Goal: Task Accomplishment & Management: Manage account settings

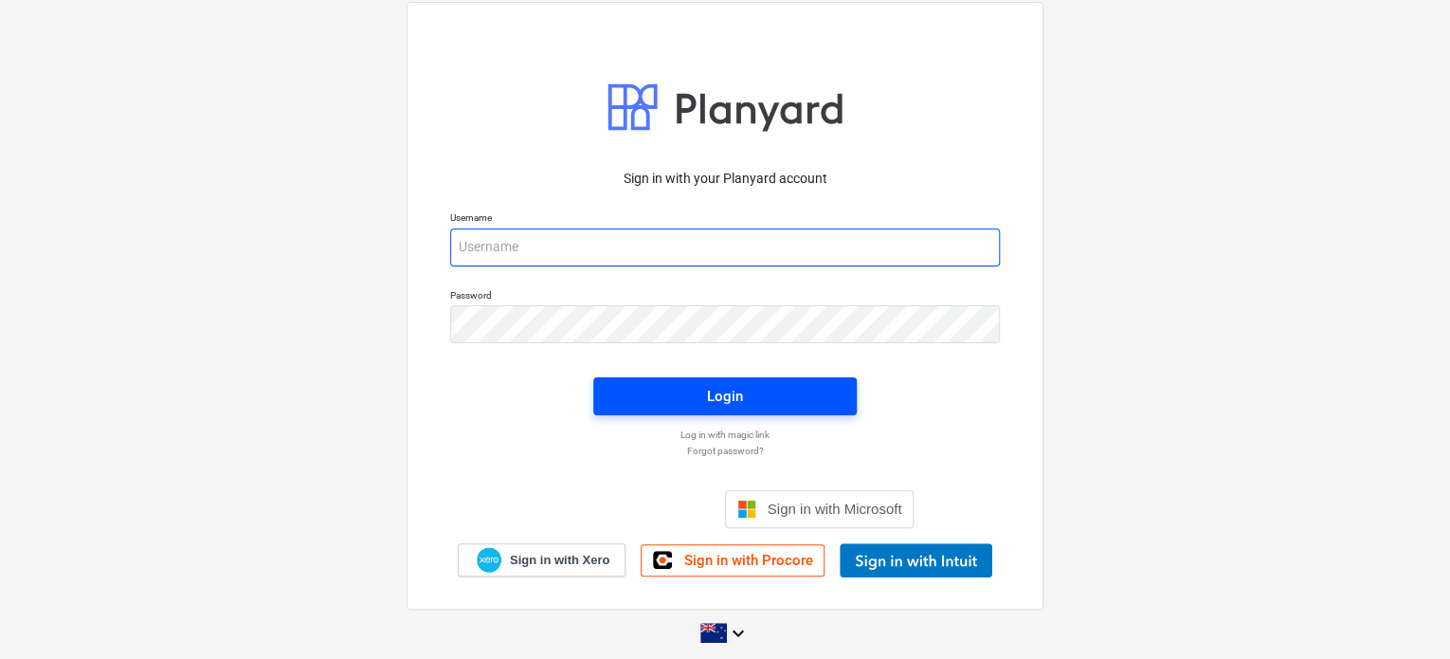
type input "[EMAIL_ADDRESS][DOMAIN_NAME]"
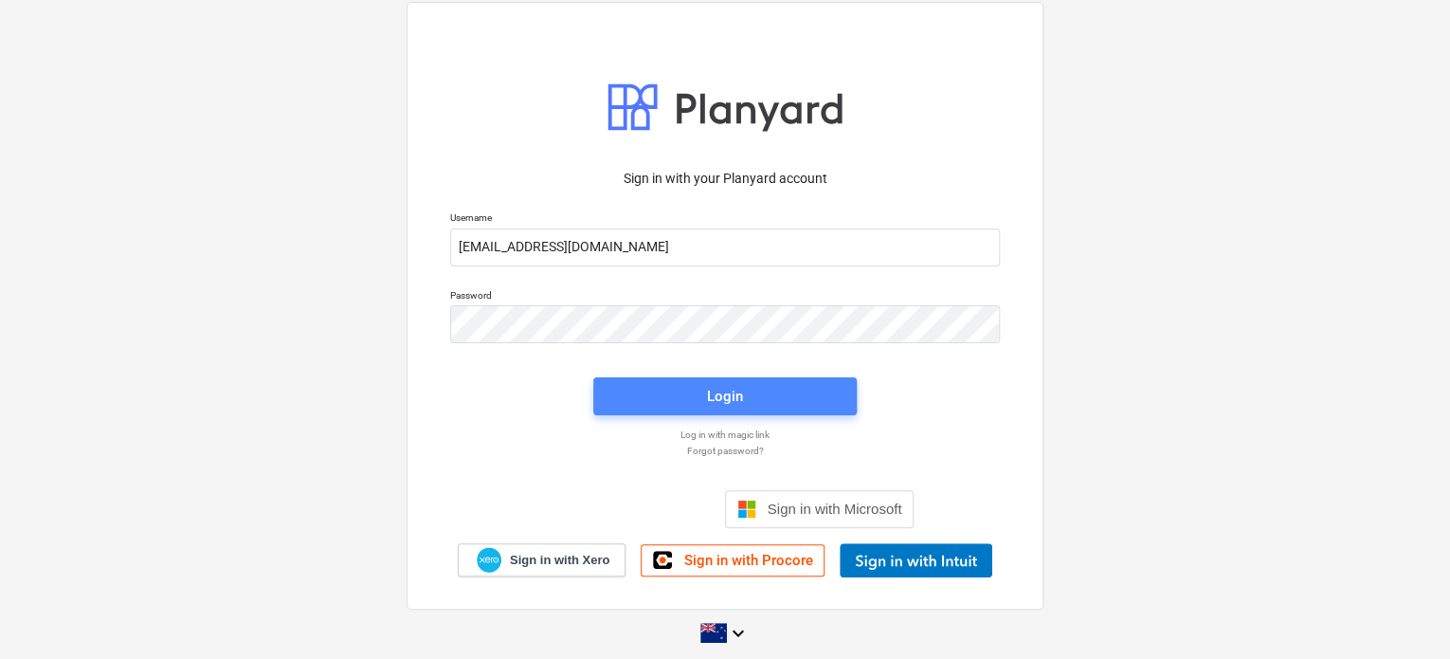
click at [743, 414] on button "Login" at bounding box center [724, 396] width 263 height 38
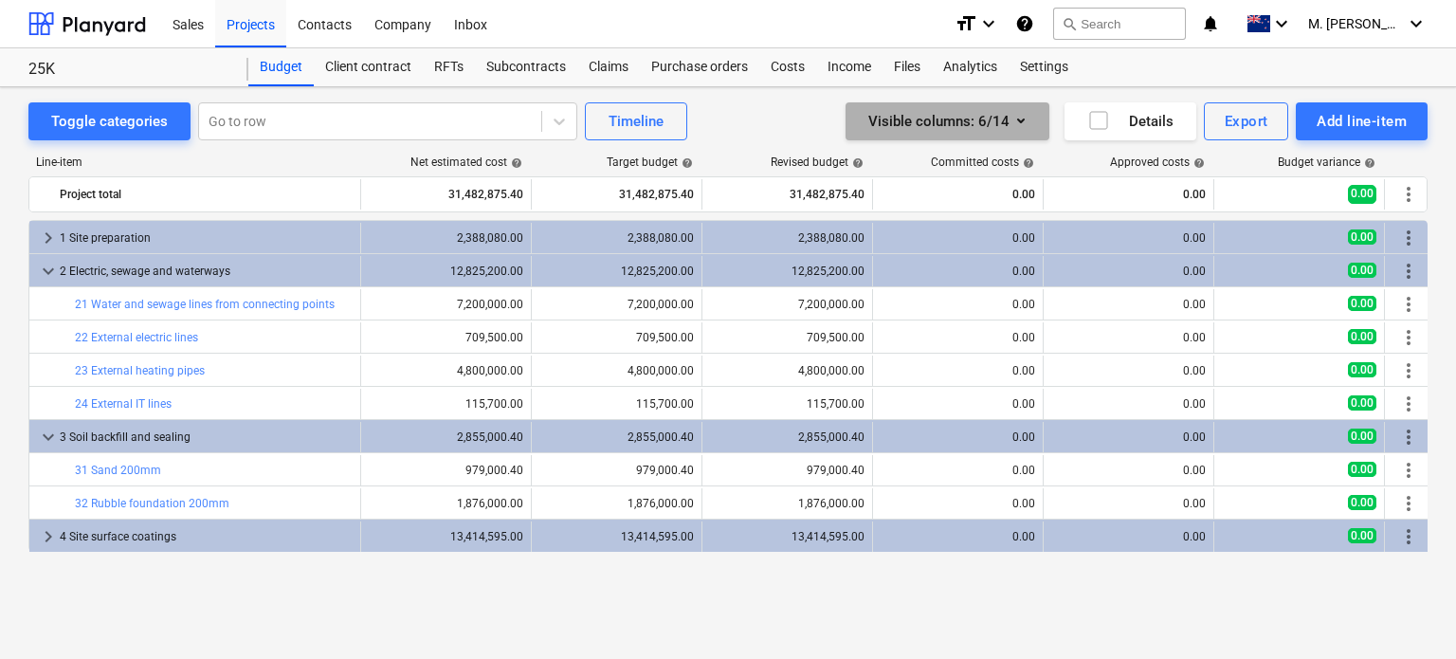
click at [1013, 123] on icon "button" at bounding box center [1020, 120] width 23 height 23
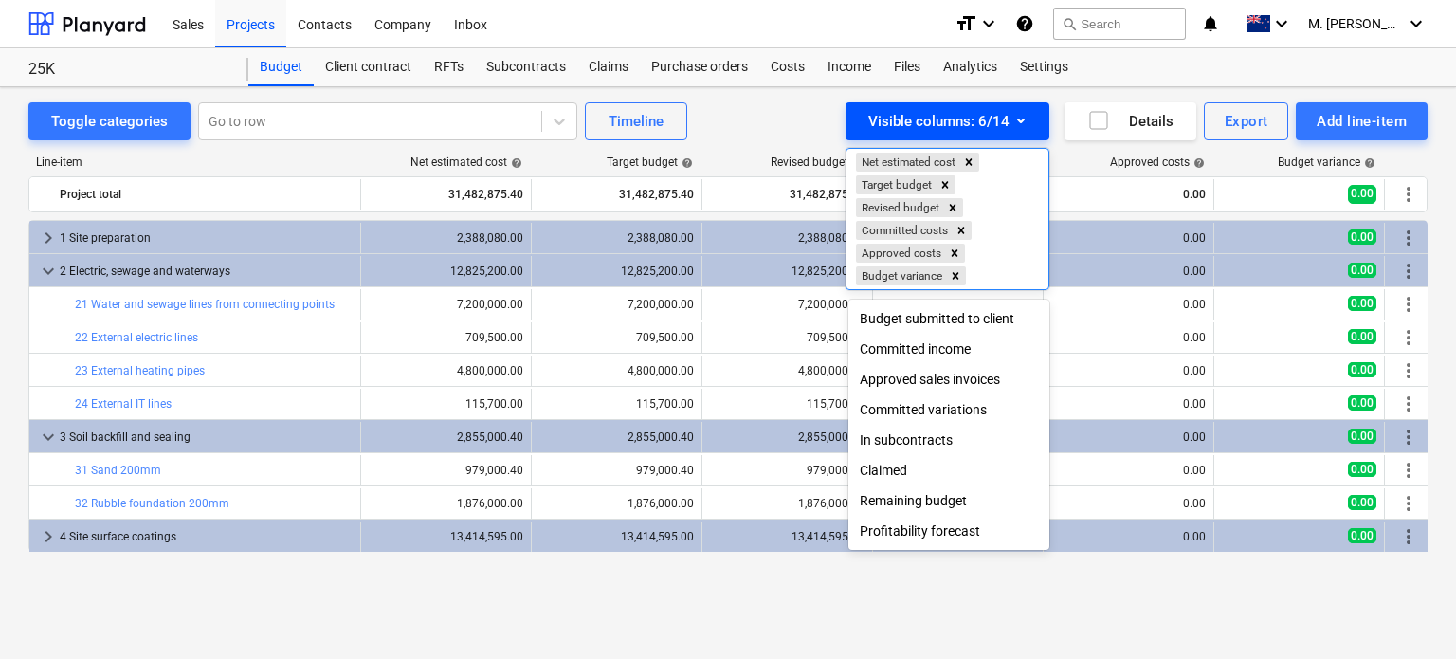
click at [1013, 123] on div at bounding box center [728, 329] width 1456 height 659
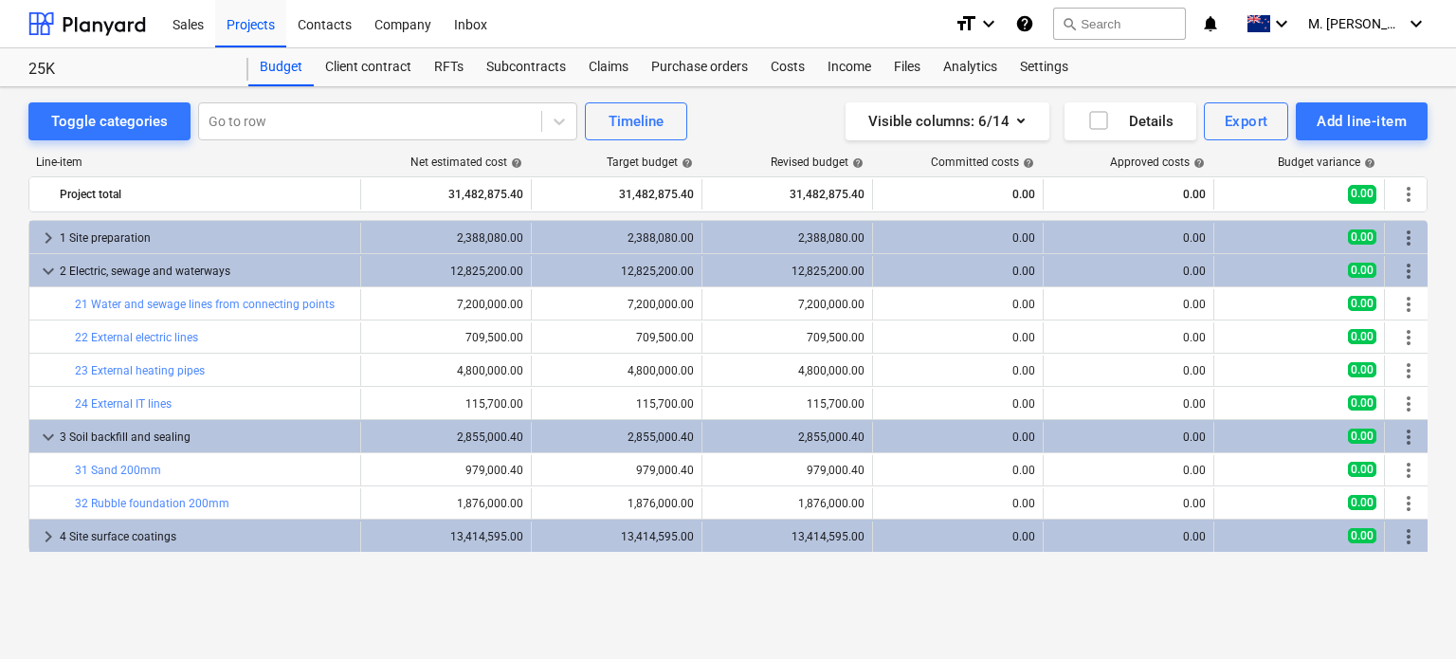
click at [772, 121] on div "Visible columns : 6/14 Details Export Add line-item" at bounding box center [1099, 121] width 658 height 38
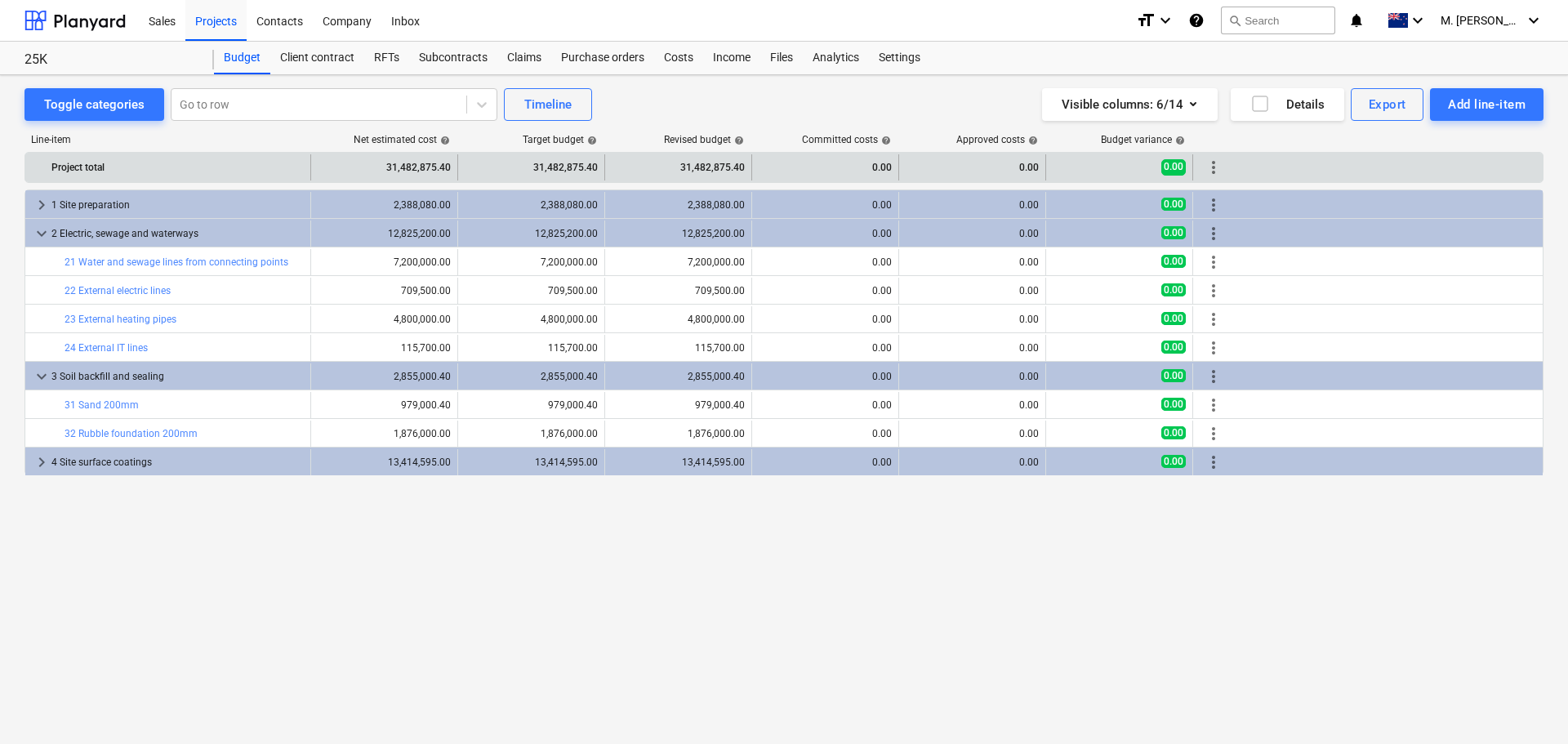
click at [562, 169] on div "31,482,875.40" at bounding box center [531, 167] width 133 height 26
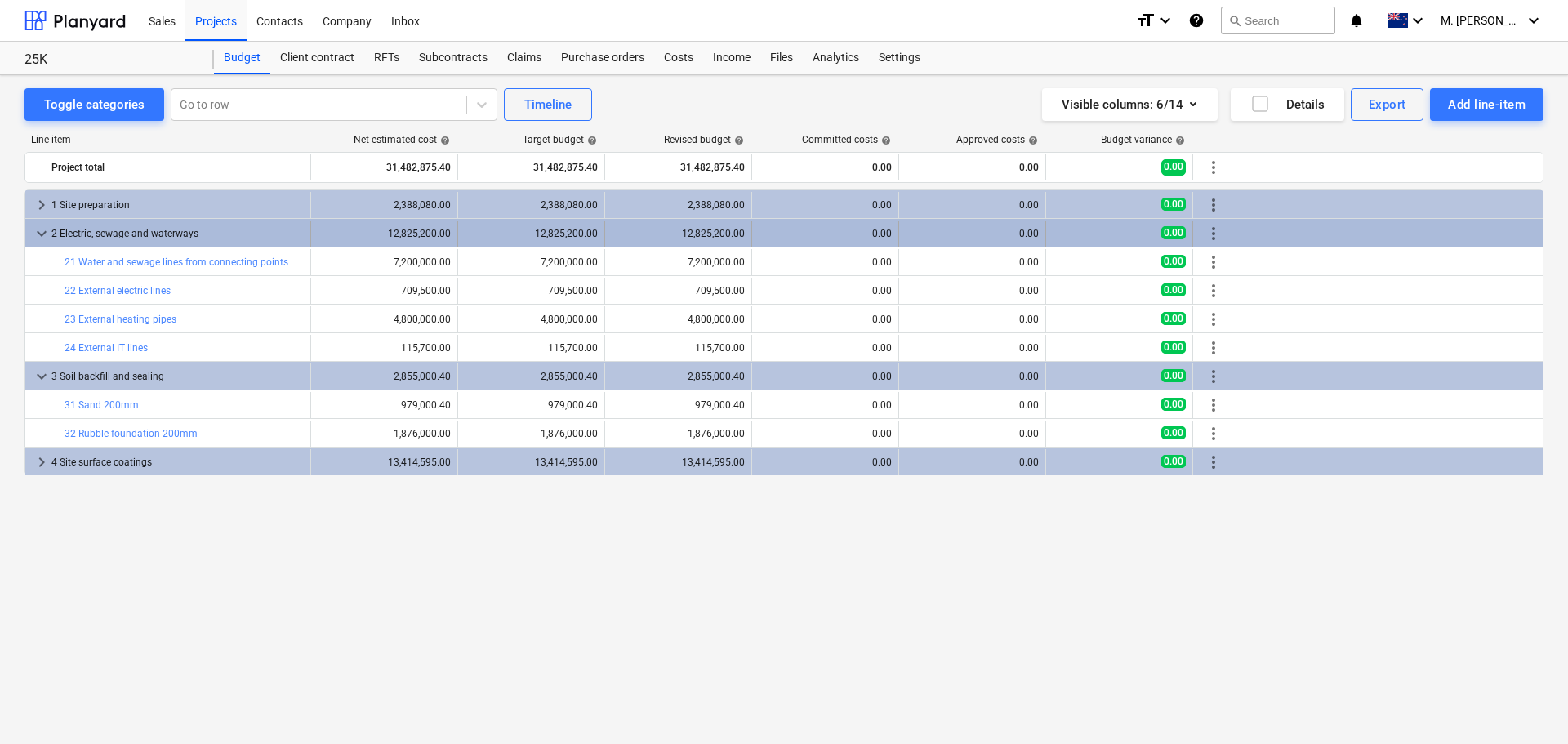
click at [496, 233] on div "12,825,200.00" at bounding box center [531, 233] width 133 height 11
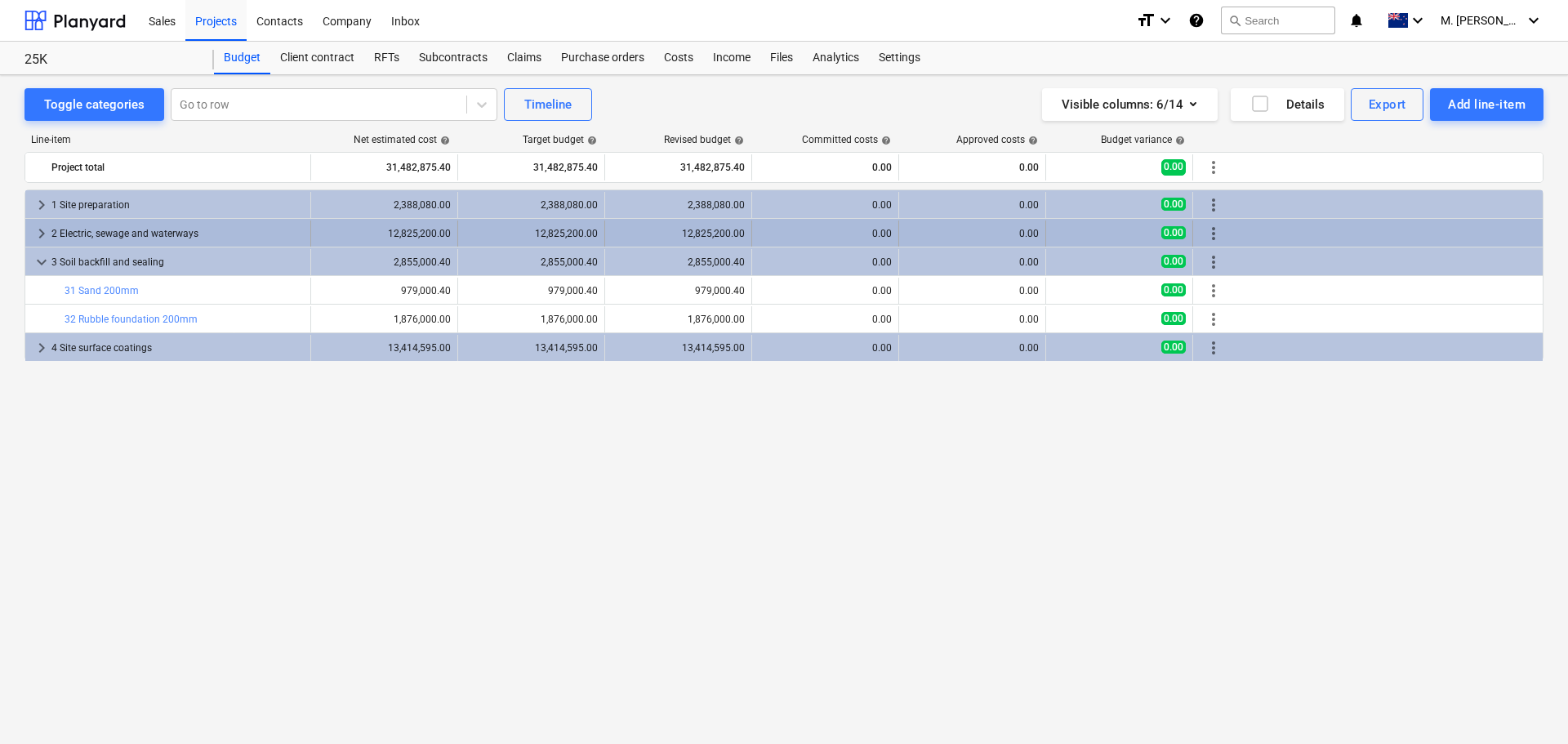
click at [535, 227] on div "12,825,200.00" at bounding box center [531, 234] width 133 height 26
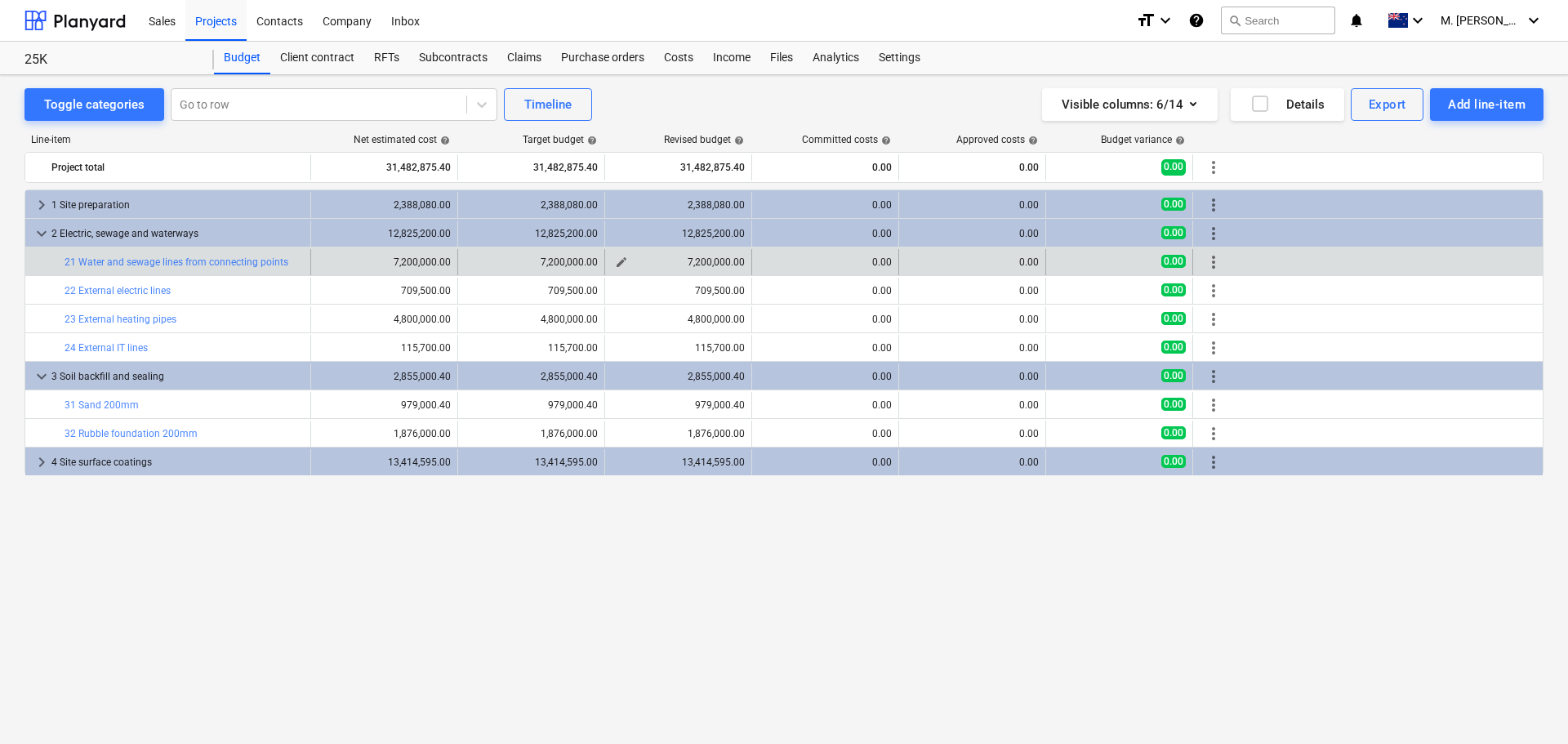
click at [620, 259] on span "edit" at bounding box center [621, 262] width 13 height 13
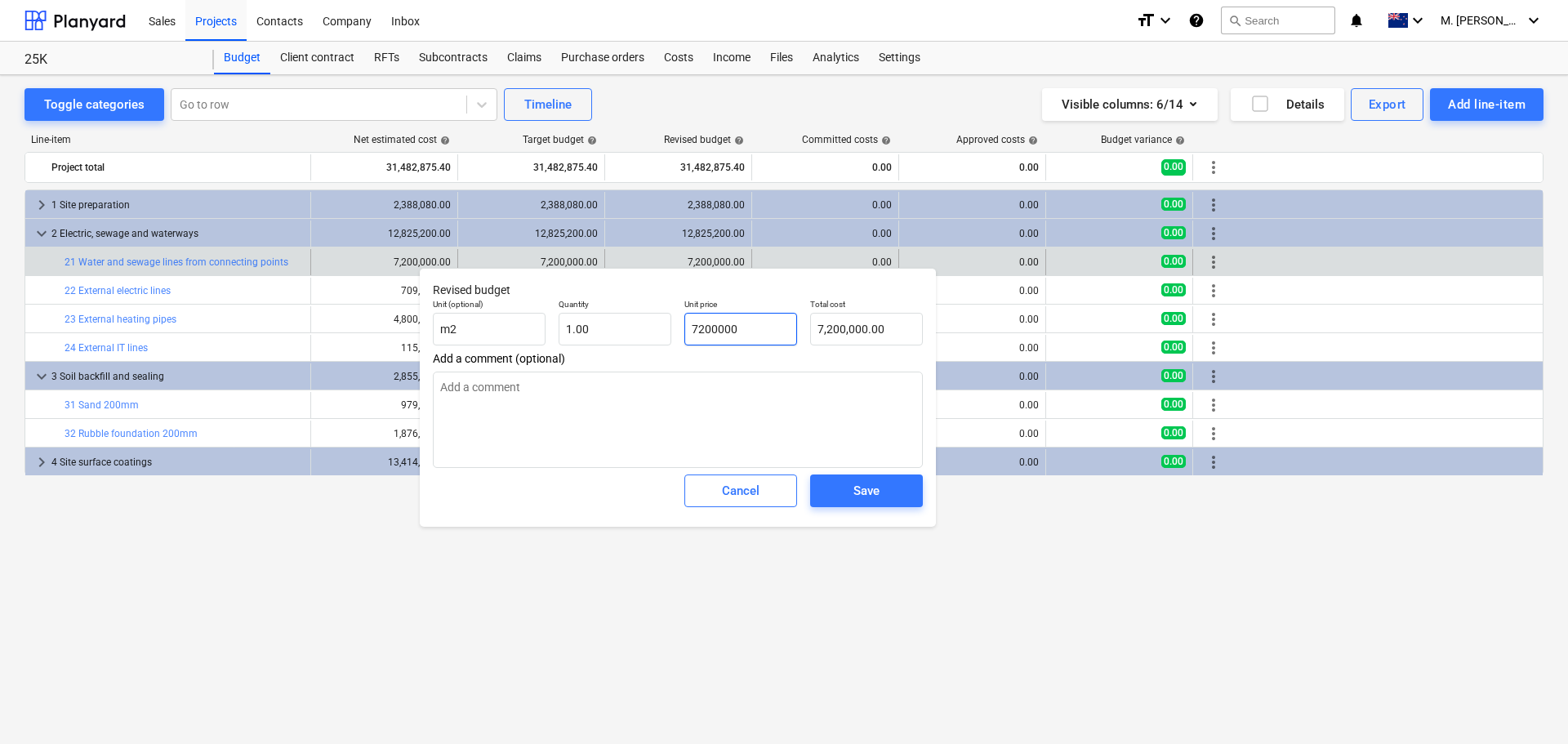
click at [729, 323] on input "7200000" at bounding box center [740, 329] width 113 height 33
type input "50"
type textarea "x"
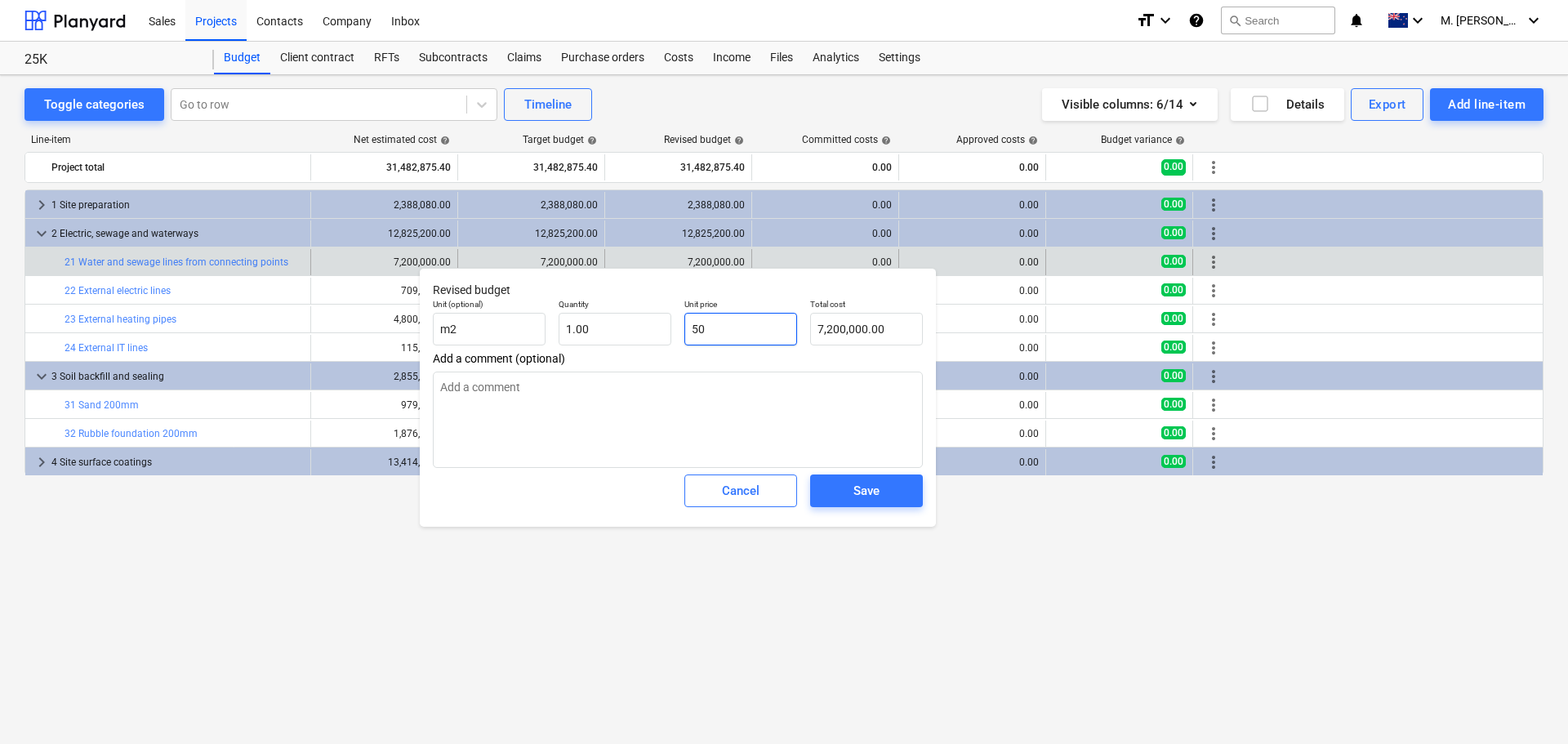
type input "50.00"
type input "500"
type textarea "x"
type input "500.00"
type input "5000"
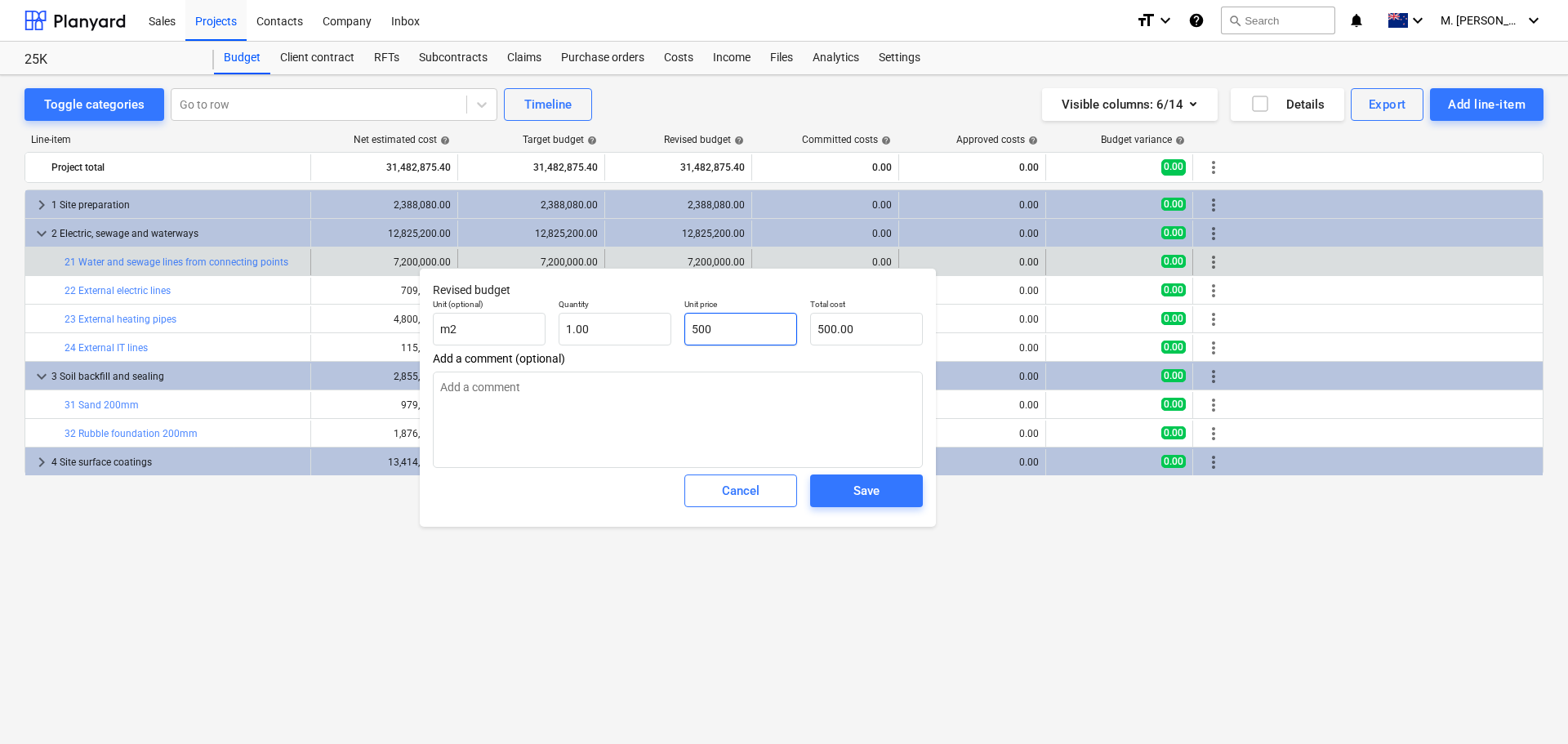
type textarea "x"
type input "5,000.00"
type input "50000"
type textarea "x"
type input "50,000.00"
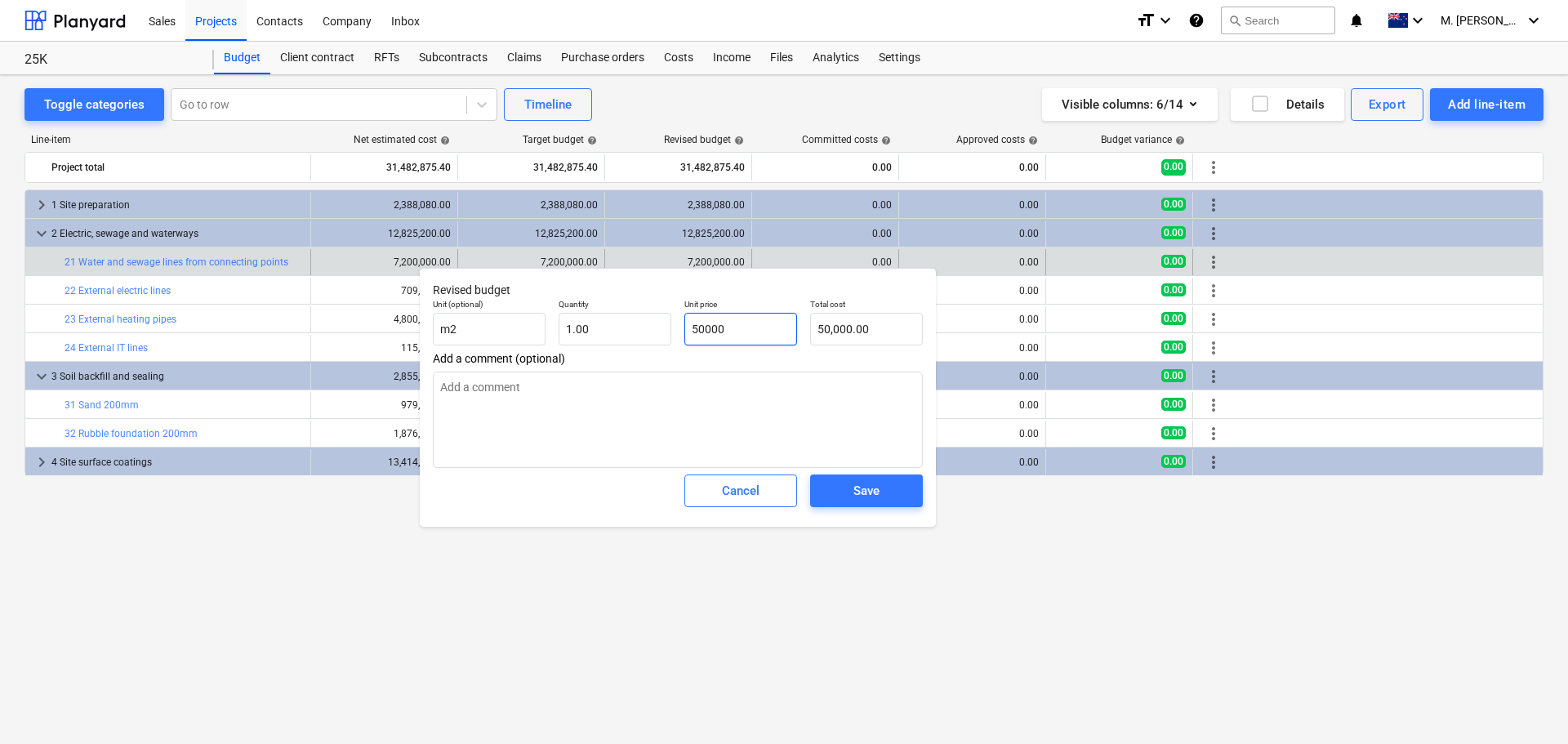
type input "500000"
type textarea "x"
type input "500,000.00"
type input "5000000"
type textarea "x"
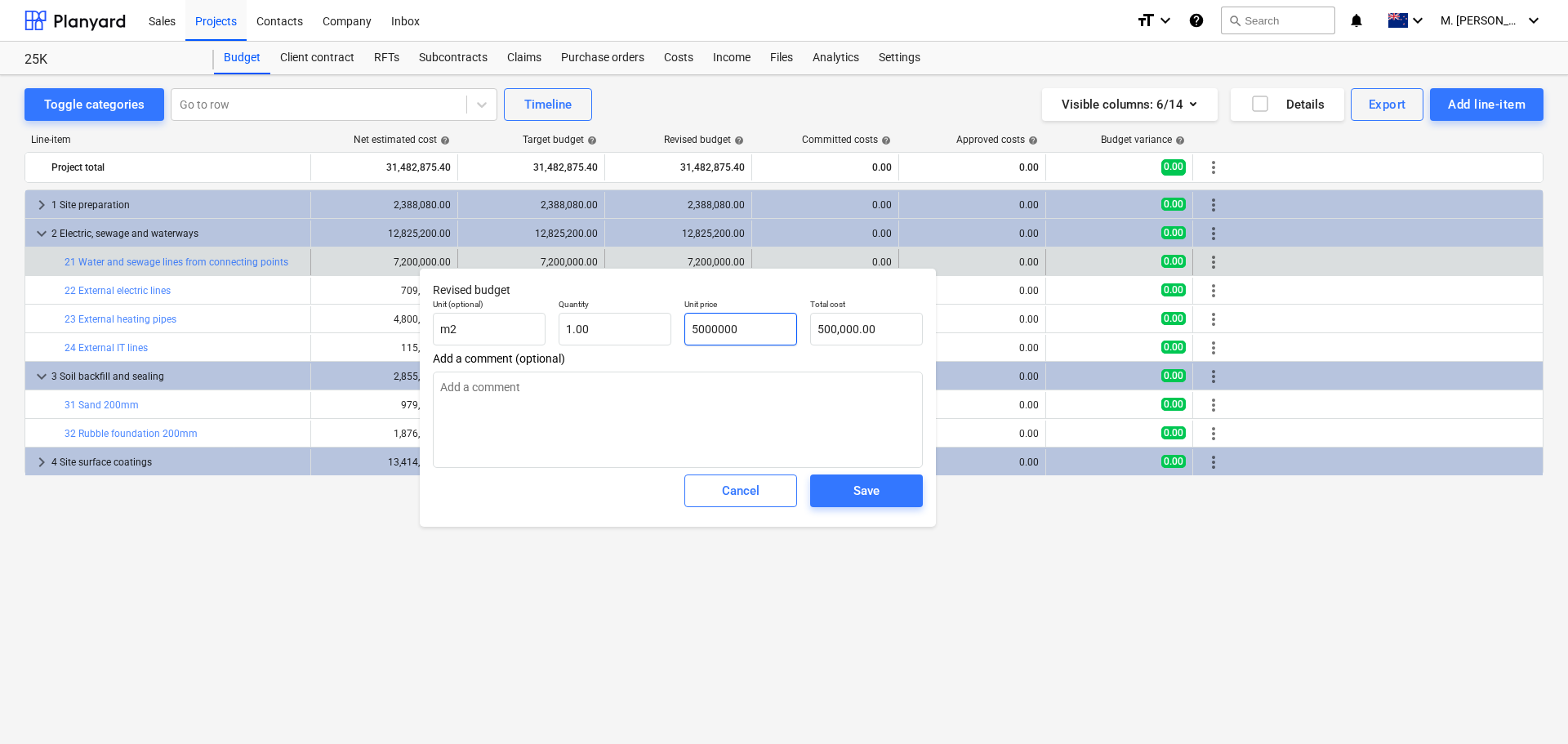
type input "5,000,000.00"
click at [890, 496] on span "Save" at bounding box center [866, 491] width 73 height 22
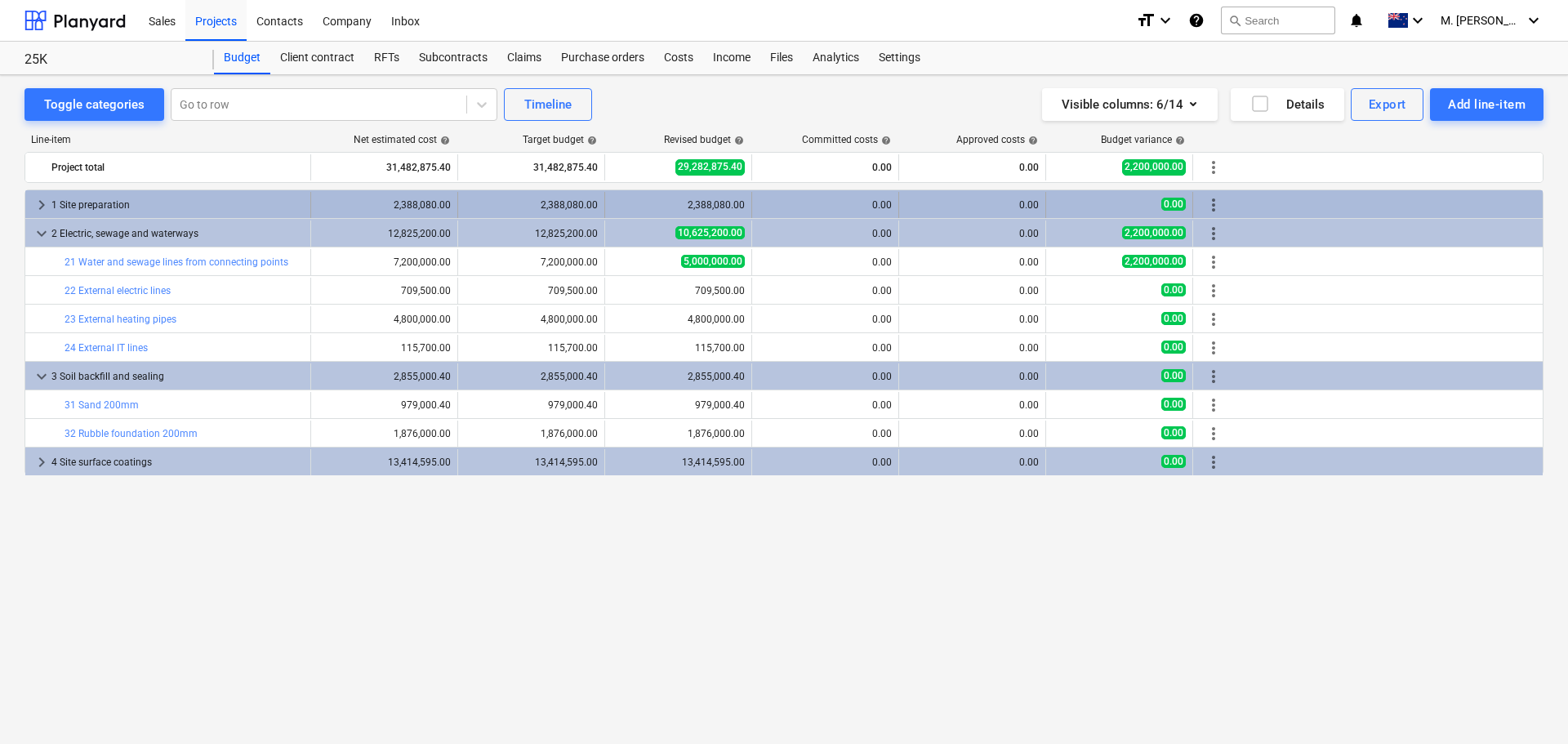
click at [39, 201] on span "keyboard_arrow_right" at bounding box center [41, 204] width 20 height 20
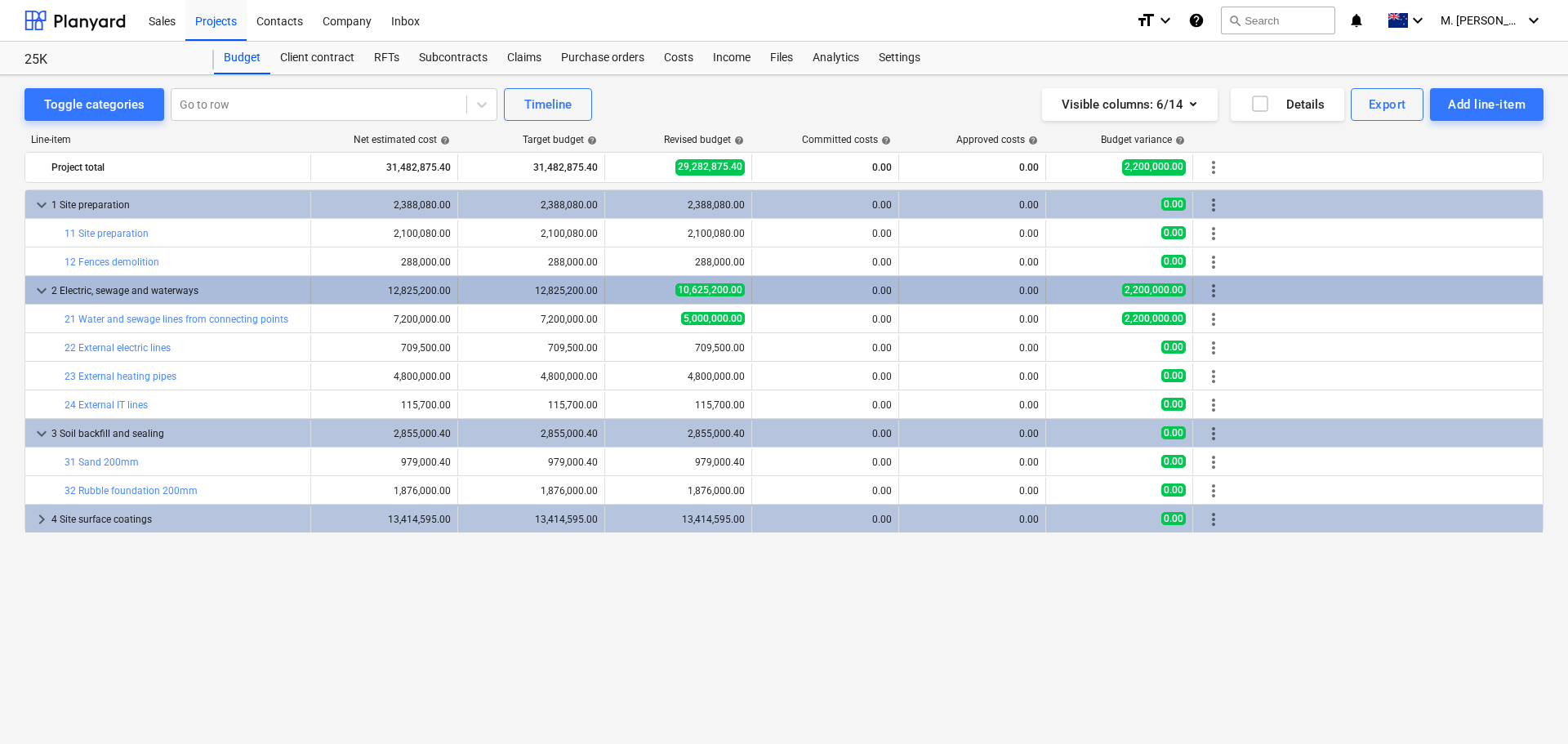
click at [716, 287] on span "10,625,200.00" at bounding box center [710, 290] width 70 height 13
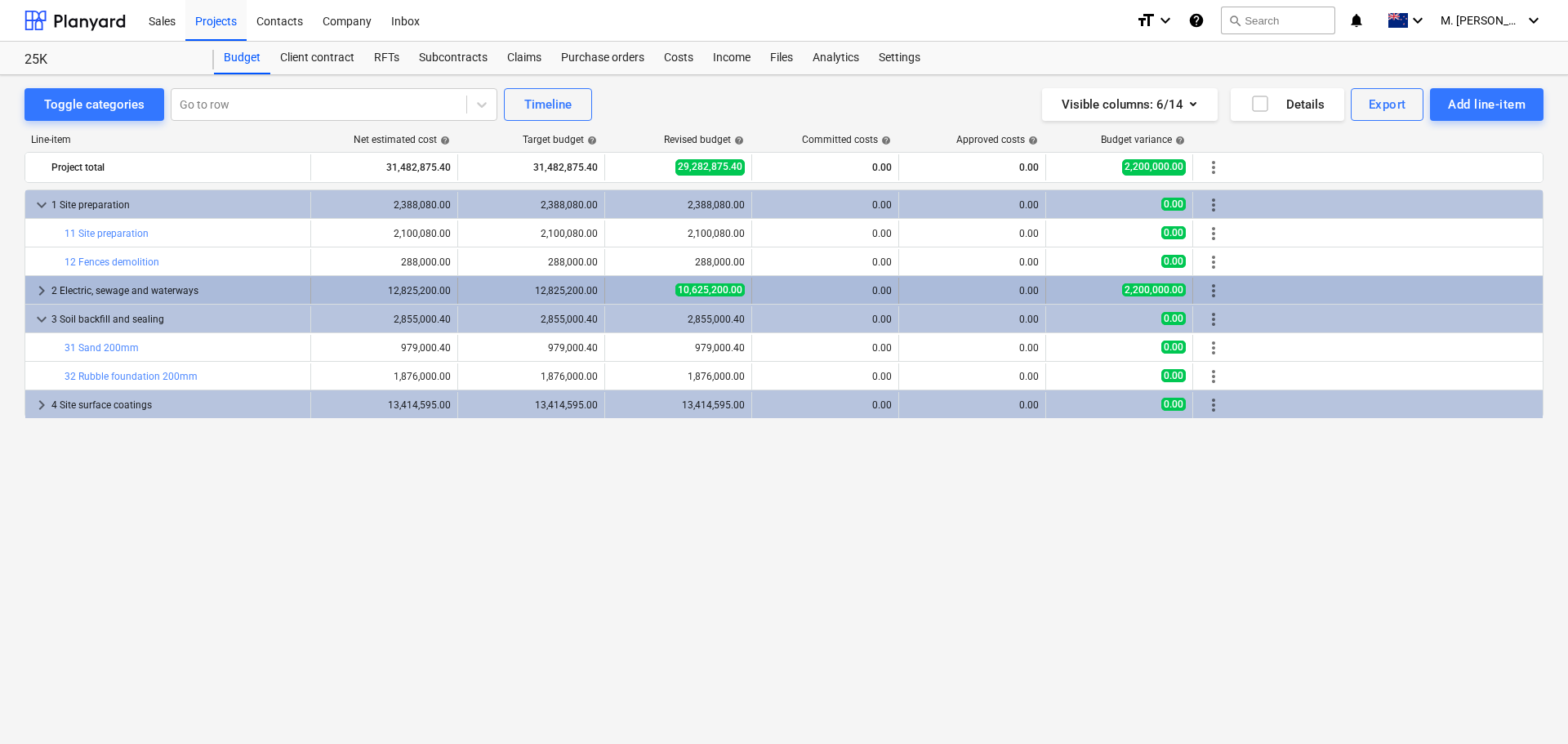
click at [696, 290] on span "10,625,200.00" at bounding box center [710, 290] width 70 height 13
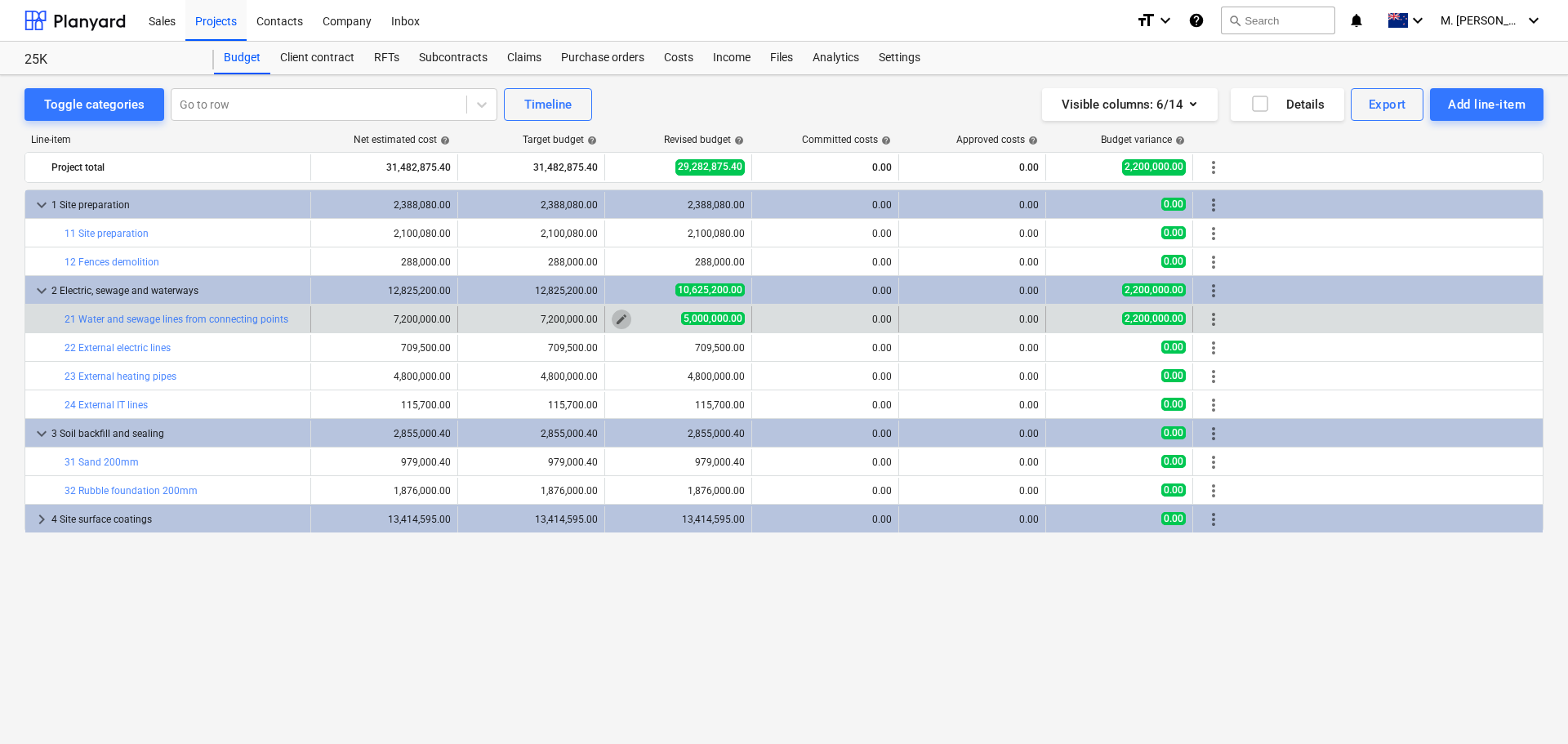
click at [618, 320] on span "edit" at bounding box center [621, 319] width 13 height 13
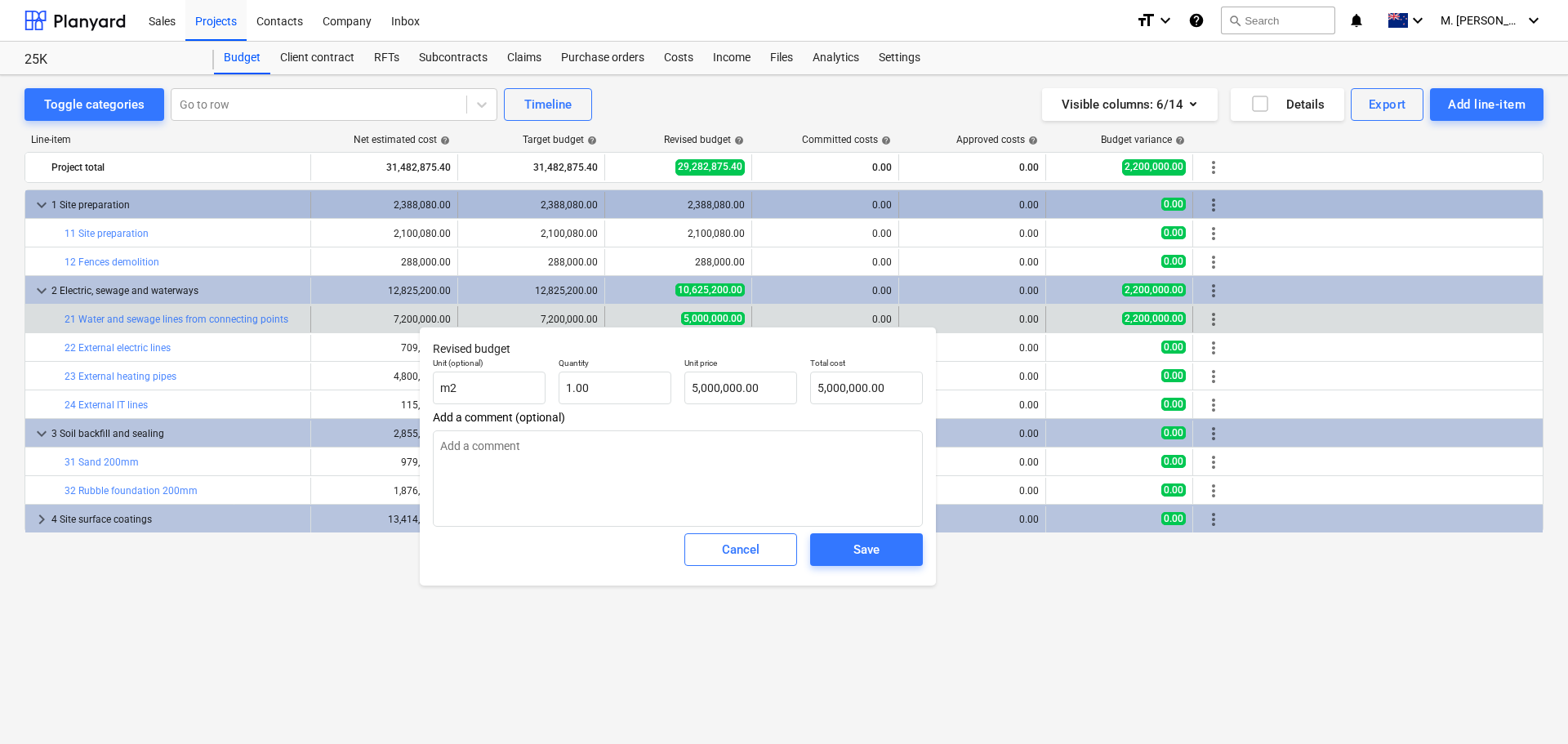
click at [118, 205] on div "1 Site preparation" at bounding box center [177, 205] width 252 height 26
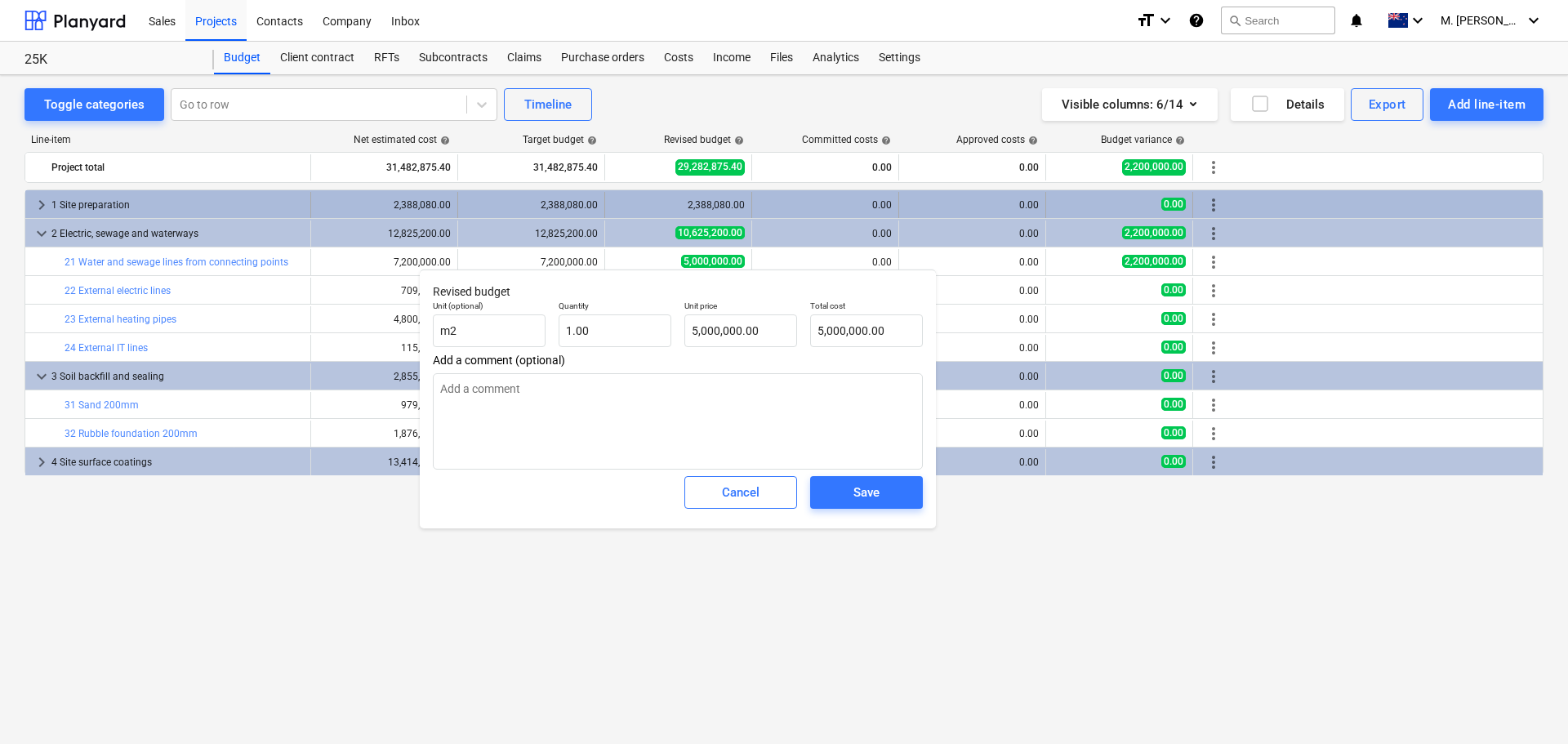
click at [173, 201] on div "1 Site preparation" at bounding box center [177, 205] width 252 height 26
type textarea "x"
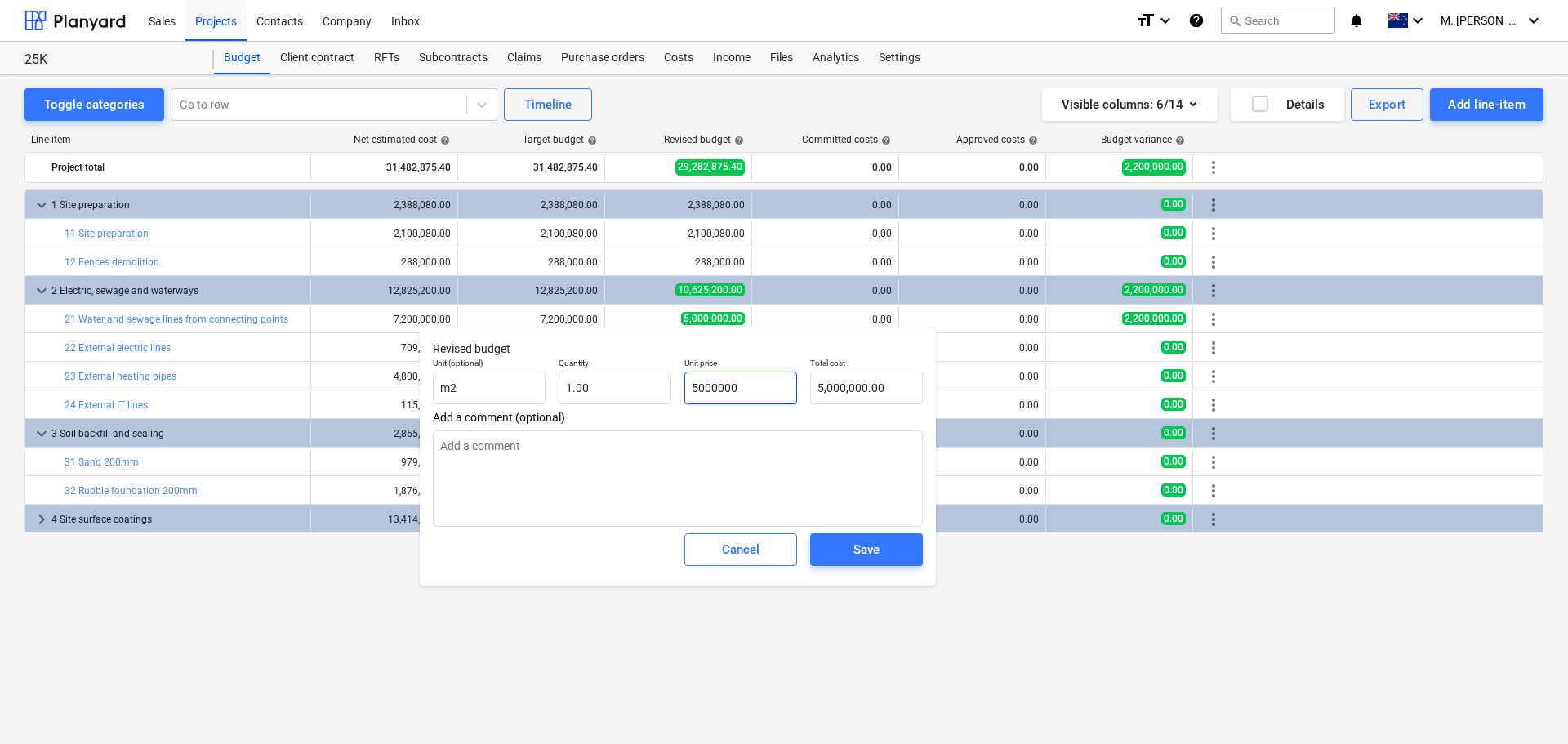
click at [762, 378] on input "5000000" at bounding box center [740, 388] width 113 height 33
type input "7"
type textarea "x"
type input "7.00"
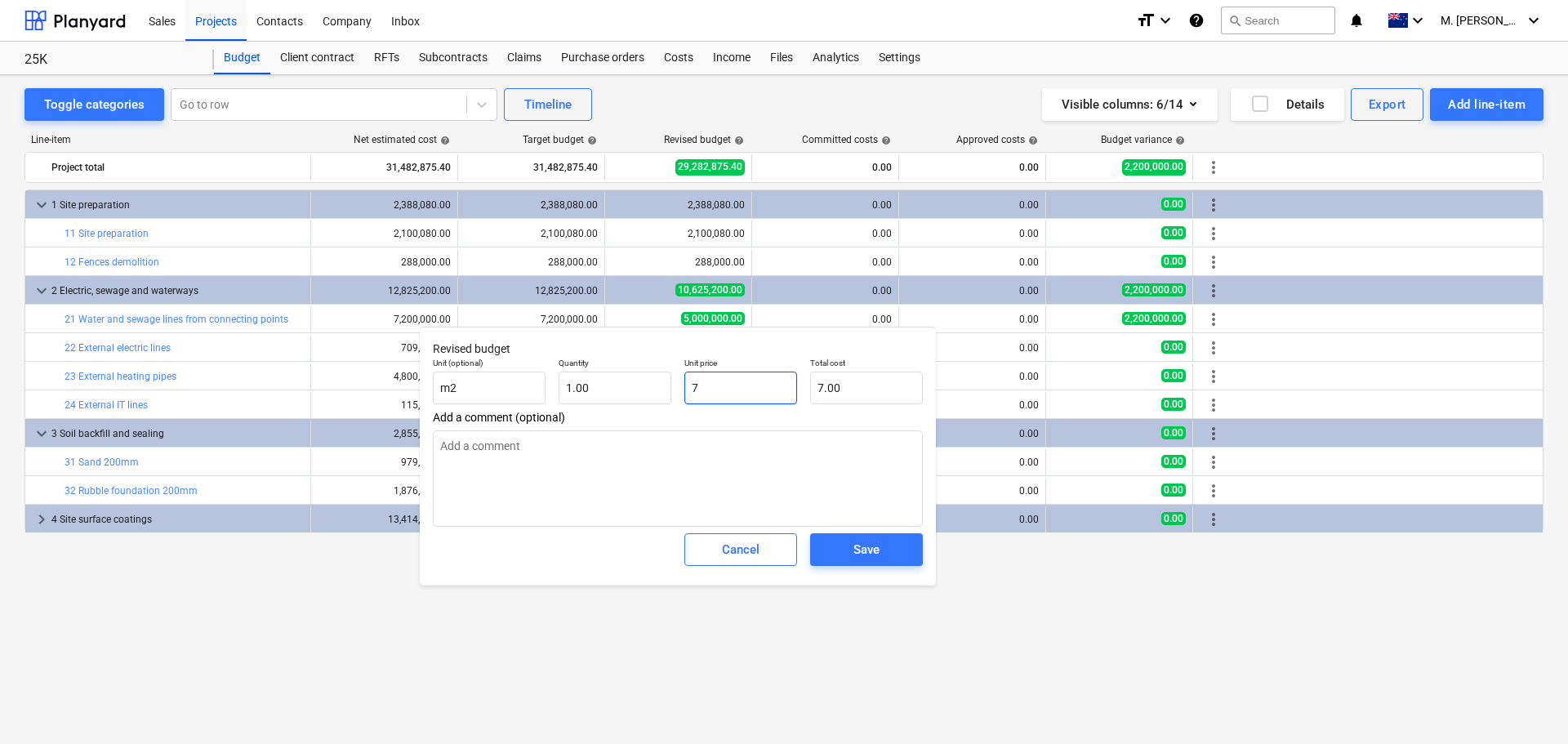
type textarea "x"
type input "75"
type input "75.00"
type textarea "x"
type input "750"
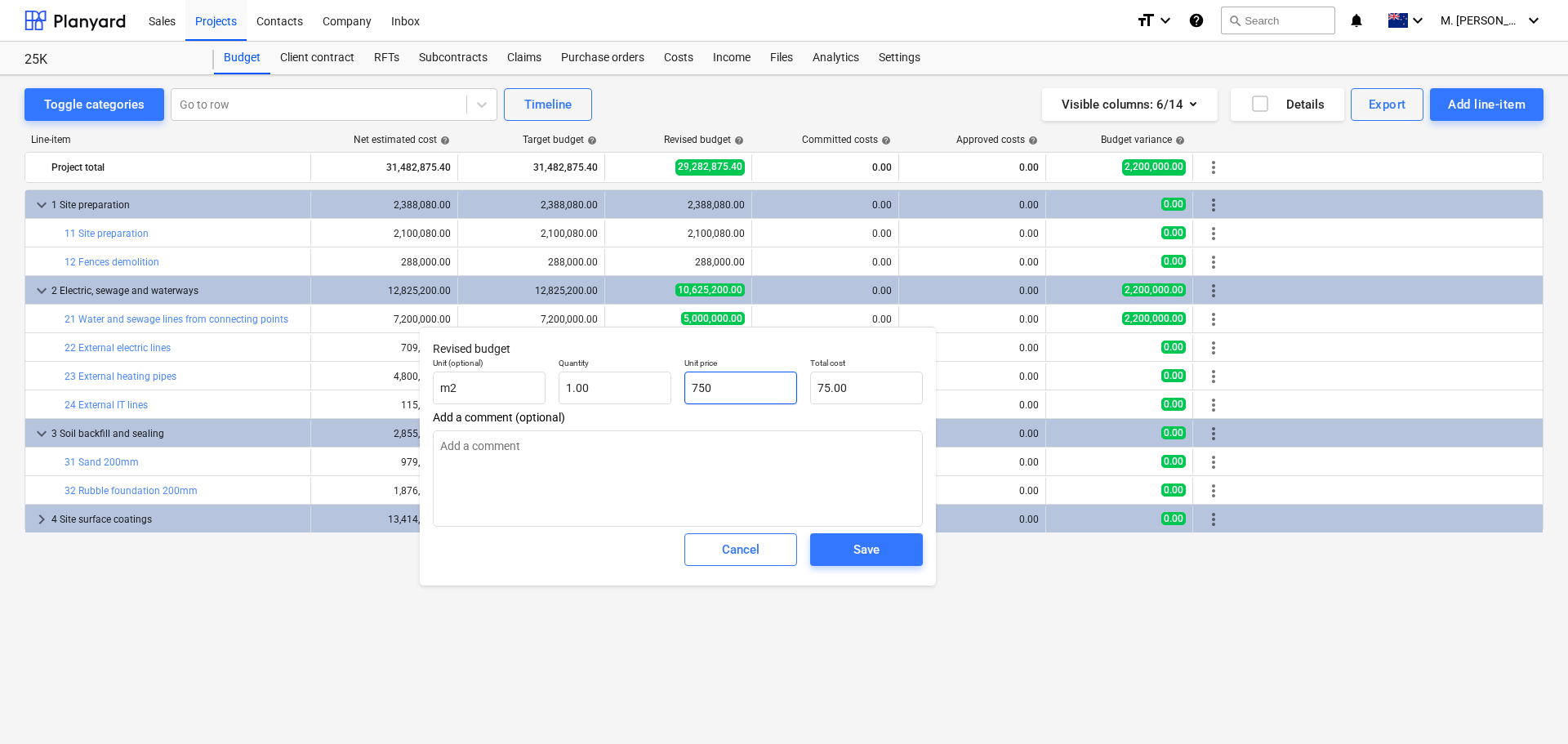
type input "750.00"
type textarea "x"
type input "7500"
type input "7,500.00"
type textarea "x"
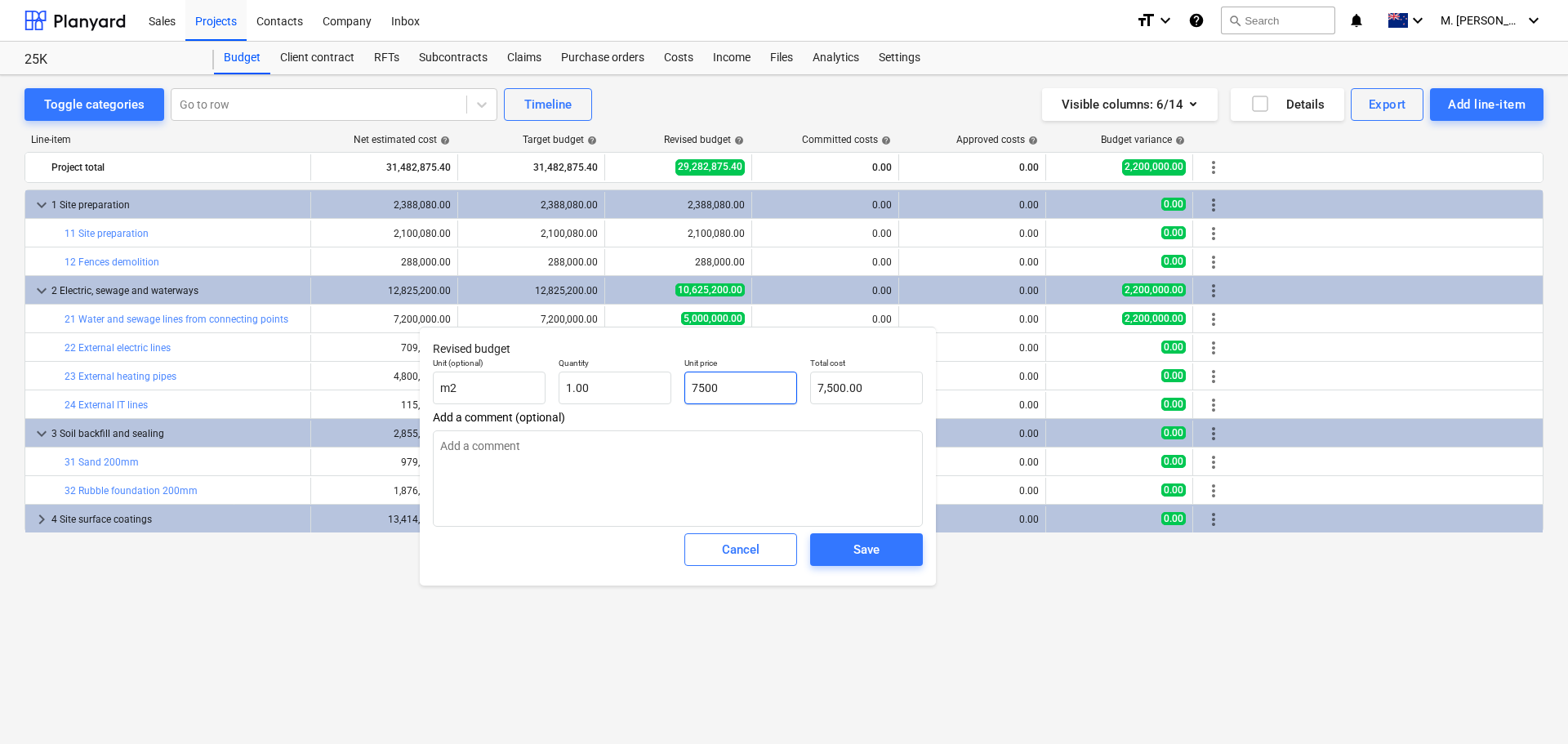
type input "75000"
type input "75,000.00"
type textarea "x"
type input "750000"
type input "750,000.00"
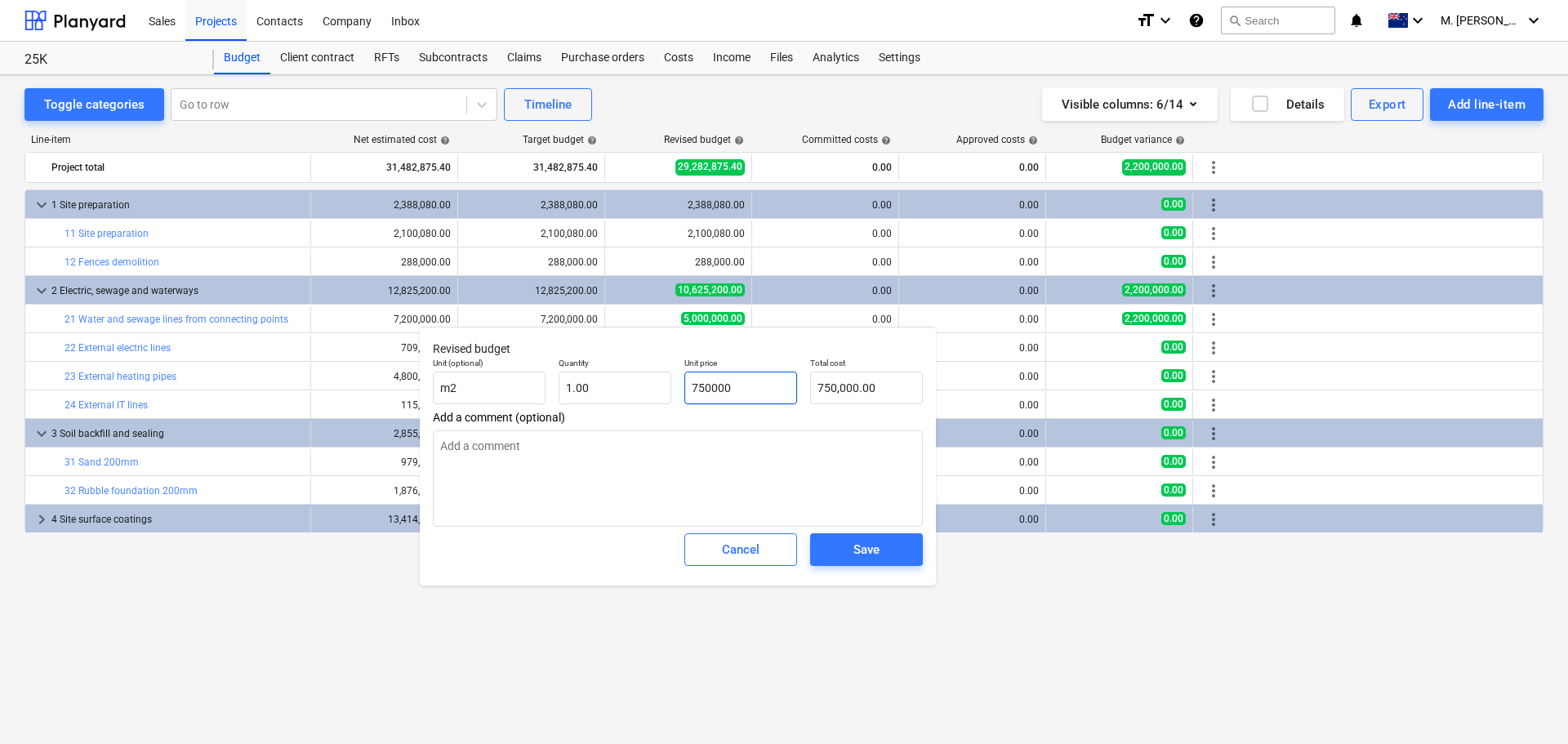
type textarea "x"
type input "7500000"
type input "7,500,000.00"
type input "7500000"
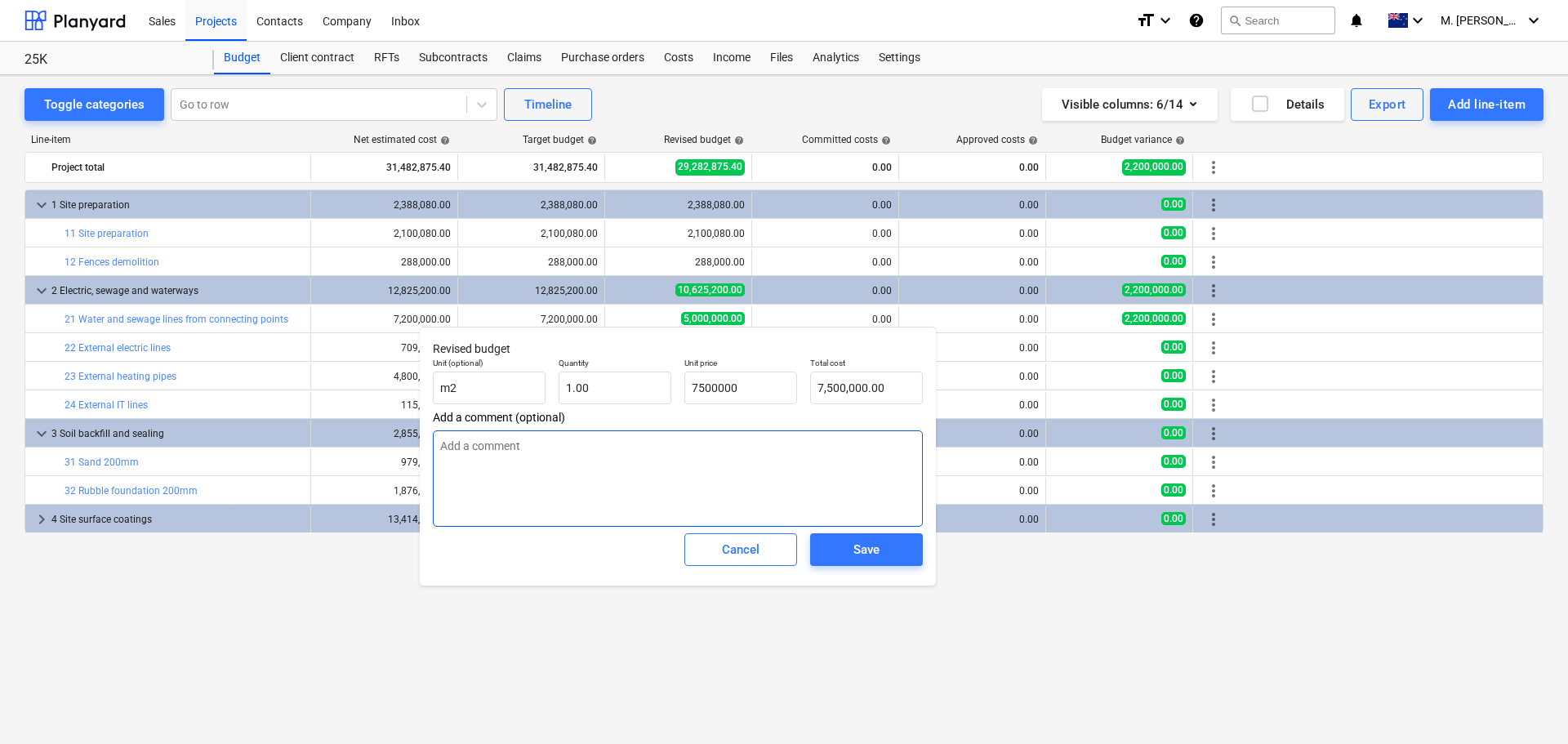
type textarea "x"
type input "7,500,000.00"
click at [574, 460] on textarea at bounding box center [677, 478] width 490 height 97
type textarea "x"
type textarea "}"
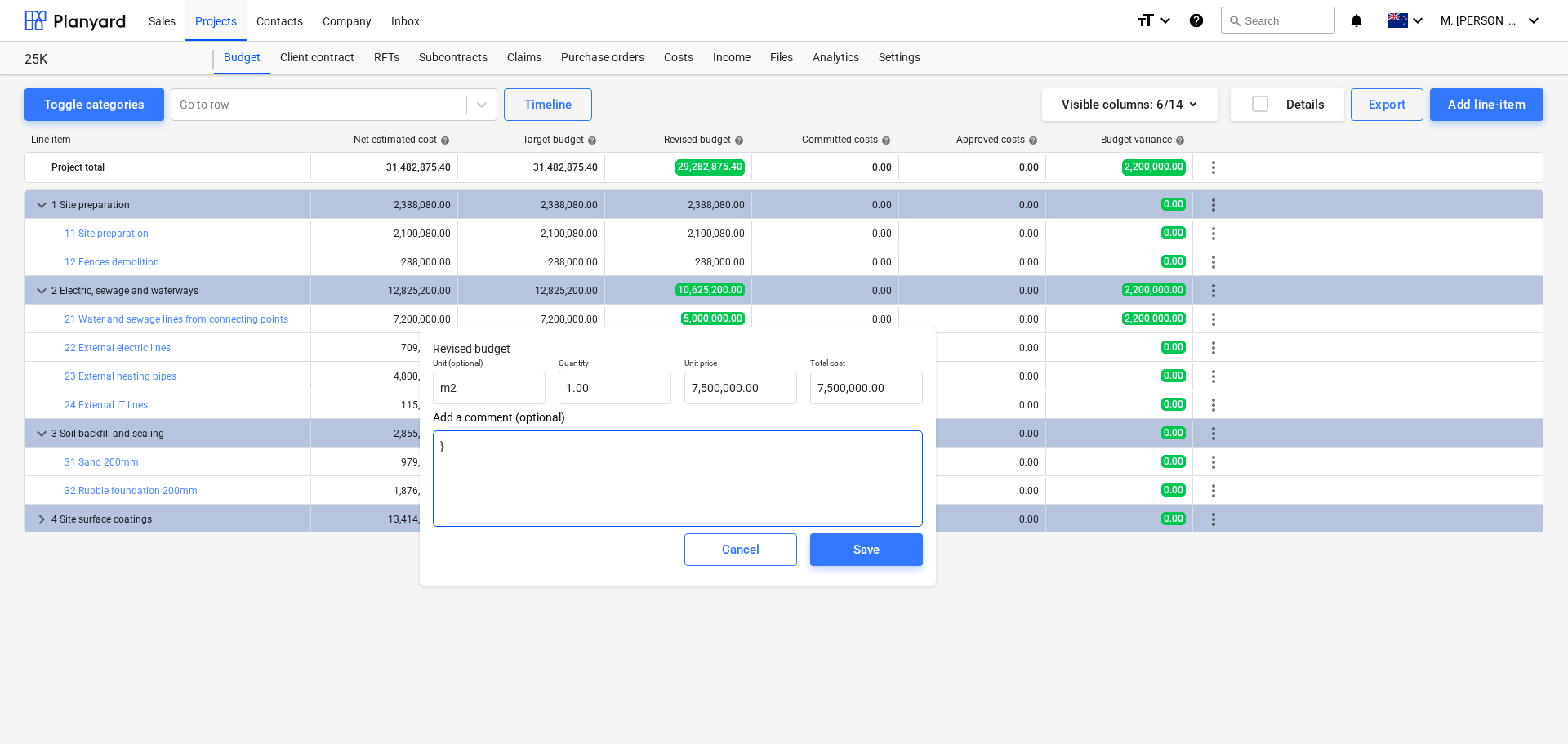
type textarea "x"
type textarea "}خ"
type textarea "x"
type textarea "}خح"
type textarea "x"
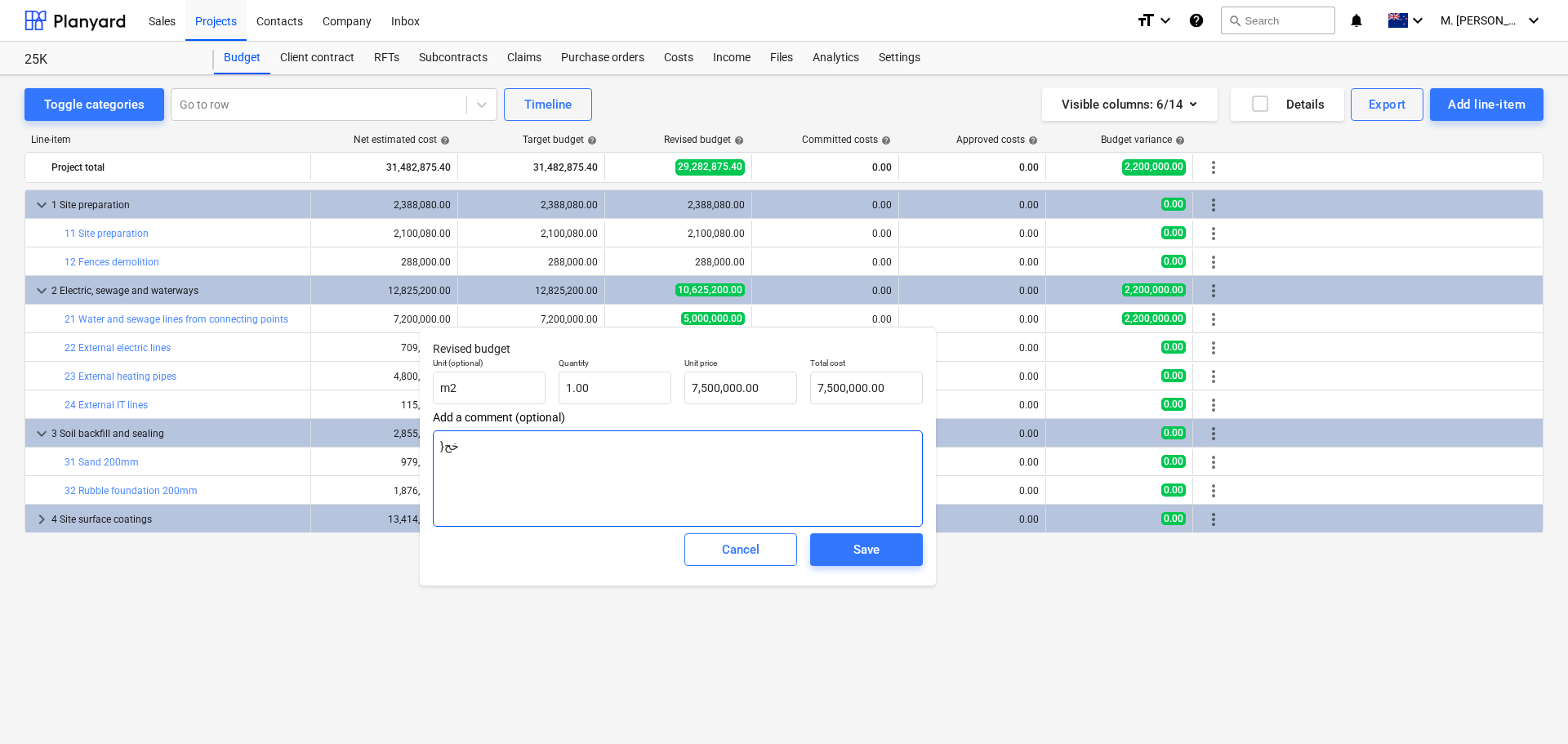
type textarea "}خحح"
type textarea "x"
type textarea "}خححث"
type textarea "x"
type textarea "}خححثق"
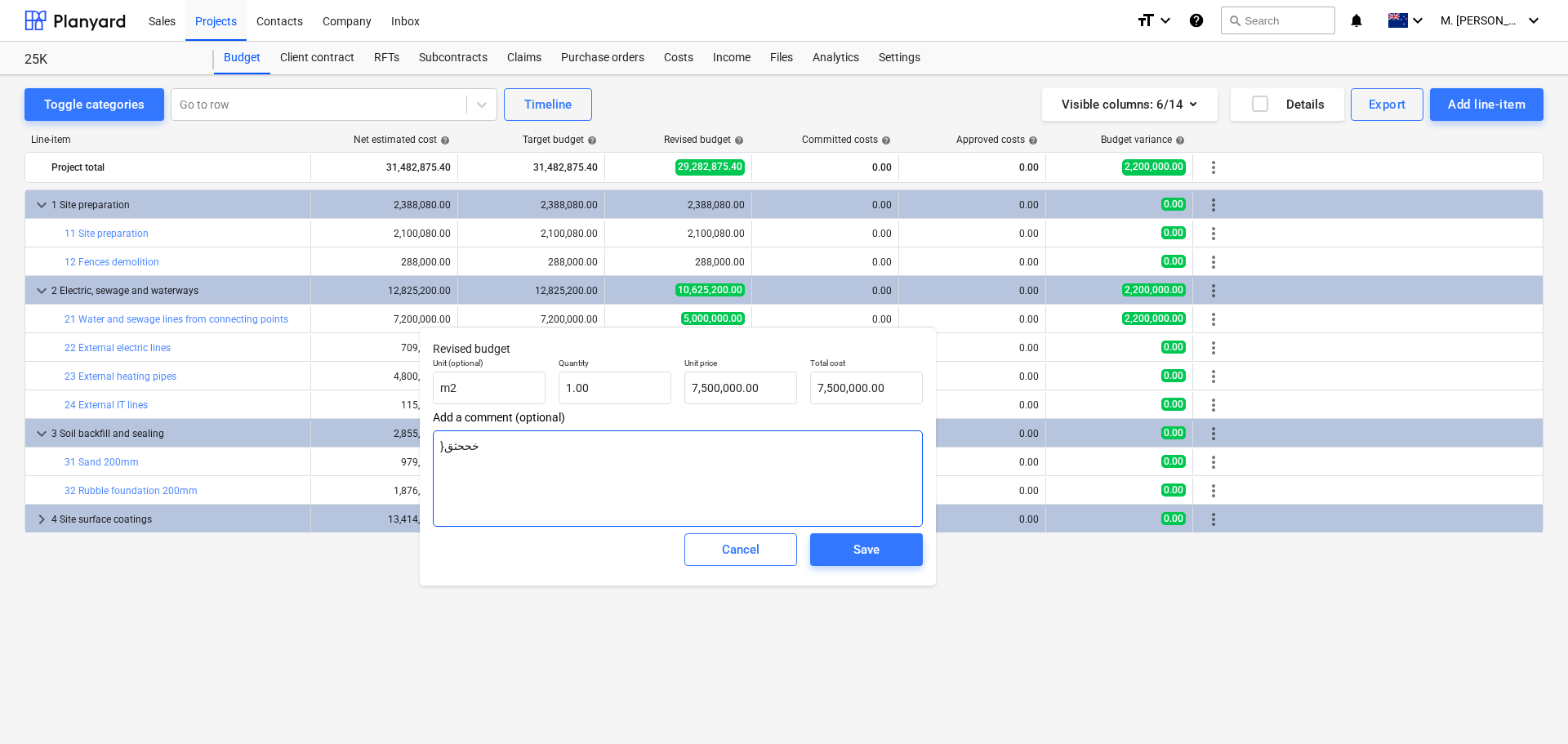
type textarea "x"
type textarea "}خححثق"
type textarea "x"
type textarea "}خححثق"
type textarea "x"
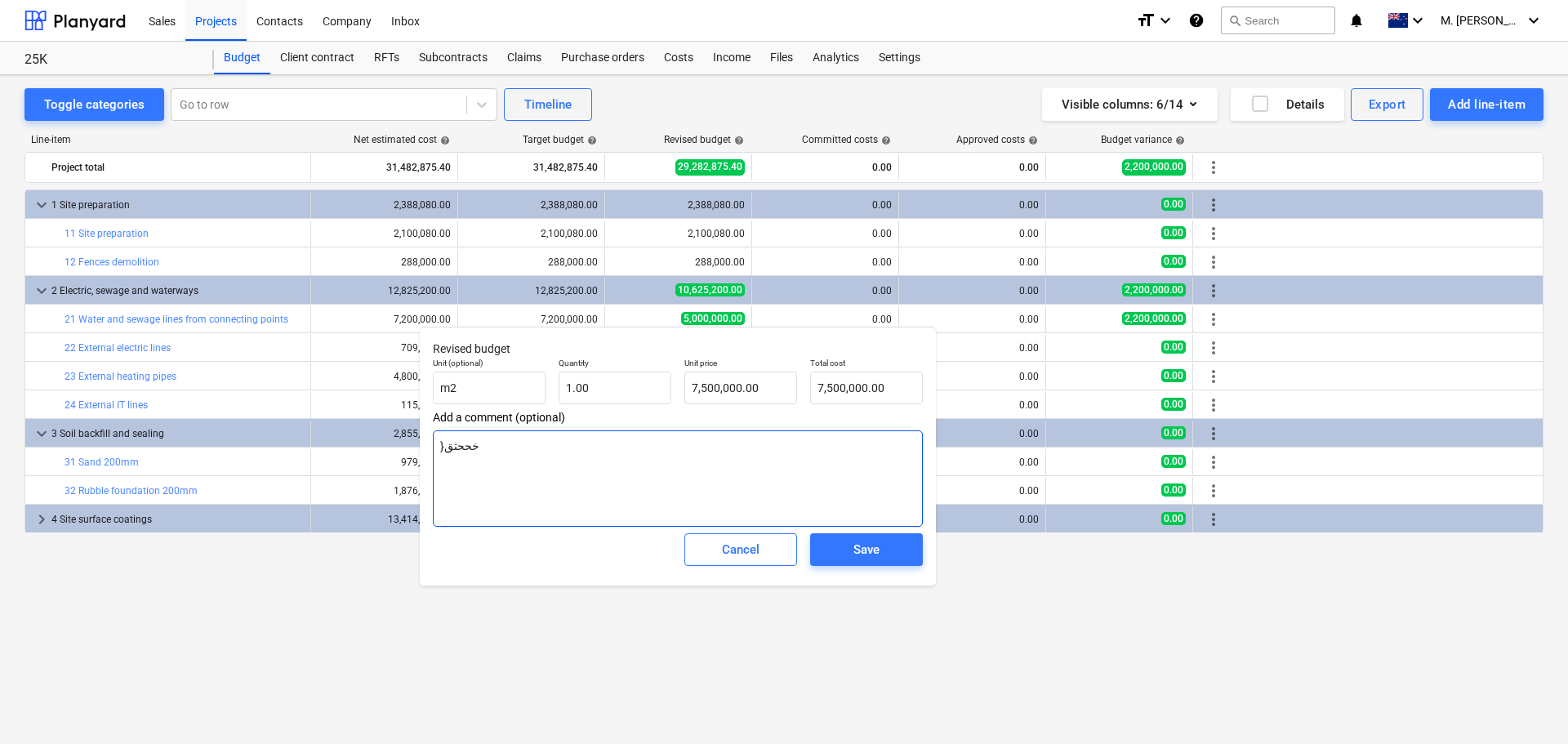
type textarea "}خححث"
type textarea "x"
type textarea "}خحح"
type textarea "x"
type textarea "}خح"
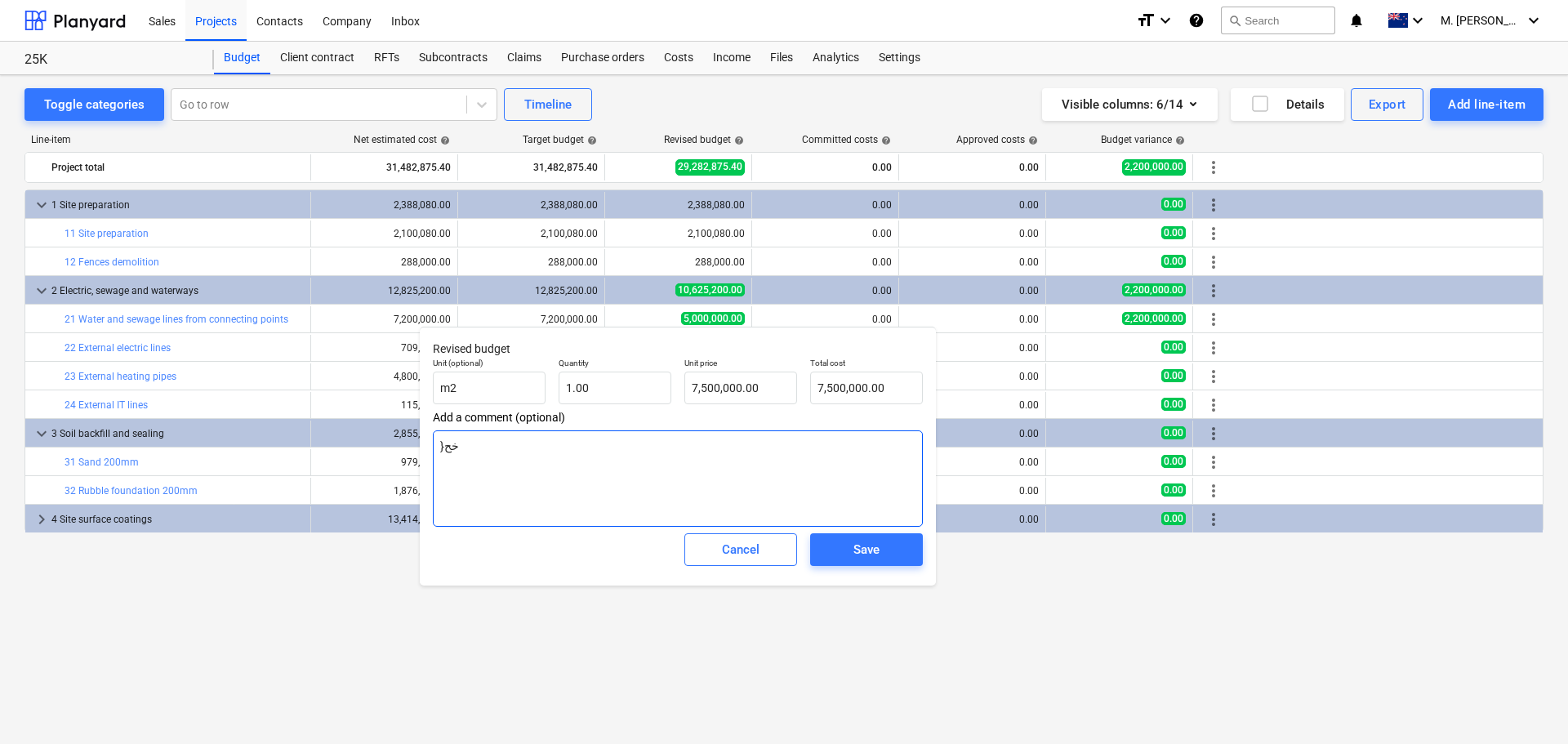
type textarea "x"
type textarea "}خ"
type textarea "x"
type textarea "}"
type textarea "x"
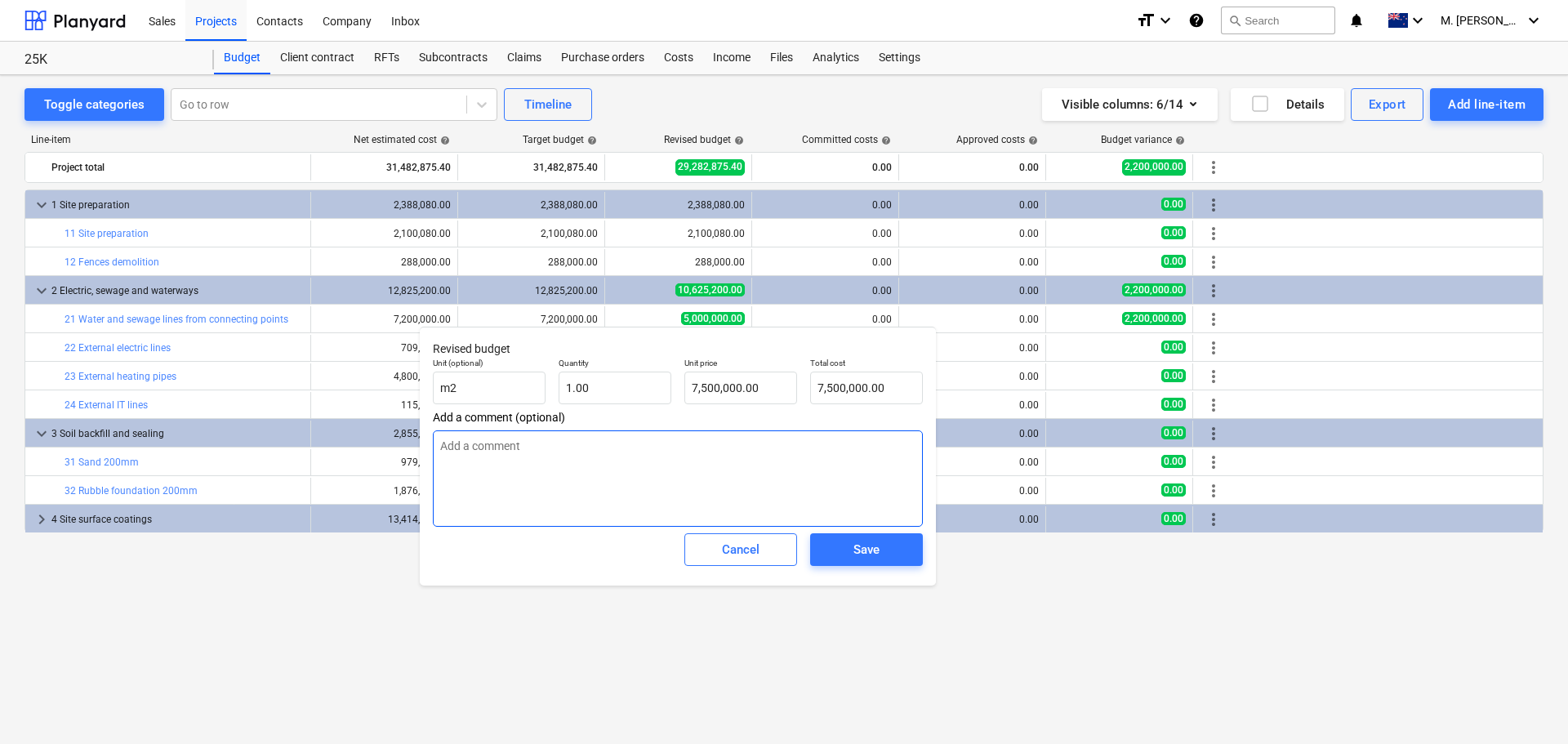
type textarea "x"
type textarea "C"
type textarea "x"
type textarea "Co"
type textarea "x"
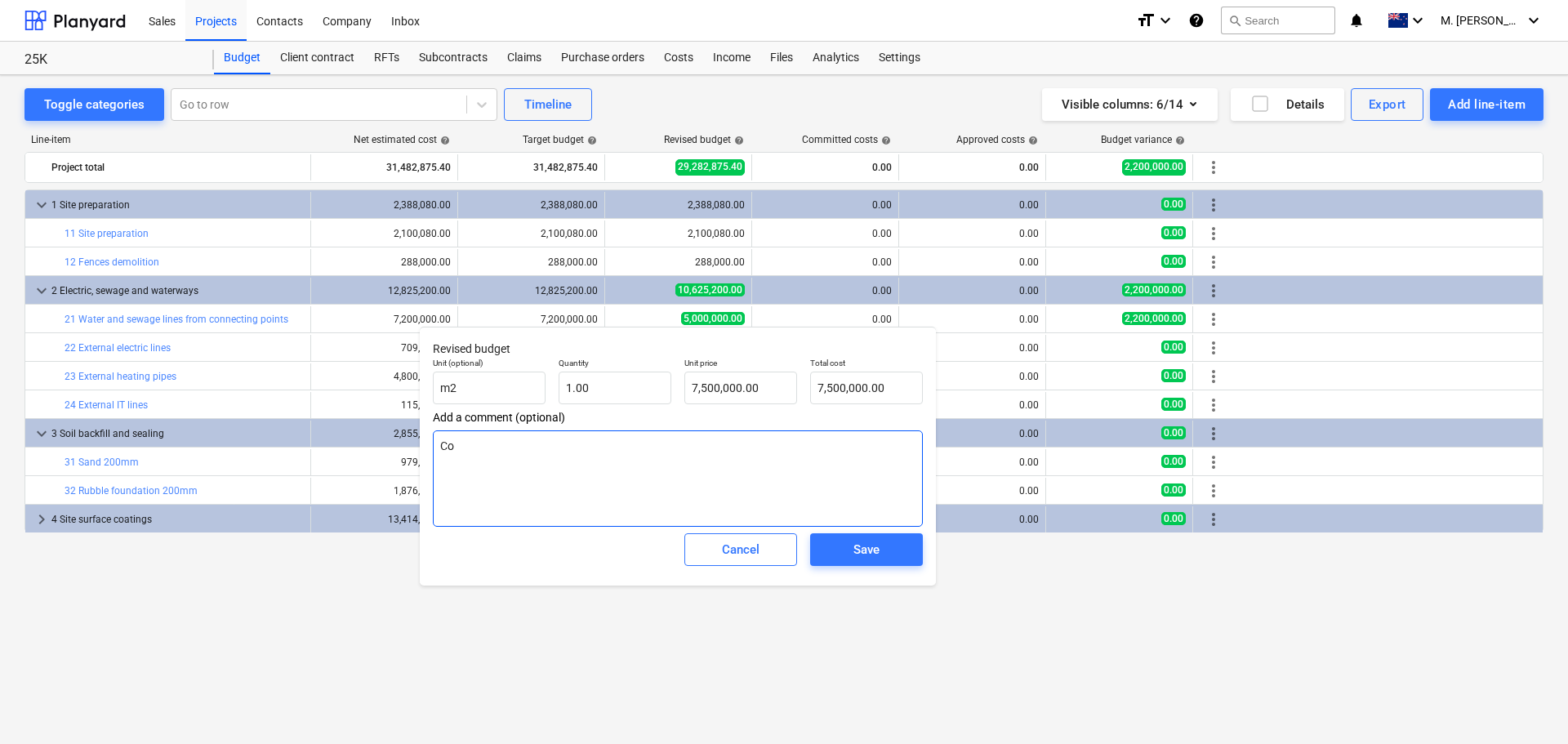
type textarea "Cop"
type textarea "x"
type textarea "[PERSON_NAME]"
type textarea "x"
type textarea "Coppe"
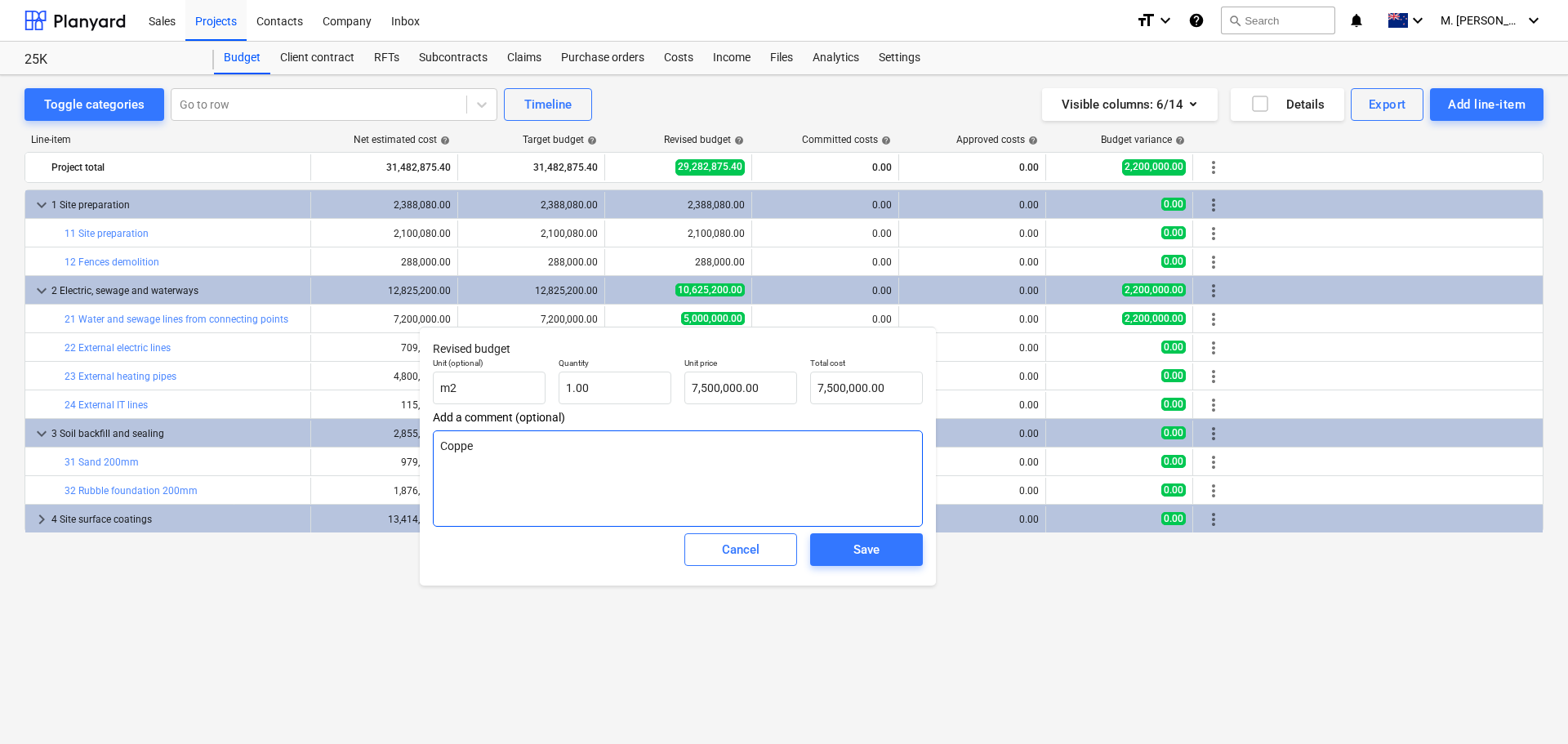
type textarea "x"
type textarea "Copper"
type textarea "x"
type textarea "Copper"
type textarea "x"
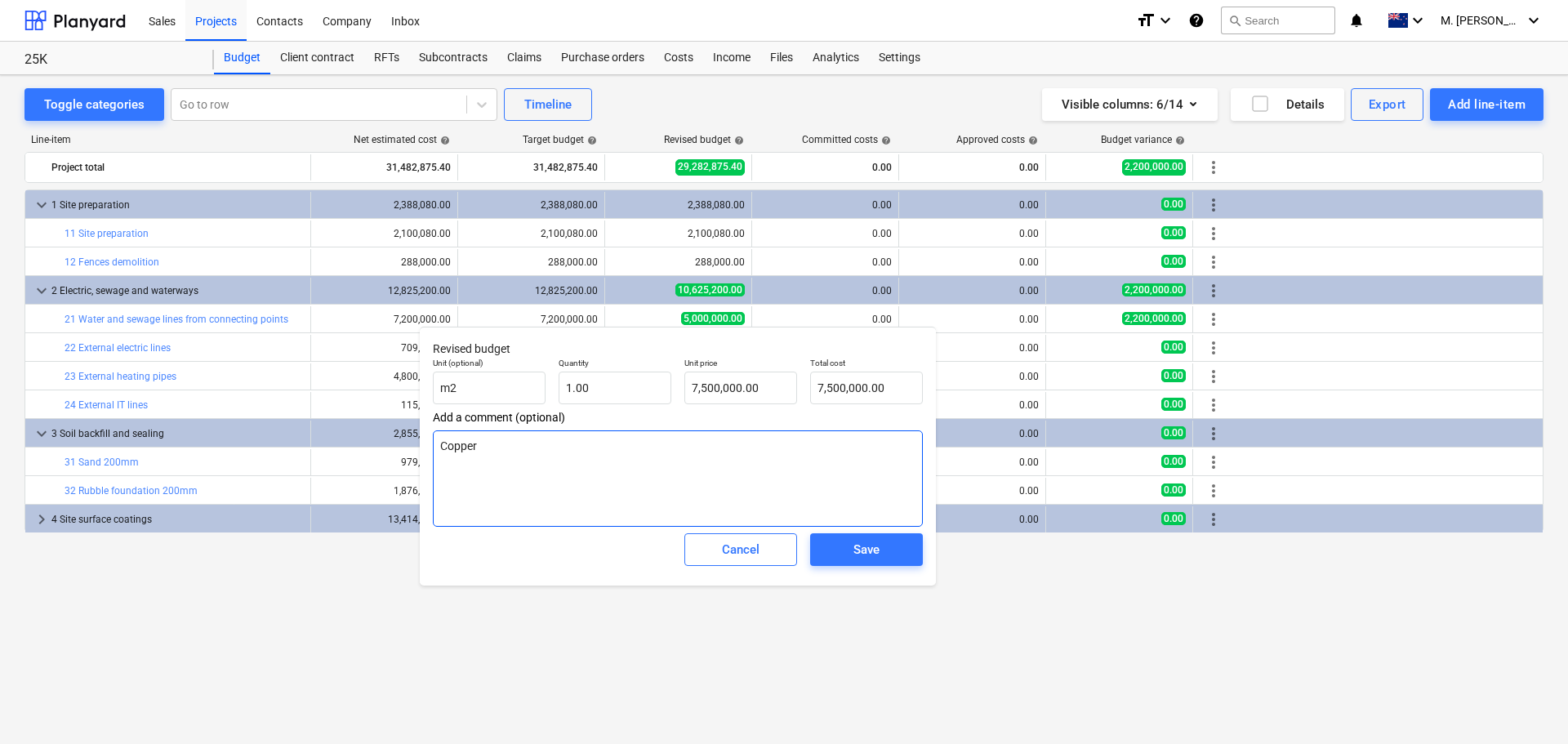
type textarea "Copper R"
type textarea "x"
type textarea "Copper Ra"
type textarea "x"
type textarea "Copper Rat"
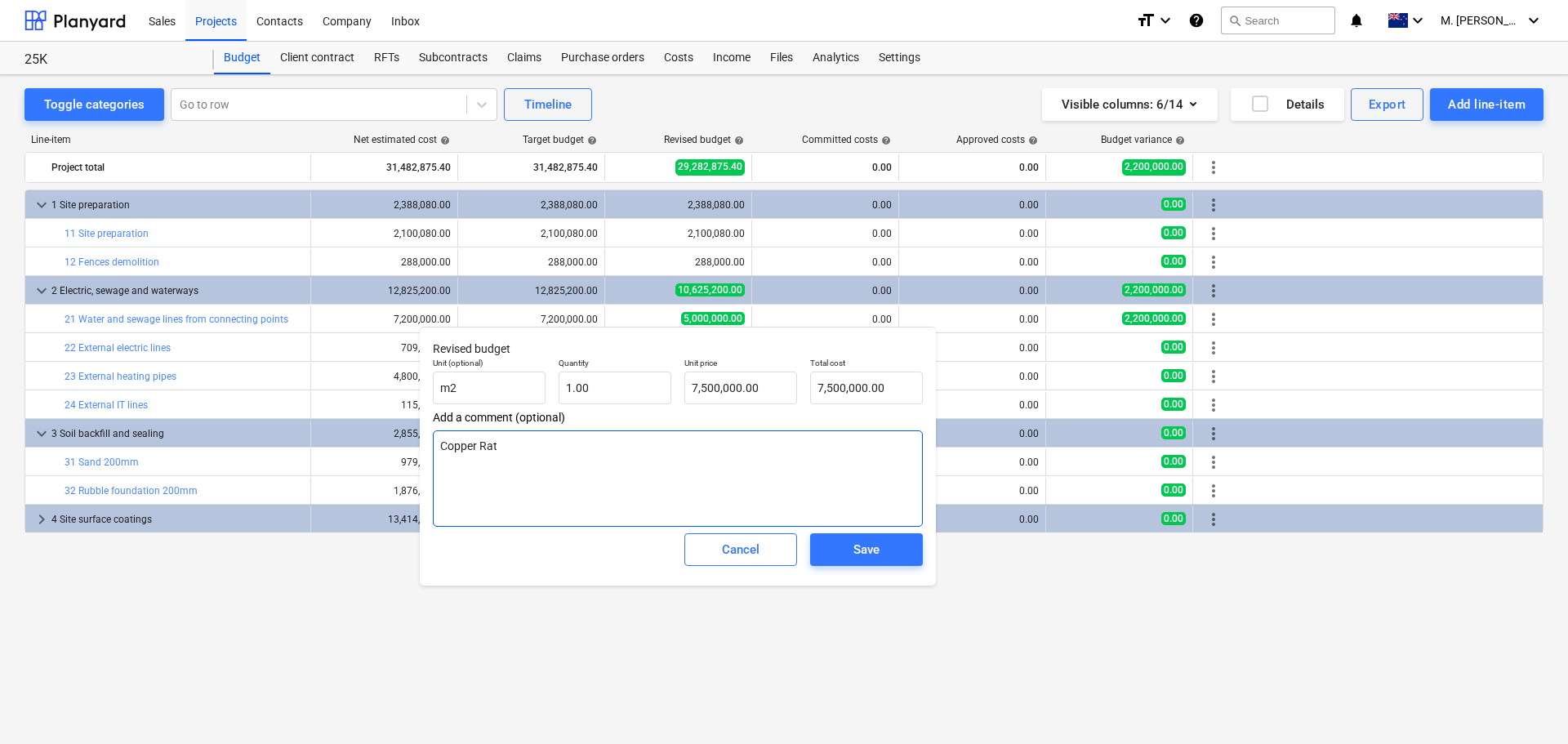
type textarea "x"
type textarea "Copper Rate"
type textarea "x"
type textarea "Copper Rate"
type textarea "x"
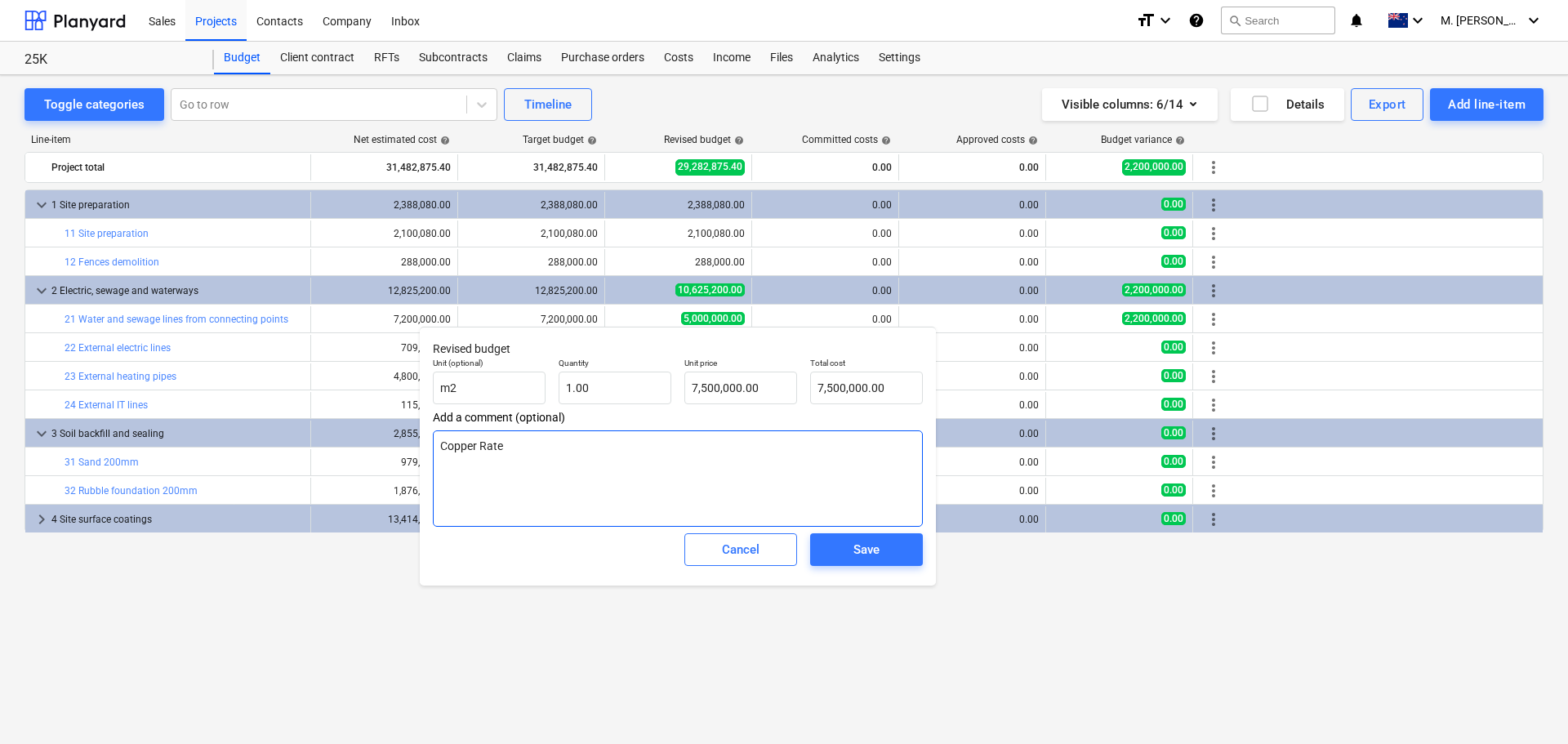
type textarea "Copper Rate I"
type textarea "x"
type textarea "Copper Rate In"
type textarea "x"
type textarea "Copper Rate Inc"
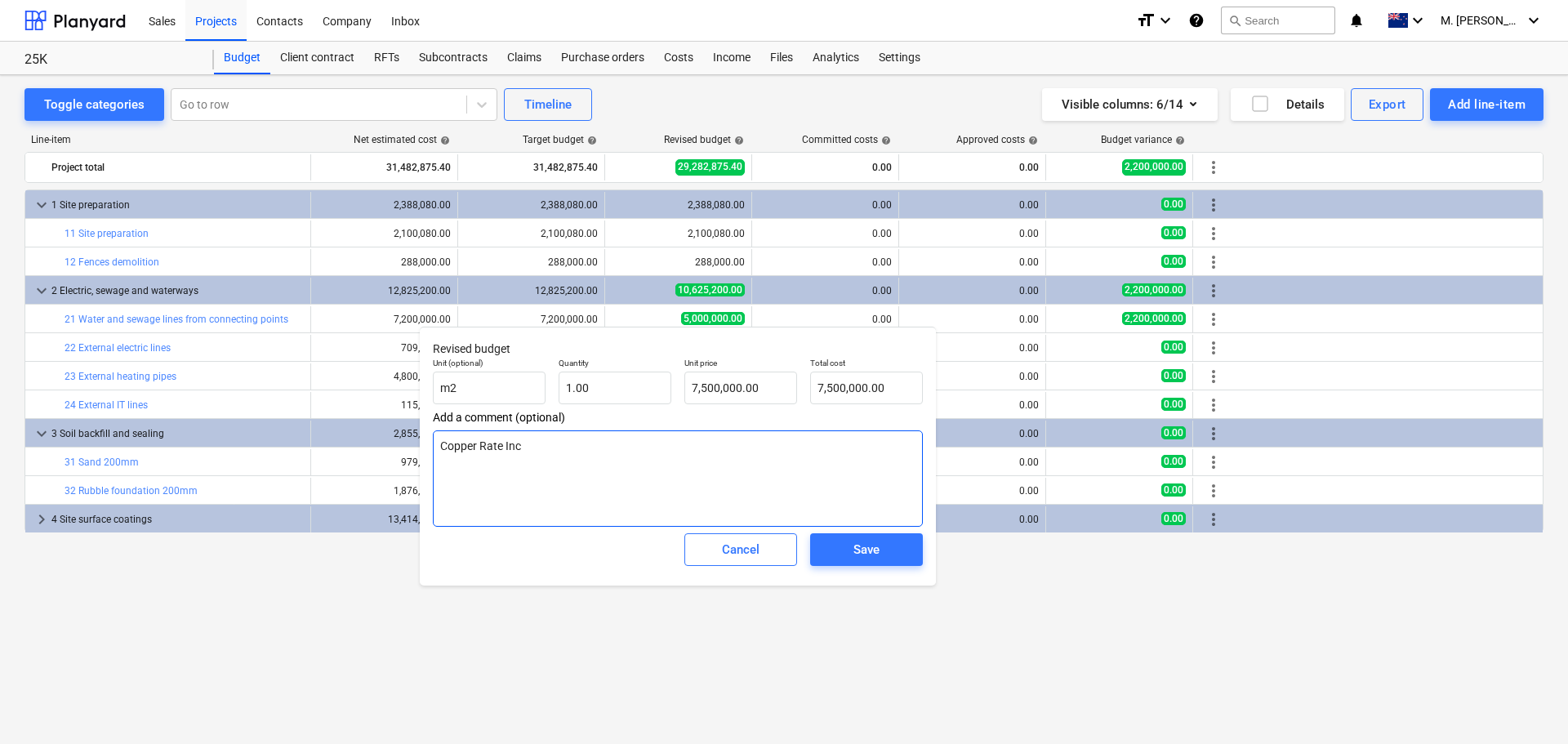
type textarea "x"
type textarea "Copper Rate Incr"
type textarea "x"
type textarea "Copper Rate Incre"
type textarea "x"
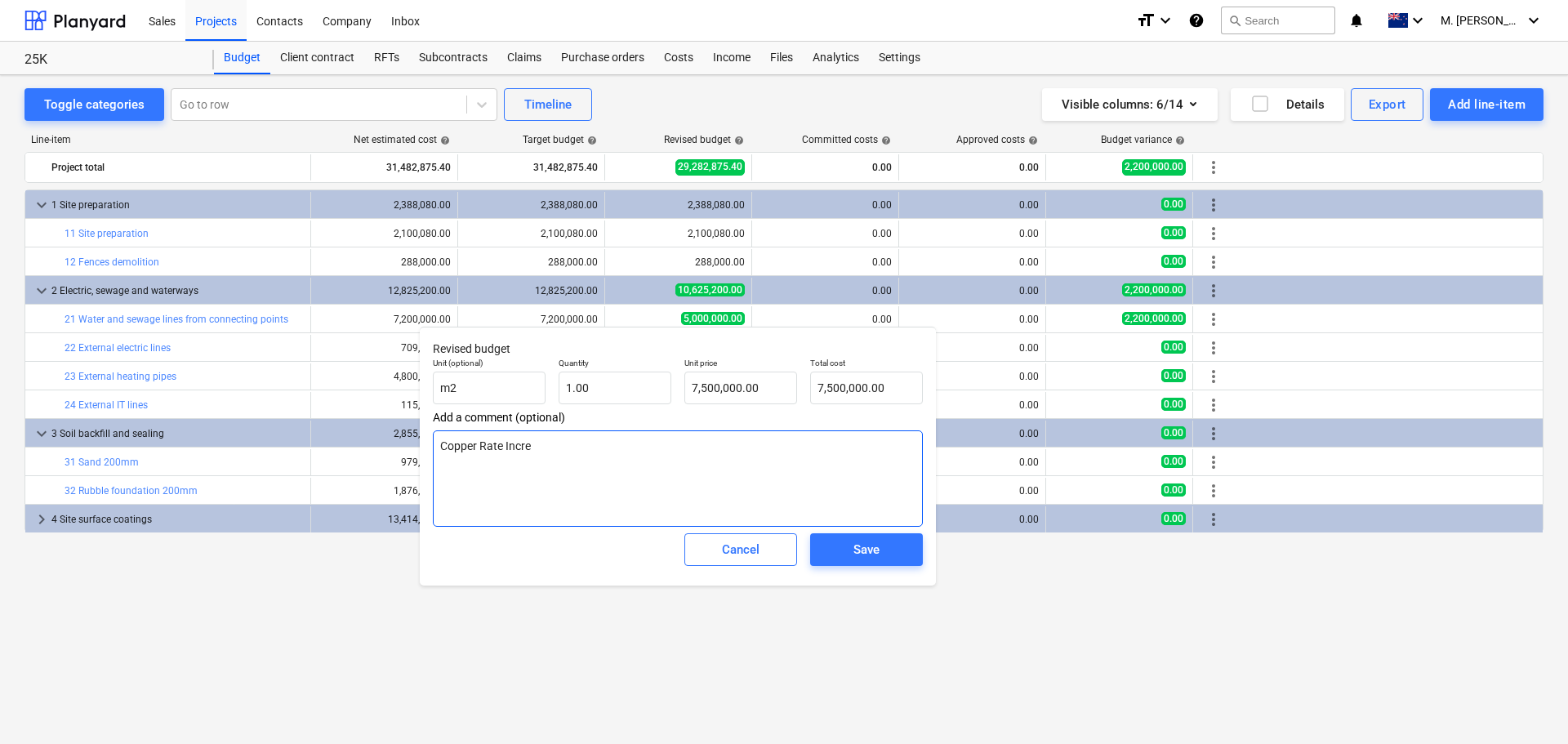
type textarea "Copper Rate Increa"
type textarea "x"
type textarea "Copper Rate Increas"
type textarea "x"
type textarea "Copper Rate Increase"
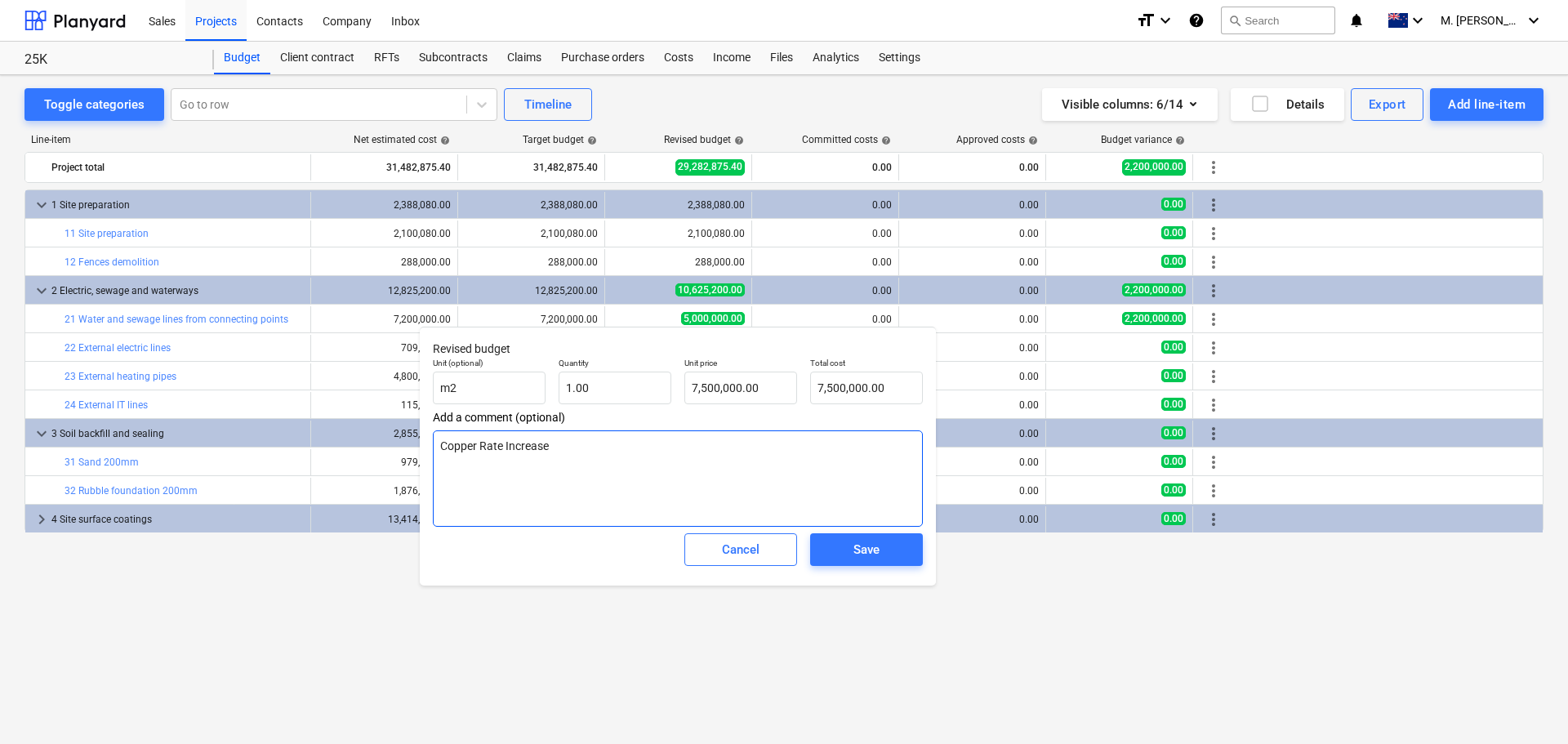
type textarea "x"
type textarea "Copper Rate Increase"
type textarea "x"
type textarea "Copper Rate Increase o"
type textarea "x"
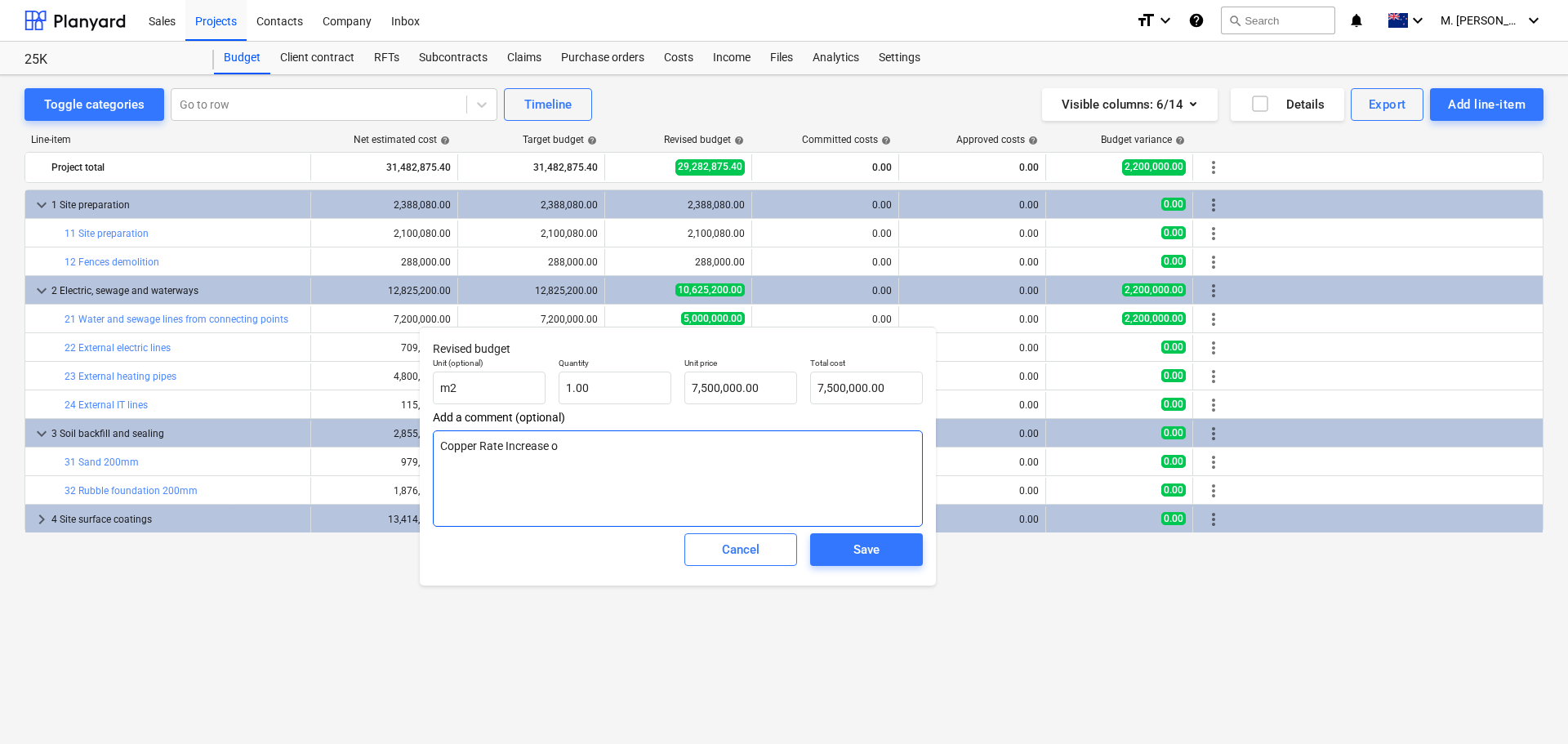
type textarea "Copper Rate Increase on"
type textarea "x"
type textarea "Copper Rate Increase on"
type textarea "x"
type textarea "Copper Rate Increase on D"
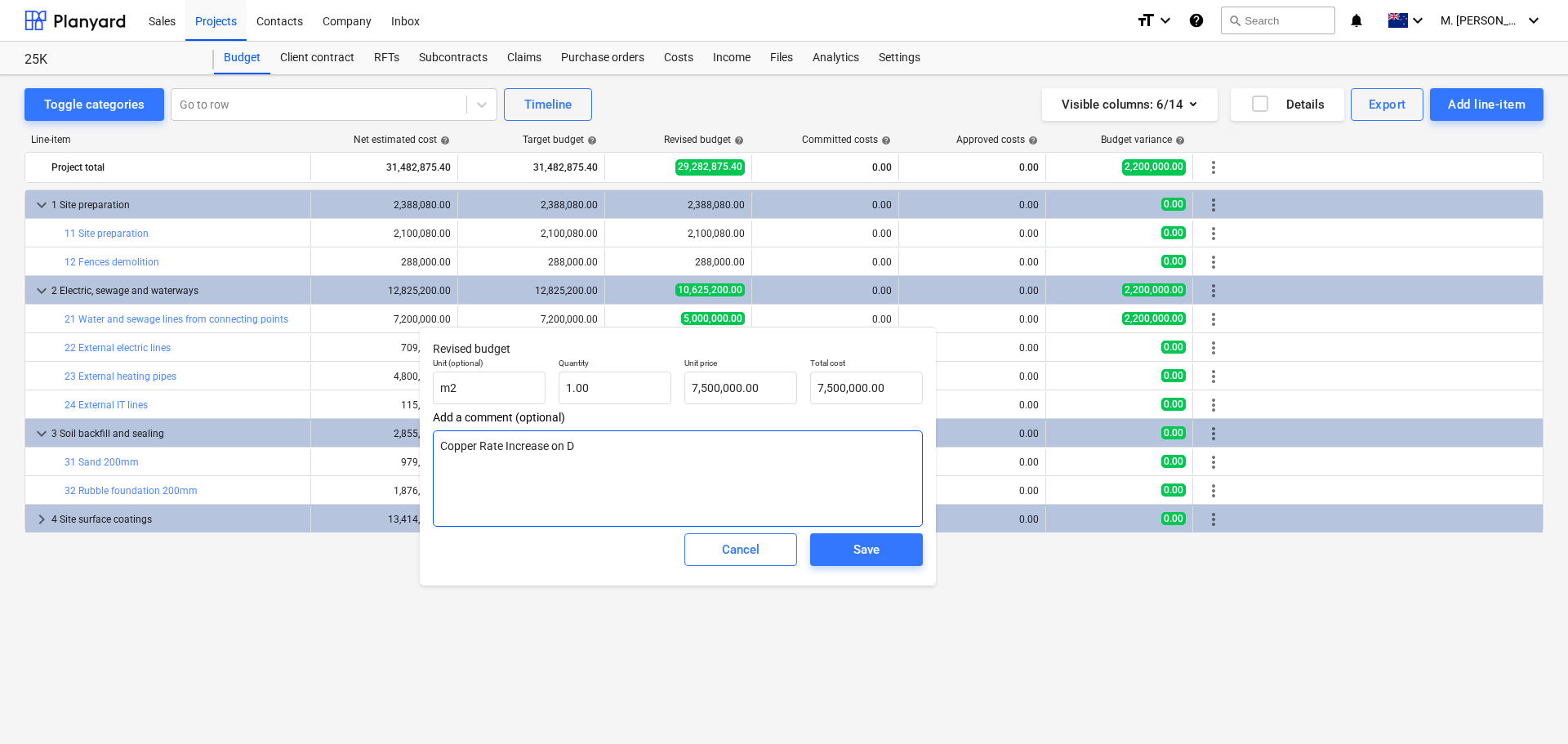
type textarea "x"
type textarea "Copper Rate Increase on Da"
type textarea "x"
type textarea "Copper Rate Increase on Date"
type textarea "x"
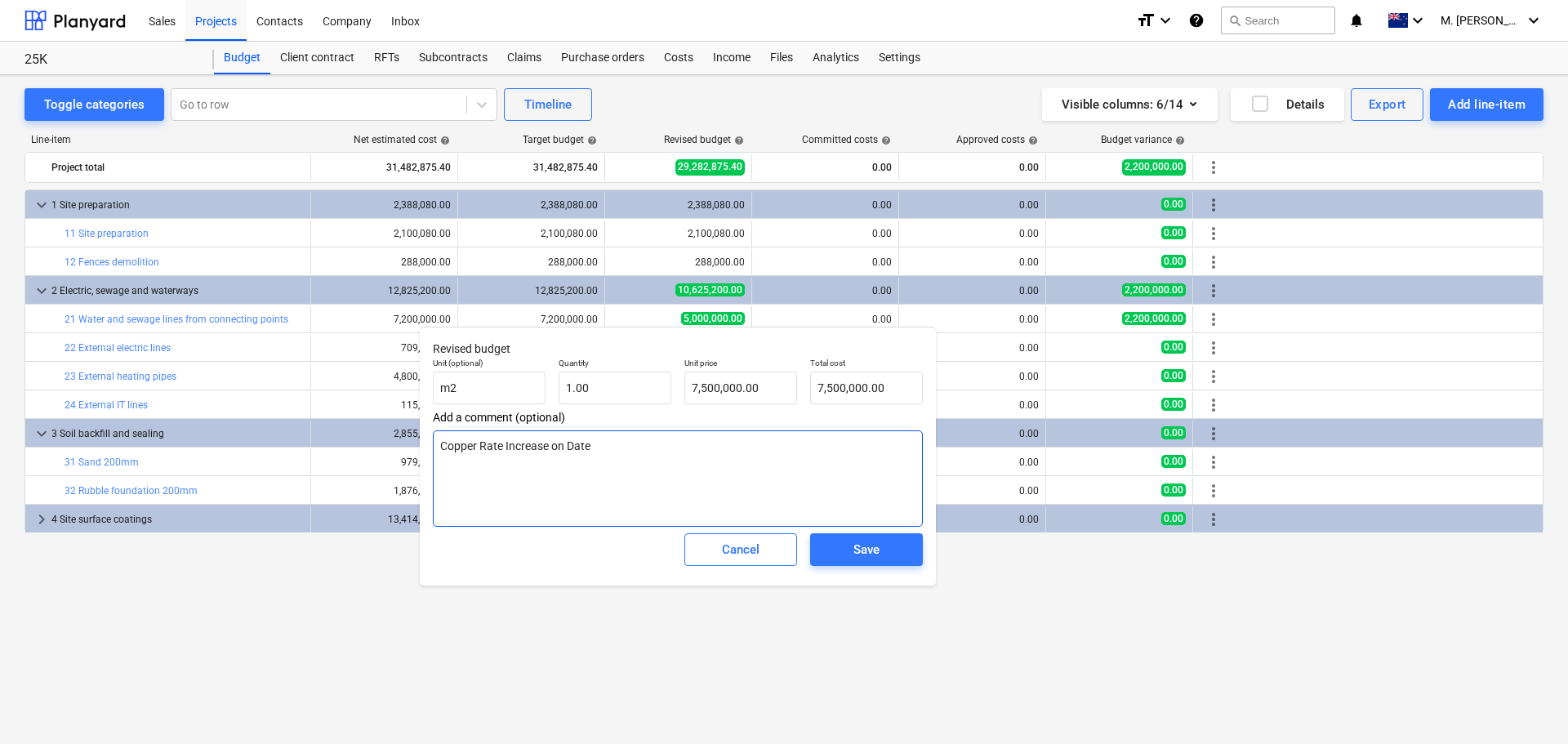
type textarea "Copper Rate Increase on Date"
type textarea "x"
type textarea "Copper Rate Increase on Date o"
type textarea "x"
type textarea "Copper Rate Increase on Date of"
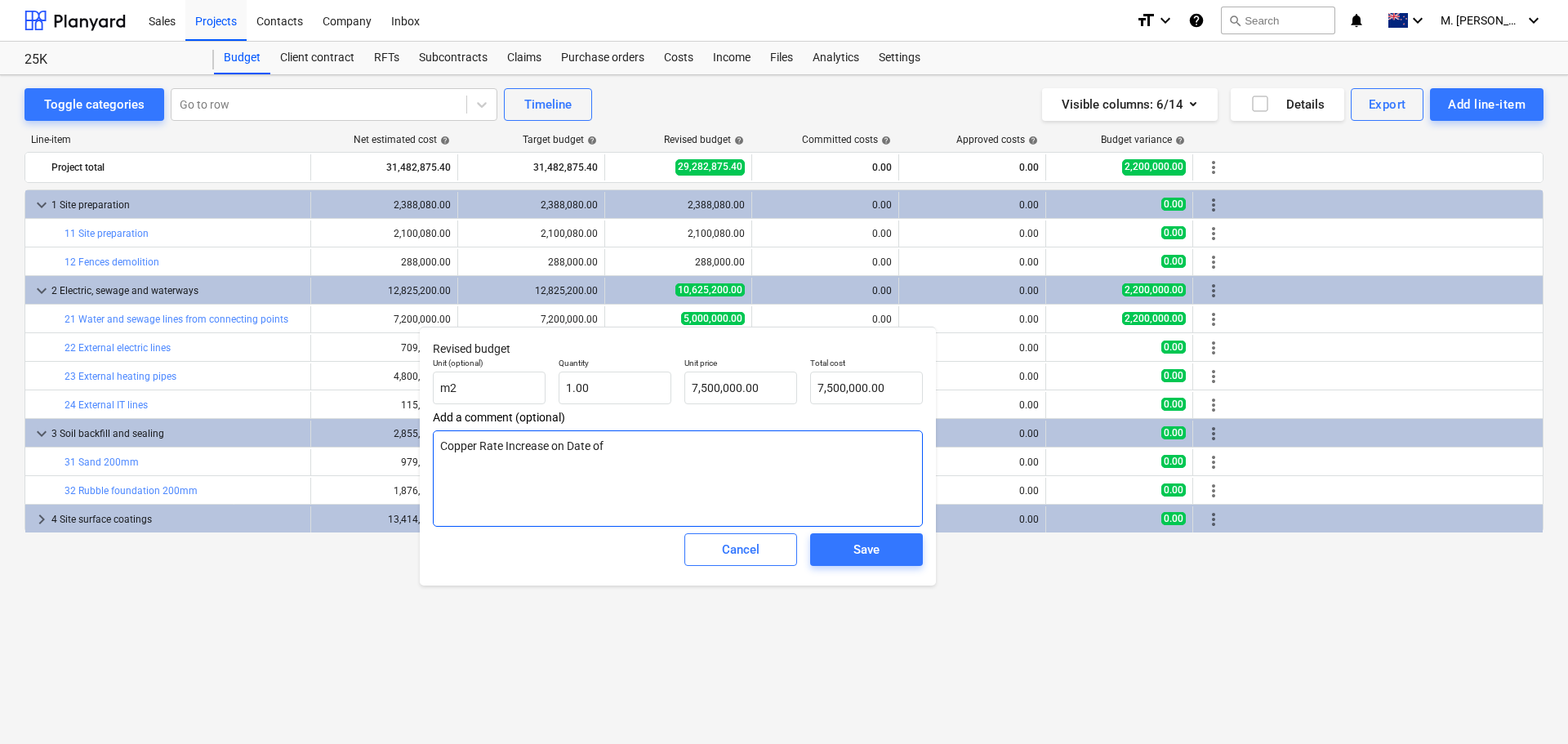
type textarea "x"
type textarea "Copper Rate Increase on Date of"
type textarea "x"
type textarea "Copper Rate Increase on Date of 1"
type textarea "x"
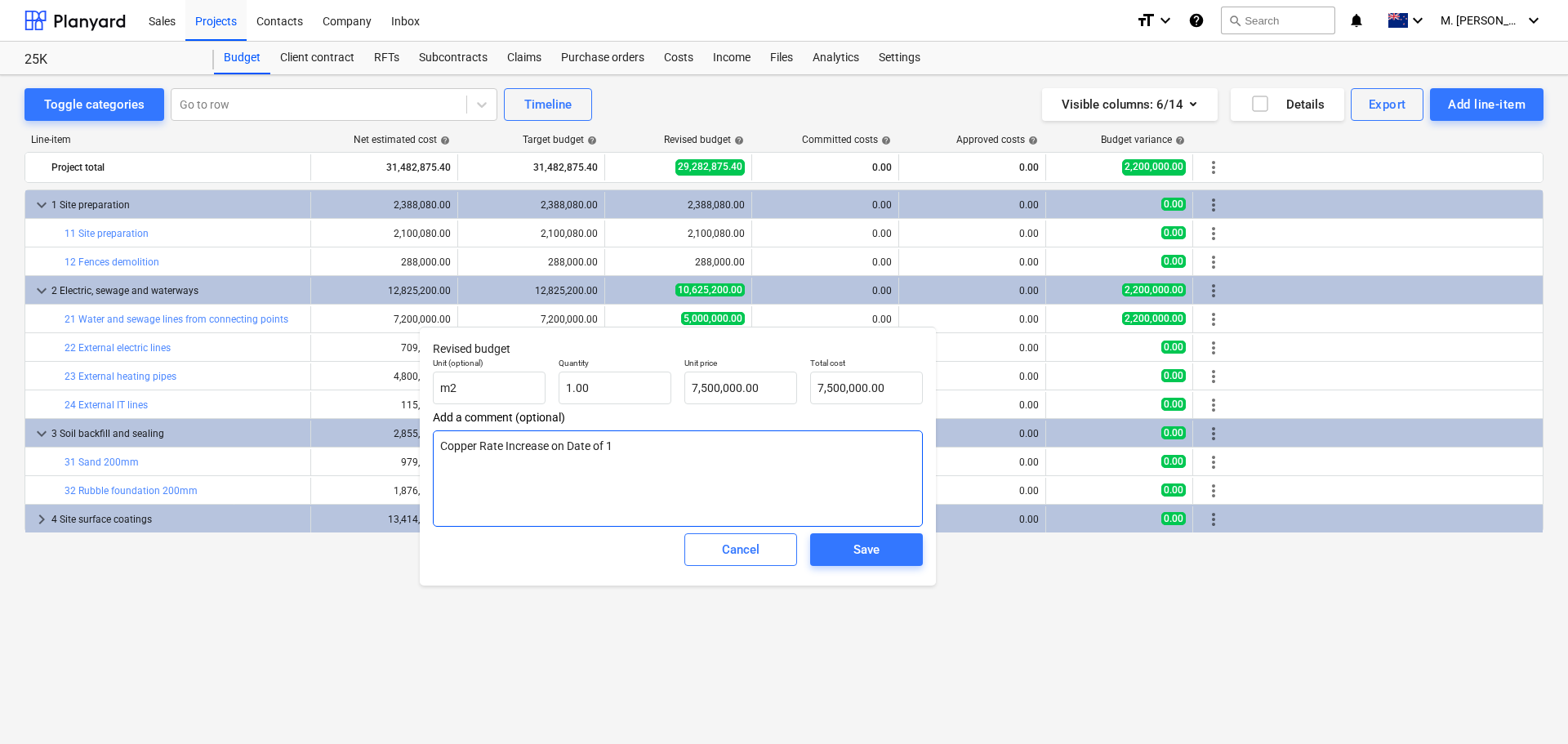
type textarea "Copper Rate Increase on Date of 16"
type textarea "x"
type textarea "Copper Rate Increase on Date of 16-"
type textarea "x"
type textarea "Copper Rate Increase on Date of 16-0"
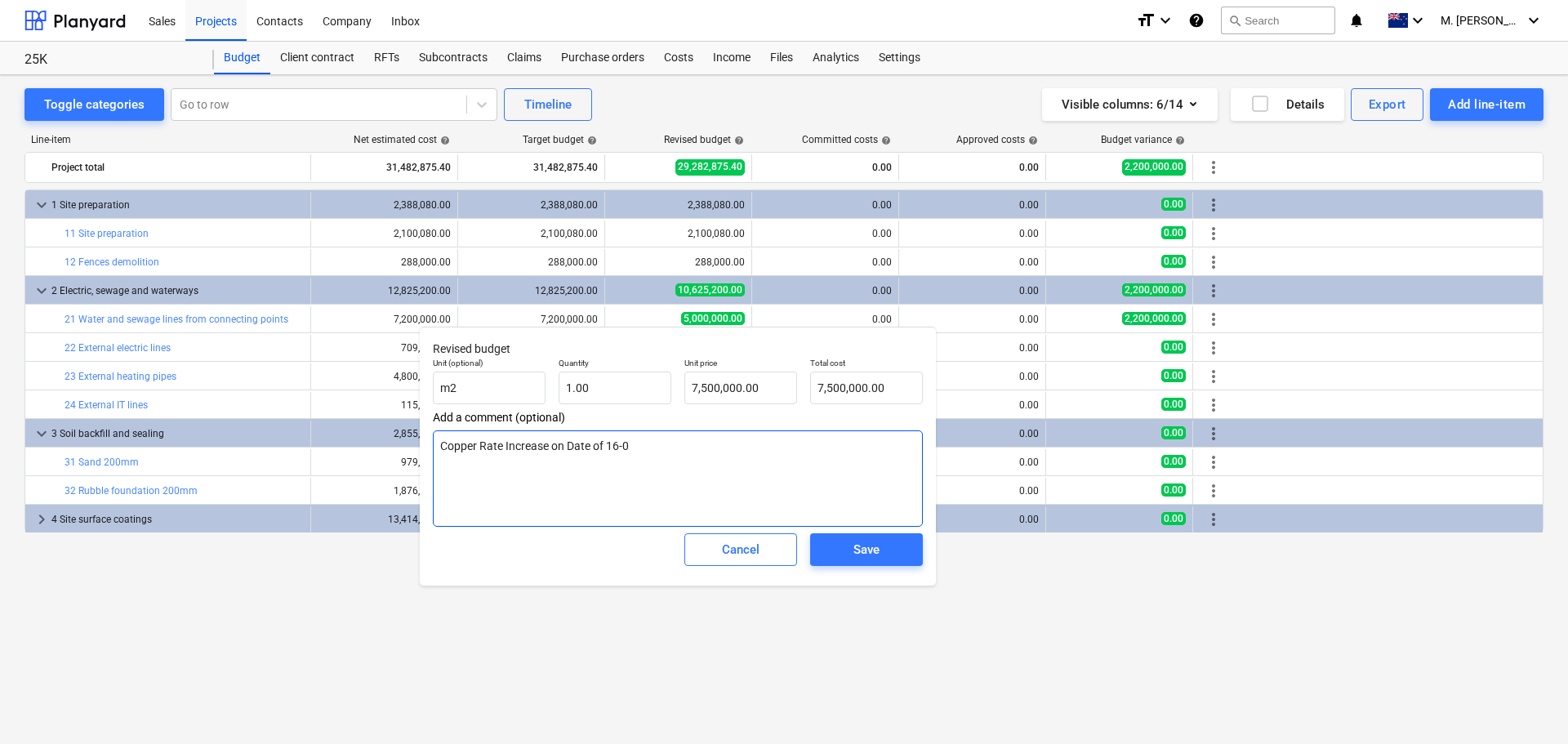
type textarea "x"
type textarea "Copper Rate Increase on Date of 16-09"
type textarea "x"
type textarea "Copper Rate Increase on Date of 16-09-"
type textarea "x"
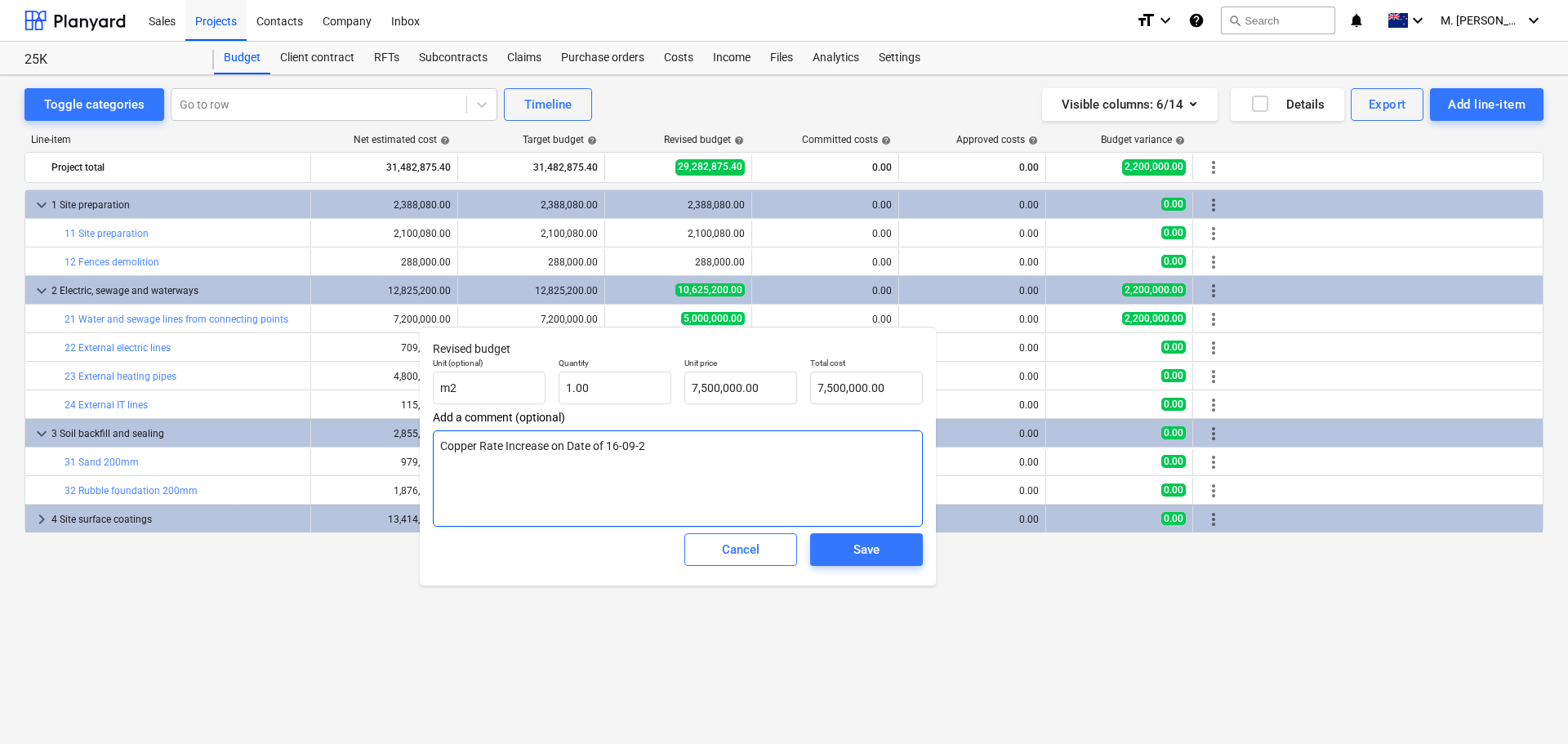
type textarea "Copper Rate Increase on Date of [DATE]"
type textarea "x"
type textarea "Copper Rate Increase on Date of [PHONE_NUMBER]"
type textarea "x"
type textarea "Copper Rate Increase on Date of [DATE]"
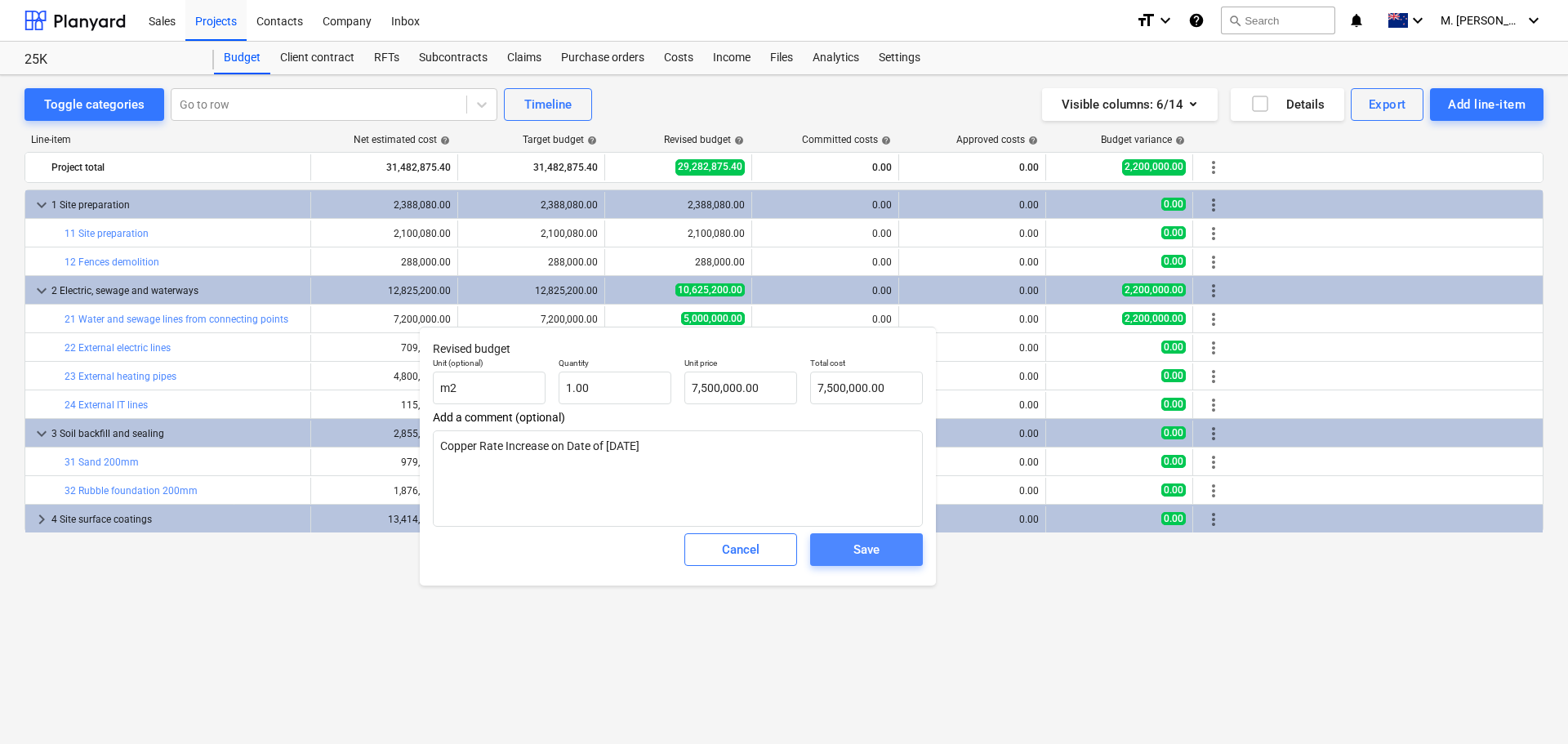
click at [860, 560] on div "Save" at bounding box center [866, 549] width 26 height 22
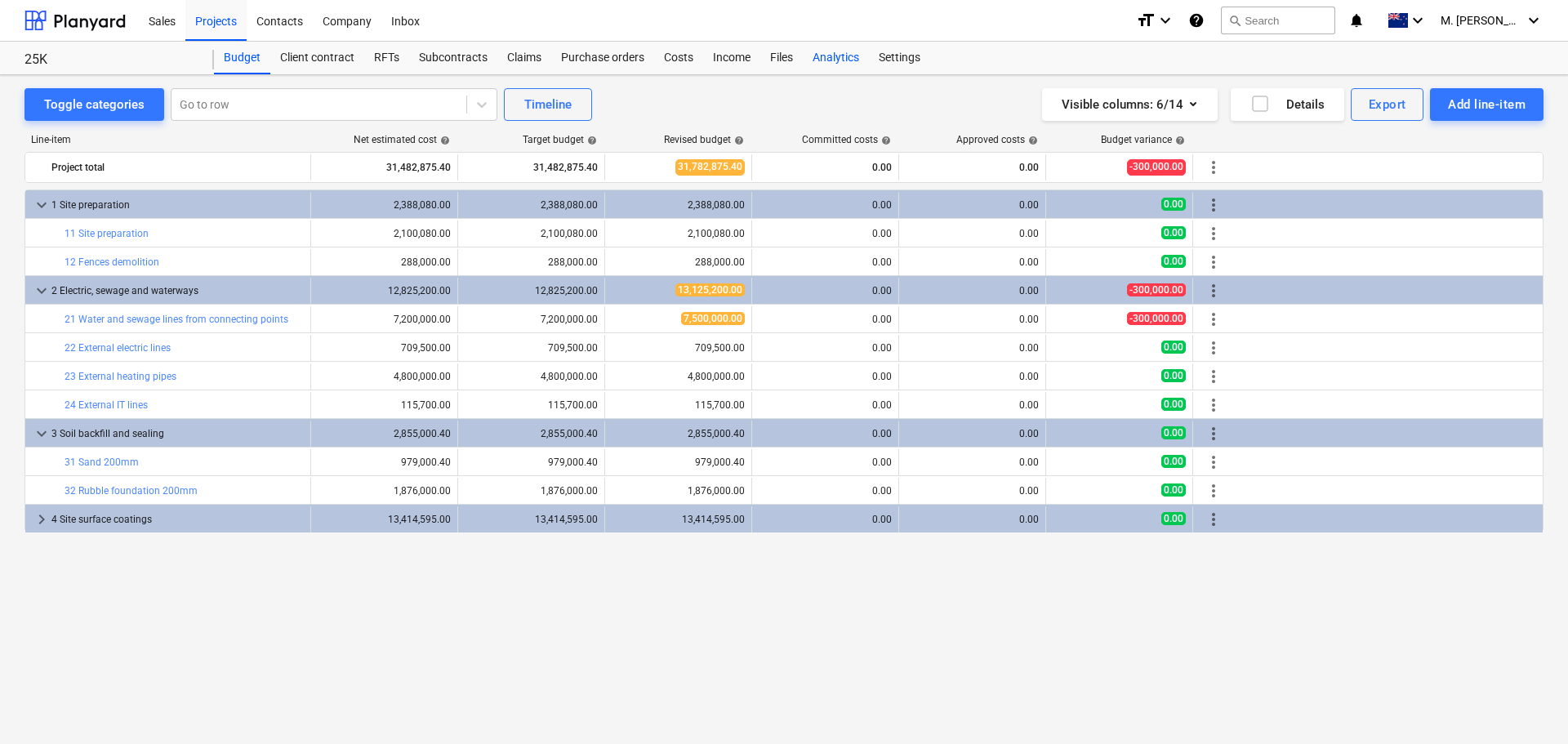
click at [838, 50] on div "Analytics" at bounding box center [836, 58] width 66 height 33
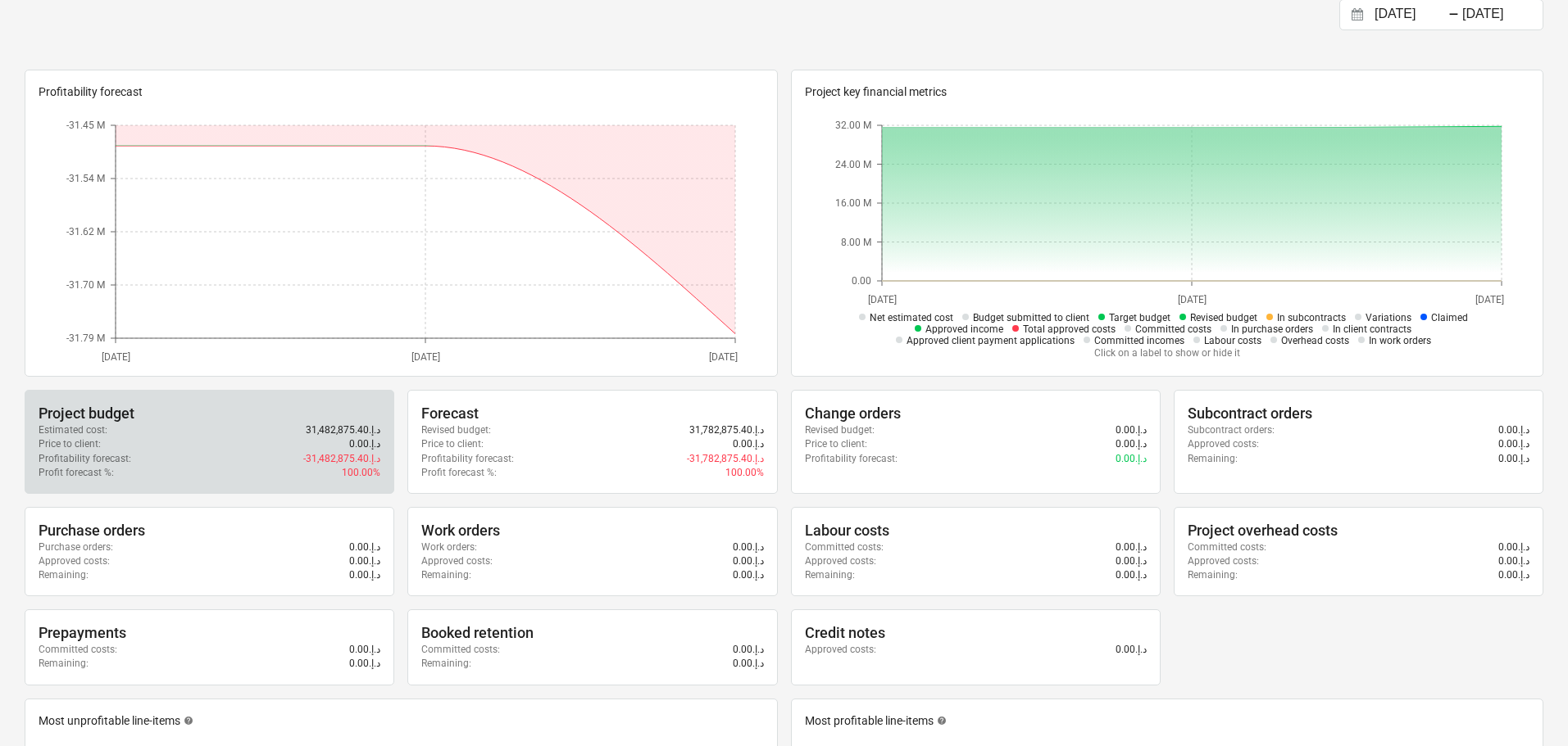
scroll to position [164, 0]
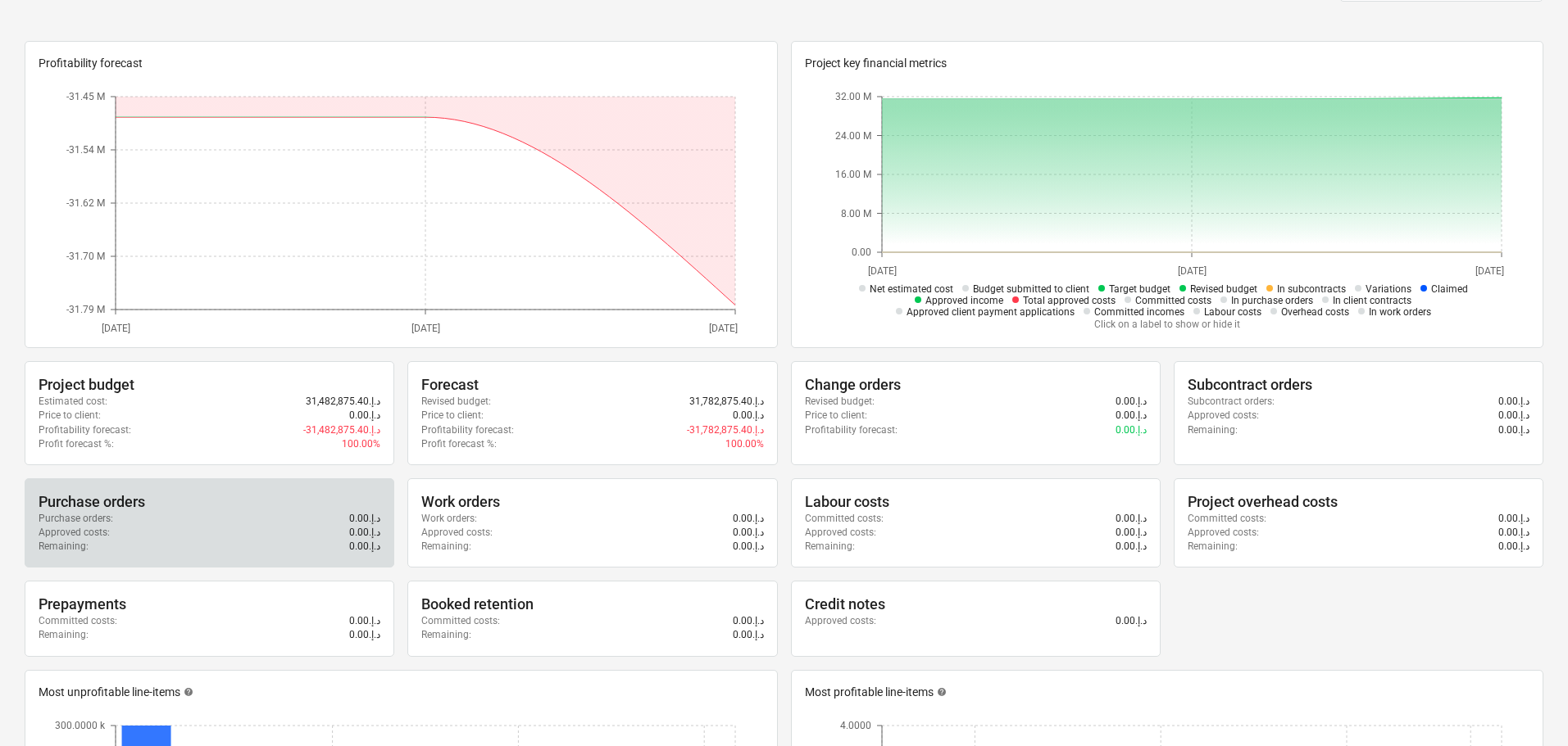
click at [274, 512] on div "Purchase orders : 0.00د.إ.‏" at bounding box center [209, 519] width 342 height 14
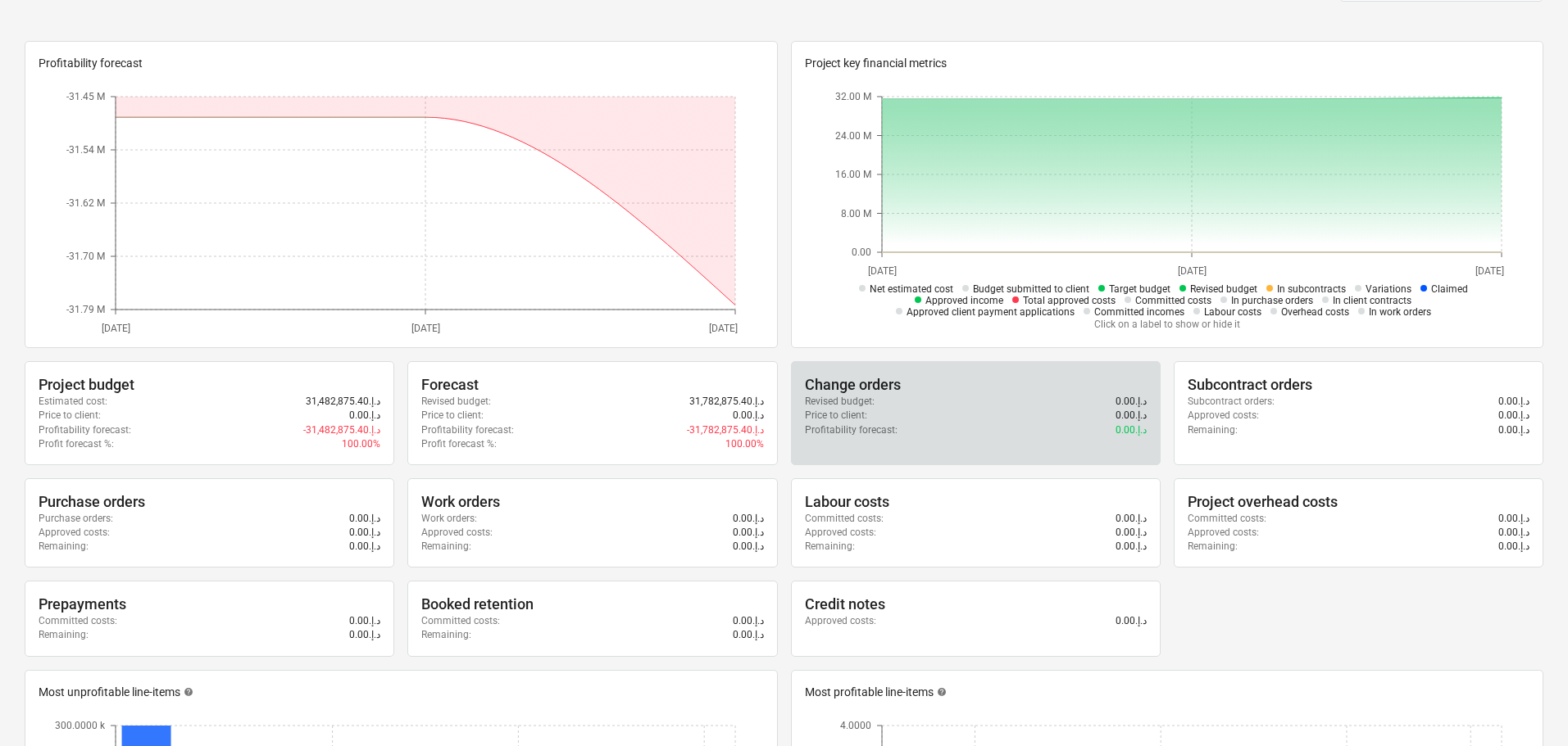
click at [893, 407] on div "Revised budget : 0.00د.إ.‏" at bounding box center [976, 402] width 342 height 14
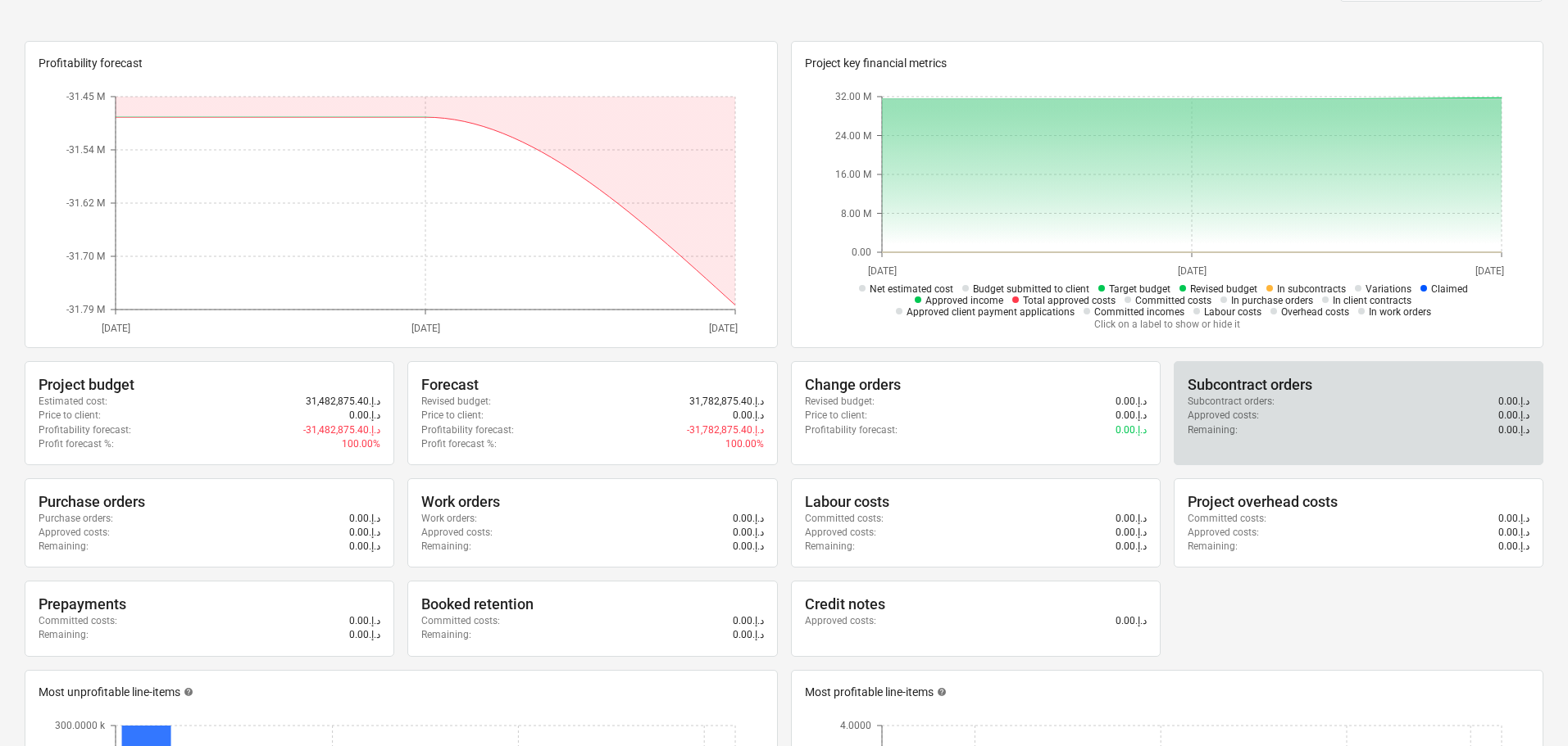
click at [1258, 410] on div "Approved costs : 0.00د.إ.‏" at bounding box center [1358, 416] width 342 height 14
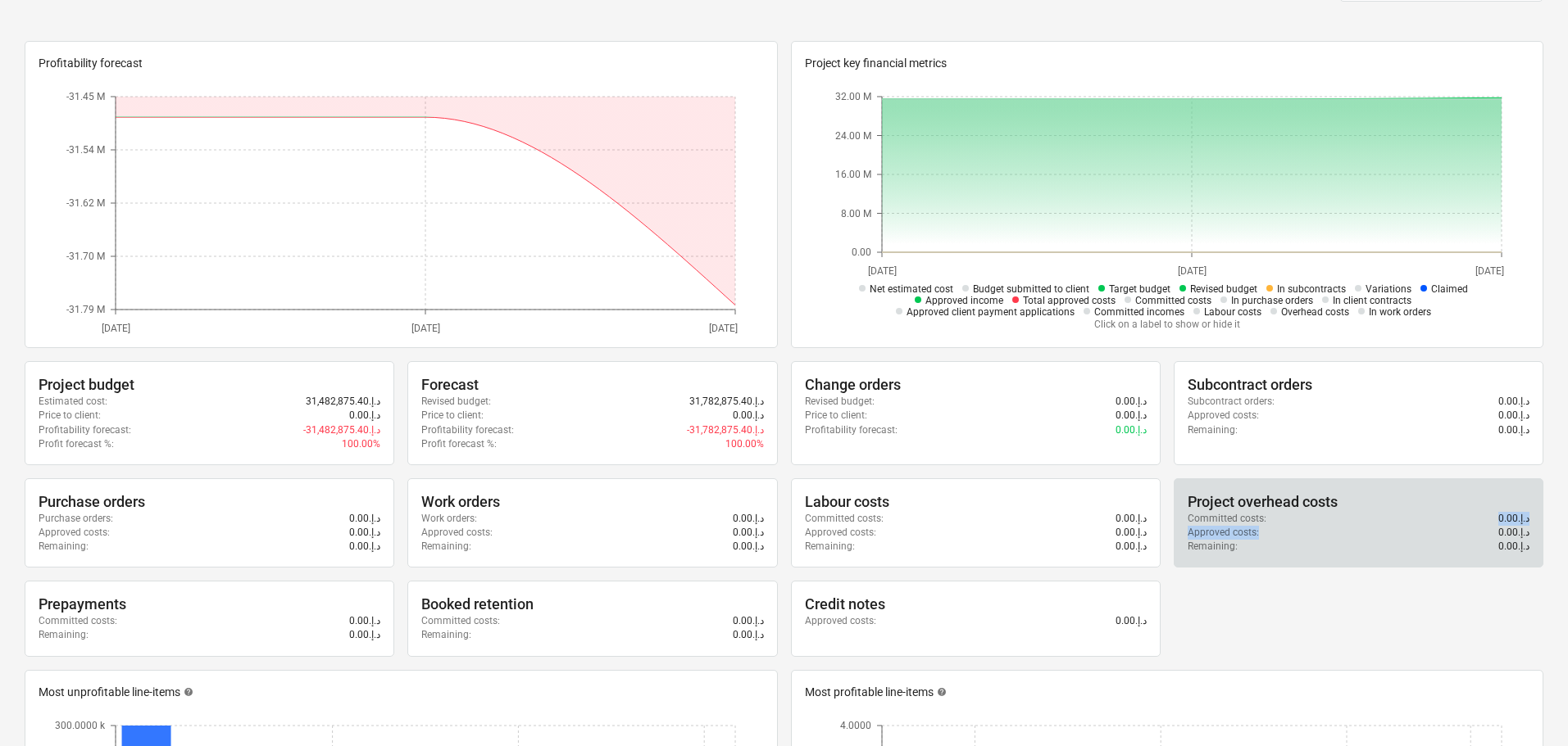
click at [1258, 526] on div "Project overhead costs Committed costs : 0.00د.إ.‏ Approved costs : 0.00د.إ.‏ R…" at bounding box center [1358, 522] width 369 height 89
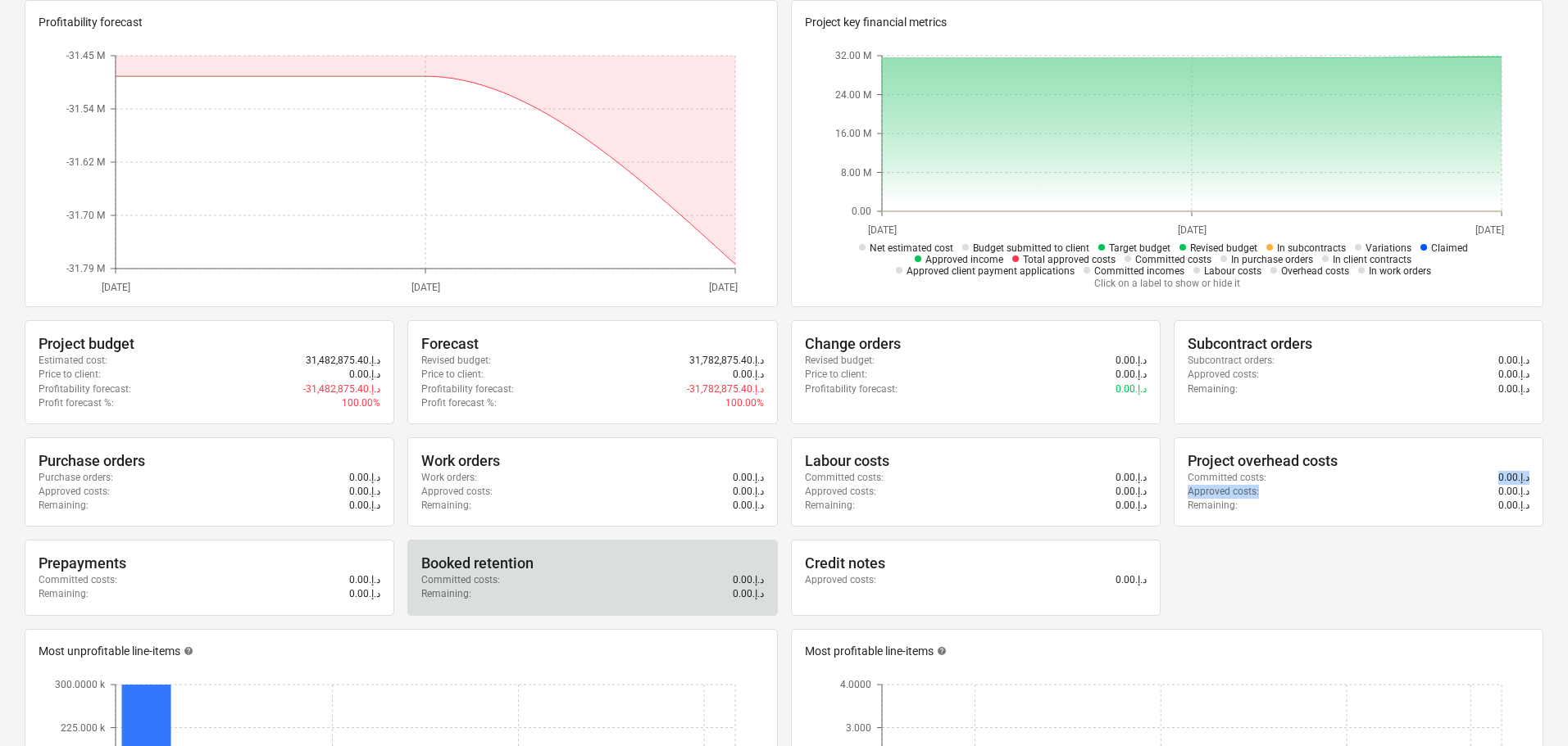
scroll to position [245, 0]
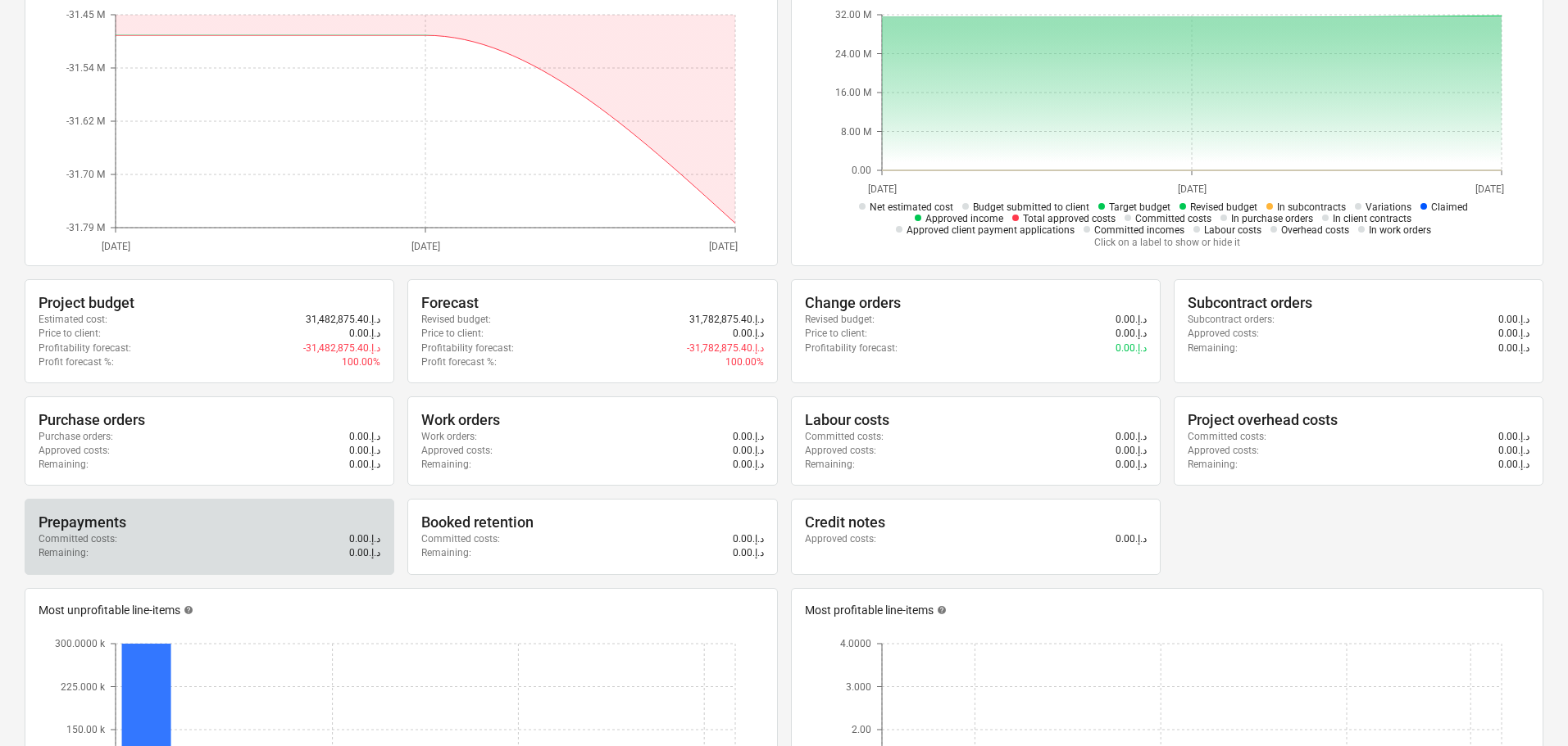
click at [208, 525] on div "Prepayments" at bounding box center [209, 522] width 342 height 20
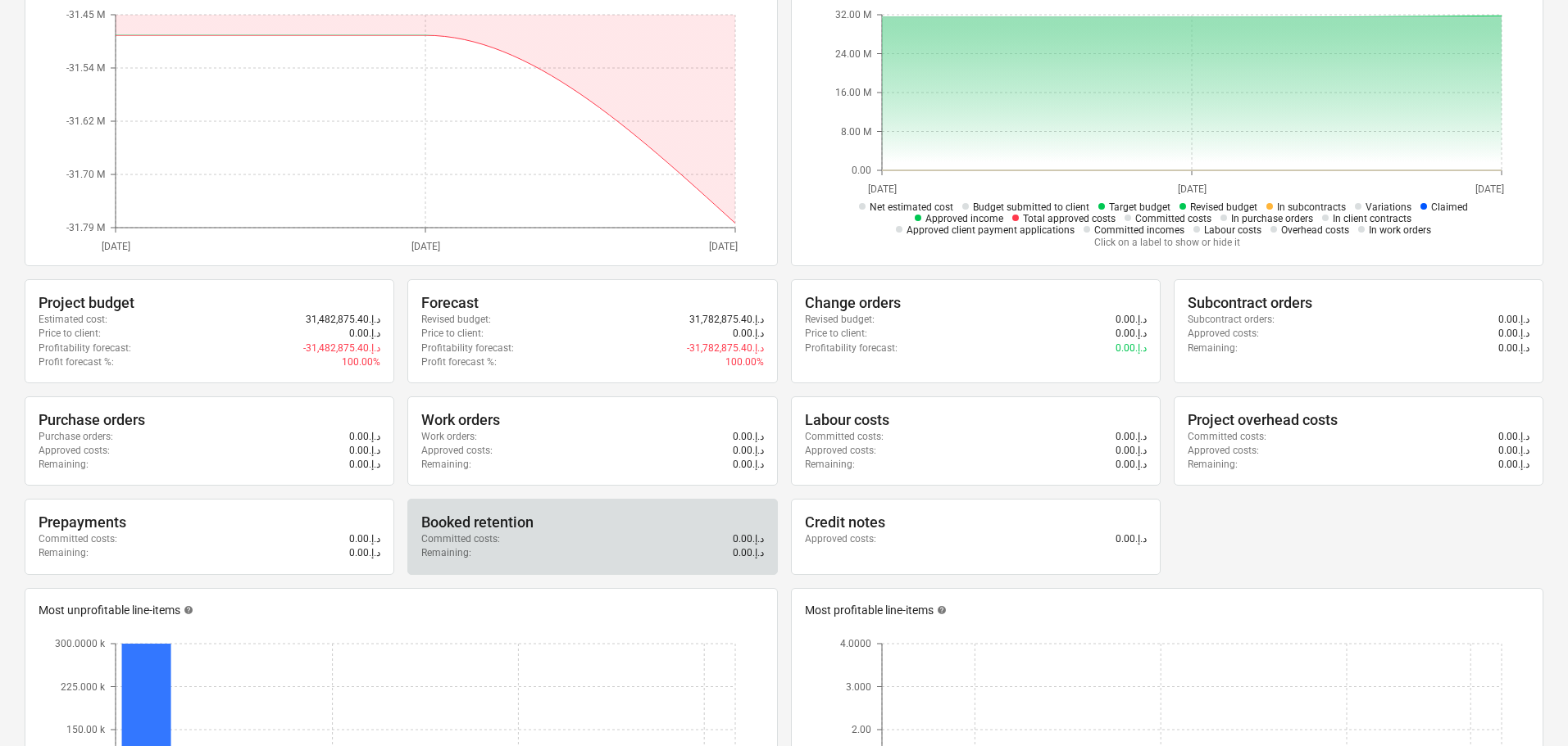
click at [583, 538] on div "Committed costs : 0.00د.إ.‏" at bounding box center [592, 539] width 342 height 14
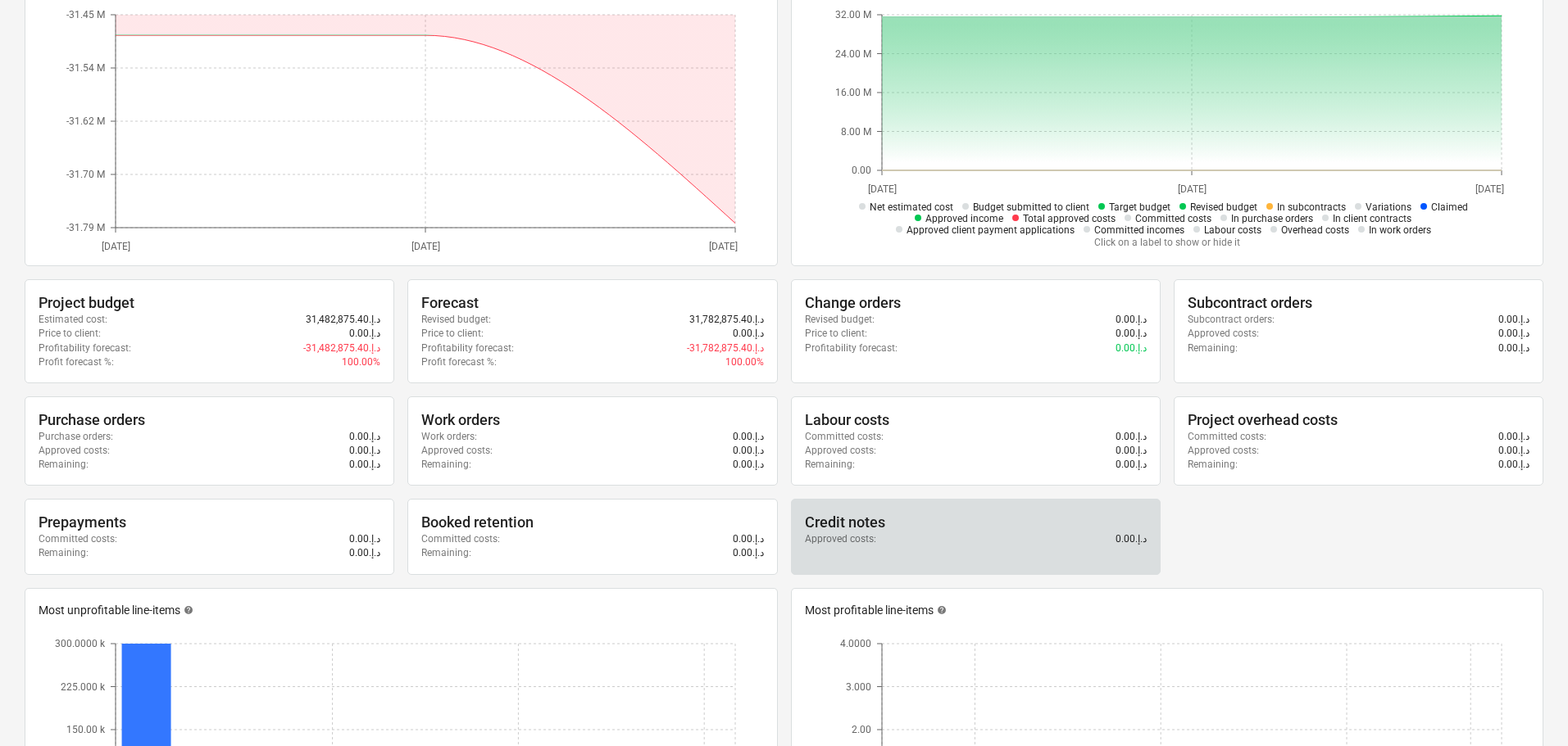
click at [949, 545] on div "Approved costs : 0.00د.إ.‏" at bounding box center [976, 539] width 342 height 14
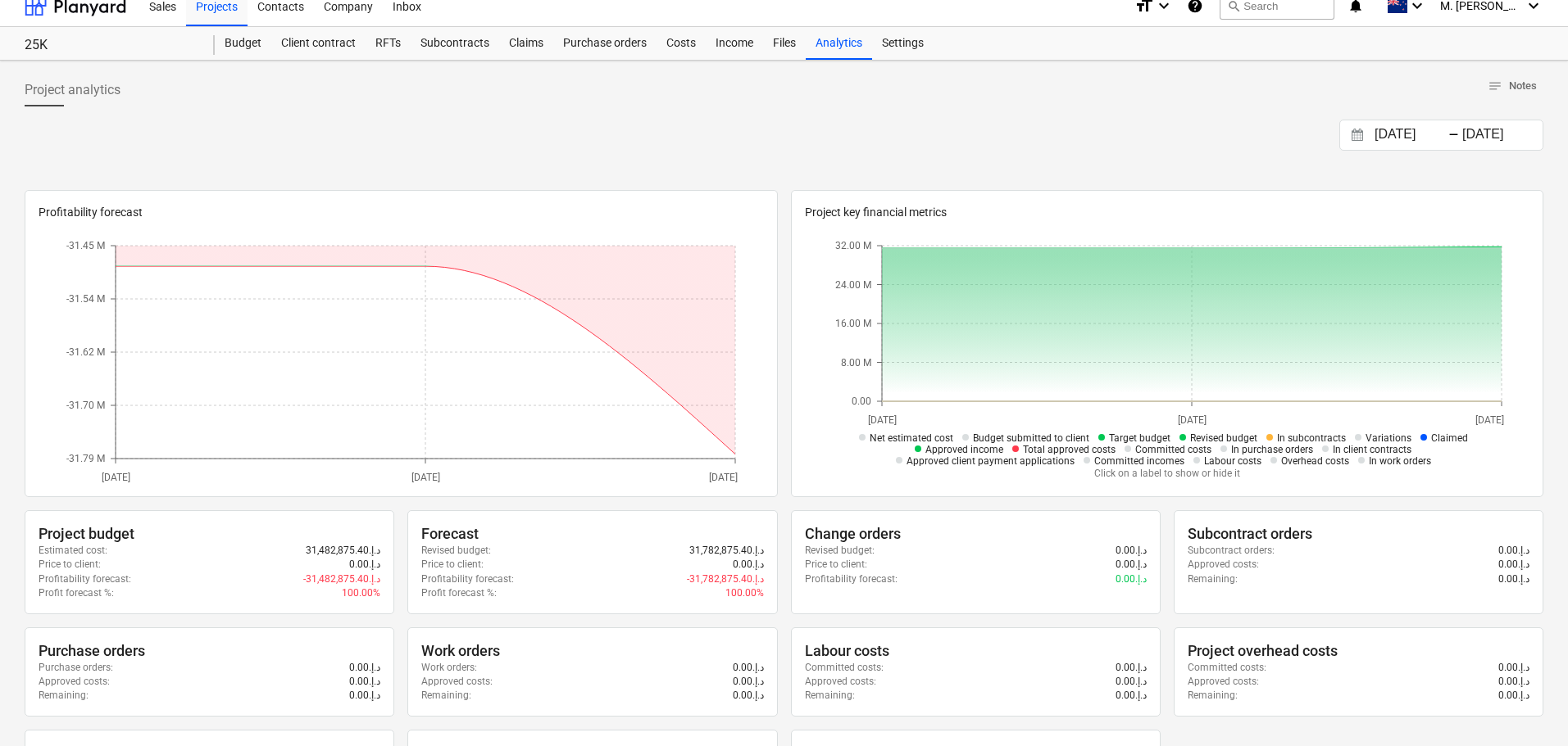
scroll to position [0, 0]
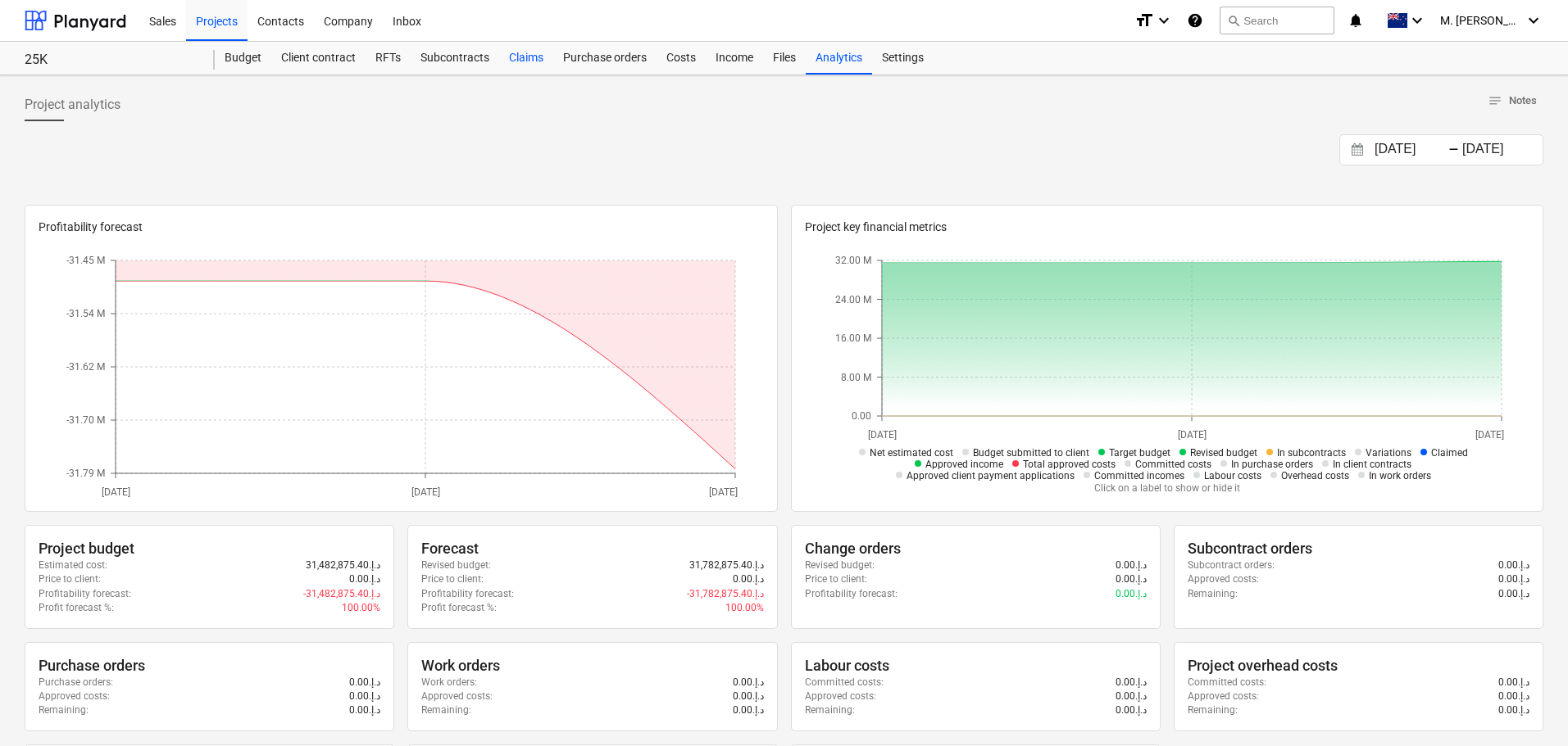
click at [506, 56] on div "Claims" at bounding box center [526, 58] width 54 height 33
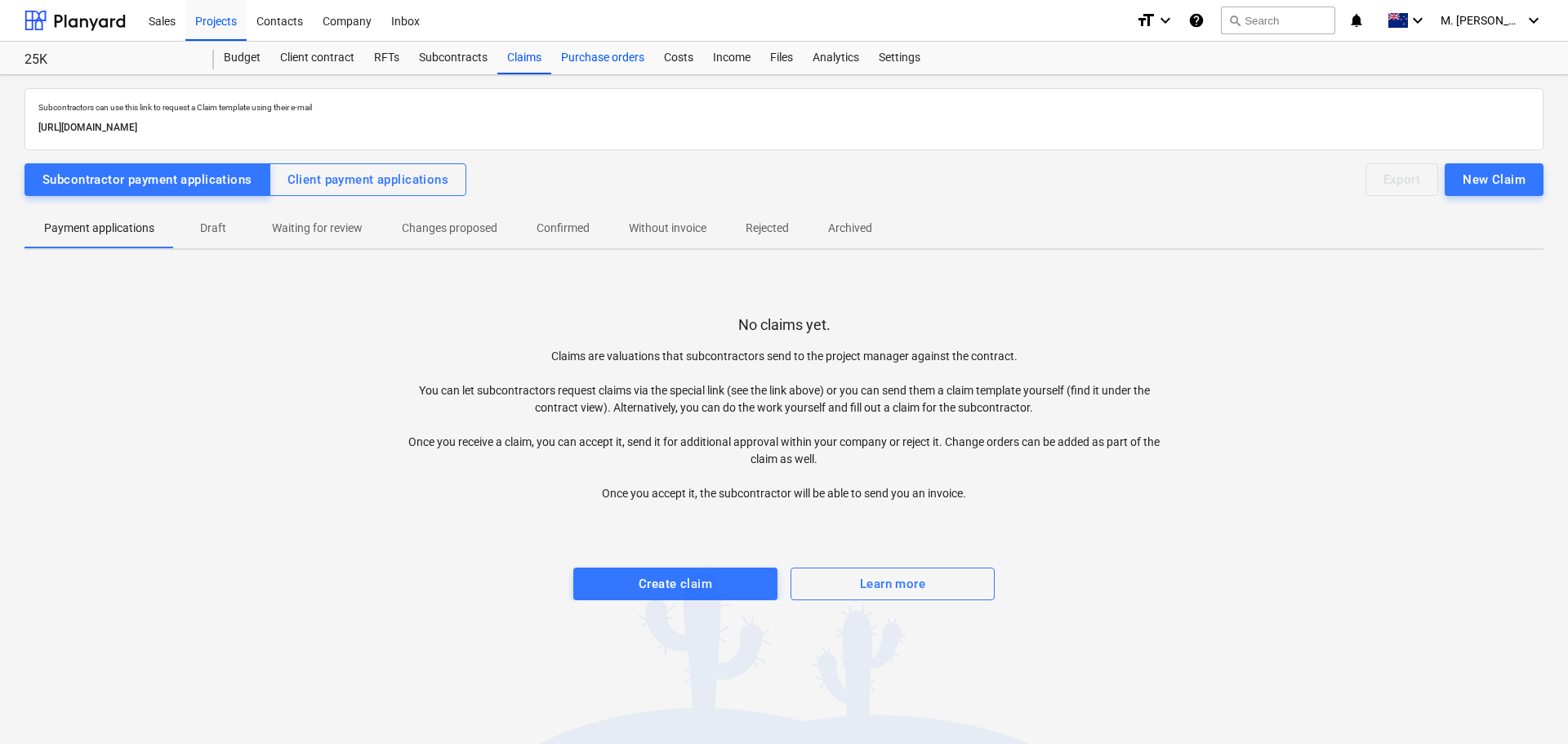
click at [610, 53] on div "Purchase orders" at bounding box center [602, 58] width 103 height 33
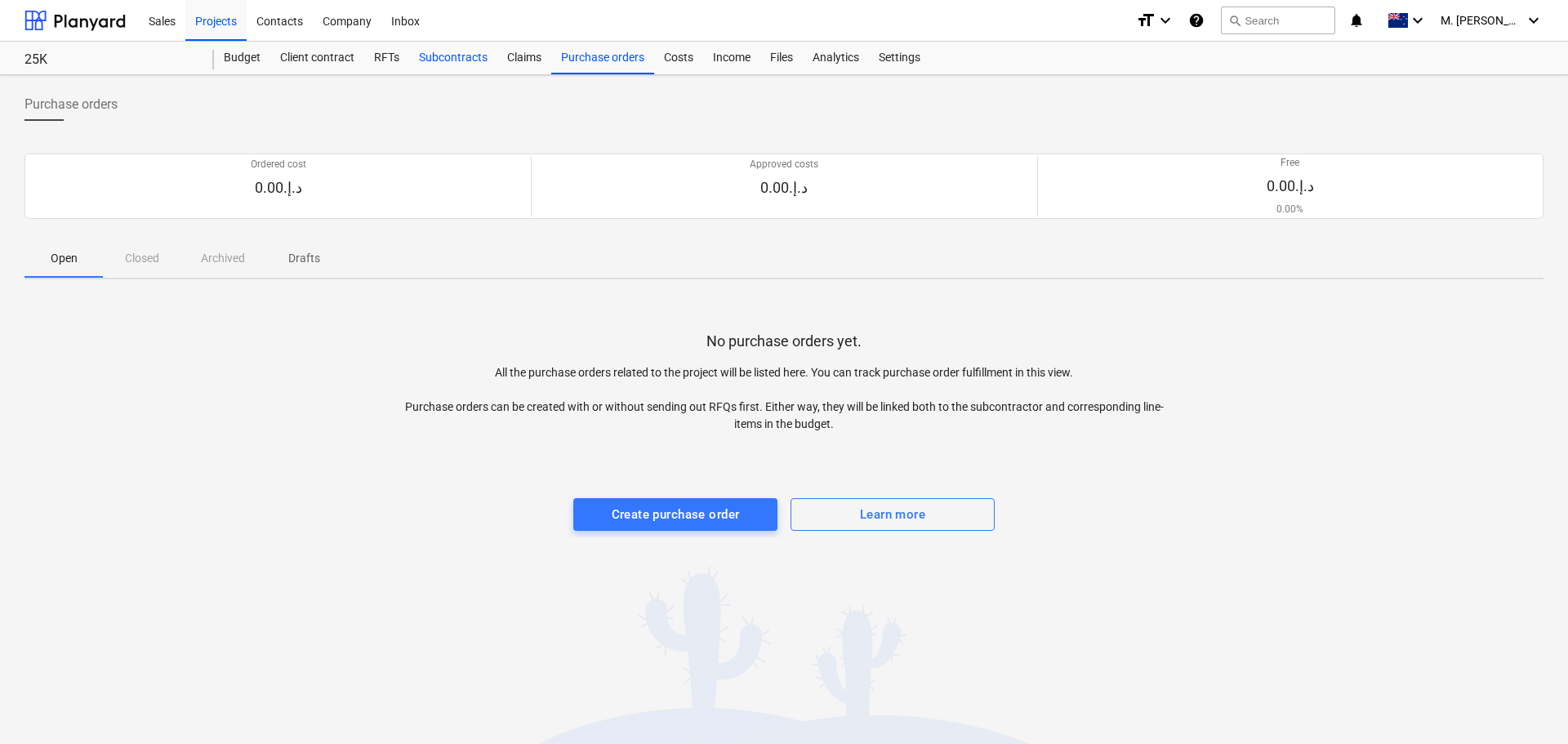
click at [467, 58] on div "Subcontracts" at bounding box center [453, 58] width 88 height 33
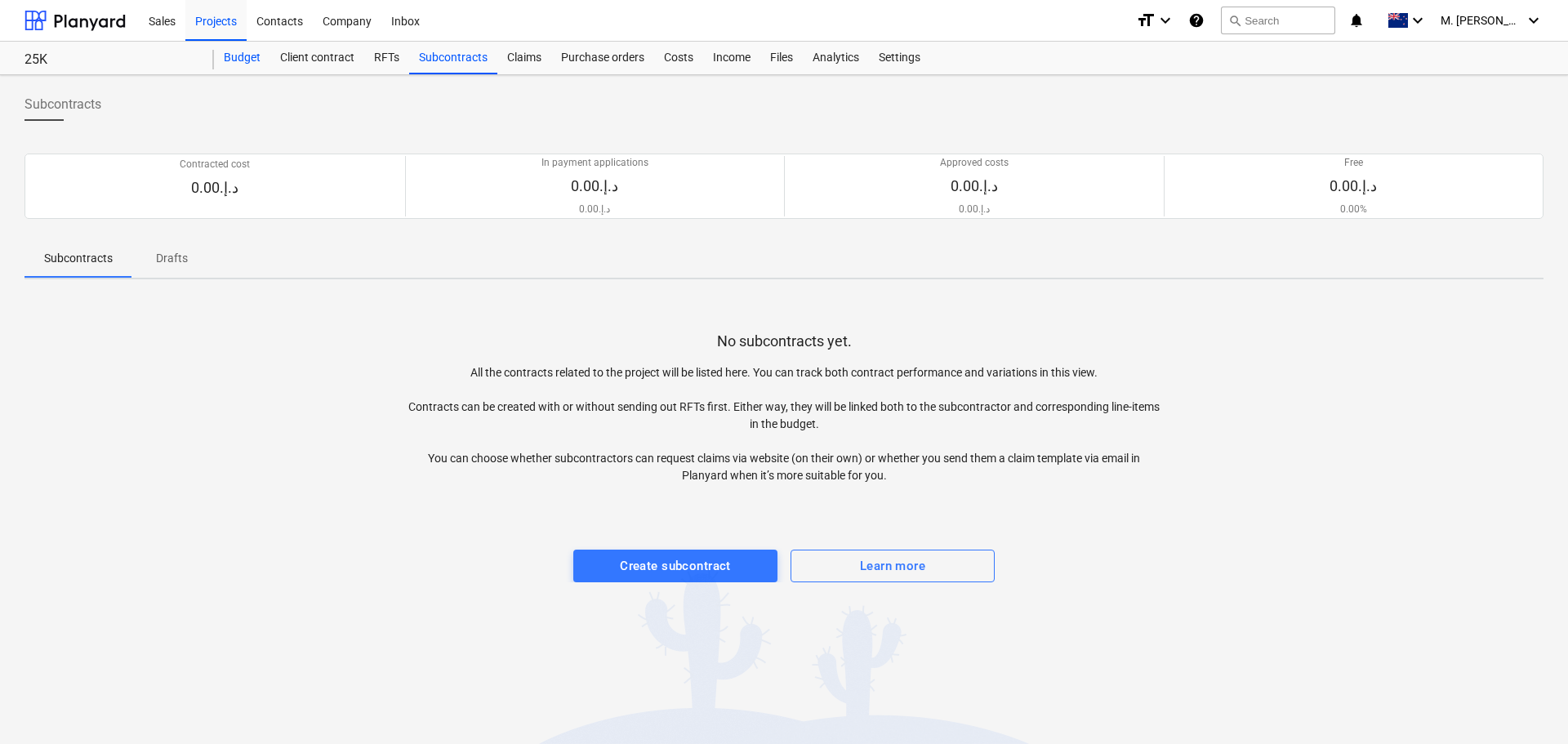
click at [243, 60] on div "Budget" at bounding box center [241, 58] width 56 height 33
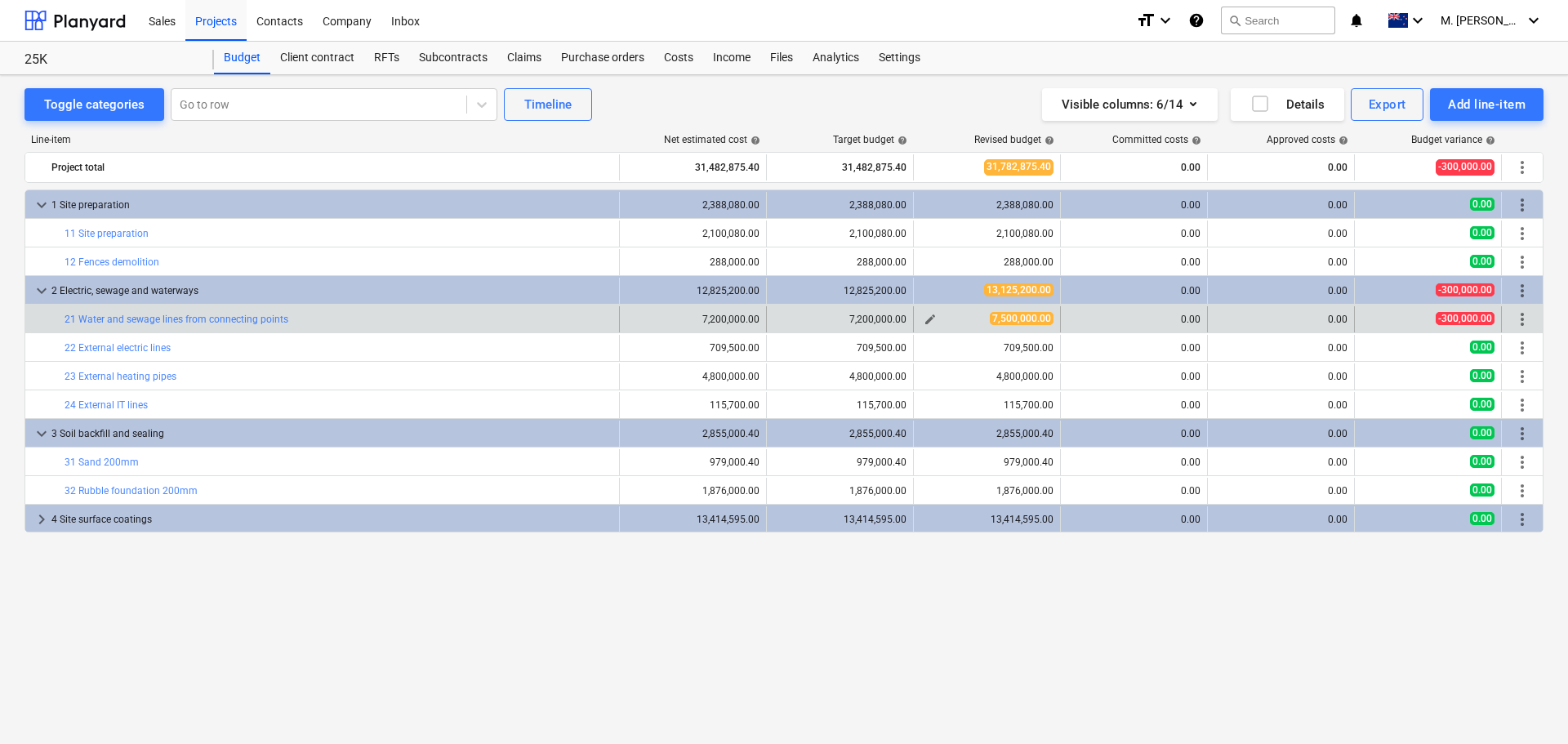
click at [995, 323] on span "7,500,000.00" at bounding box center [1022, 318] width 64 height 13
click at [935, 322] on span "edit" at bounding box center [930, 319] width 13 height 13
type textarea "x"
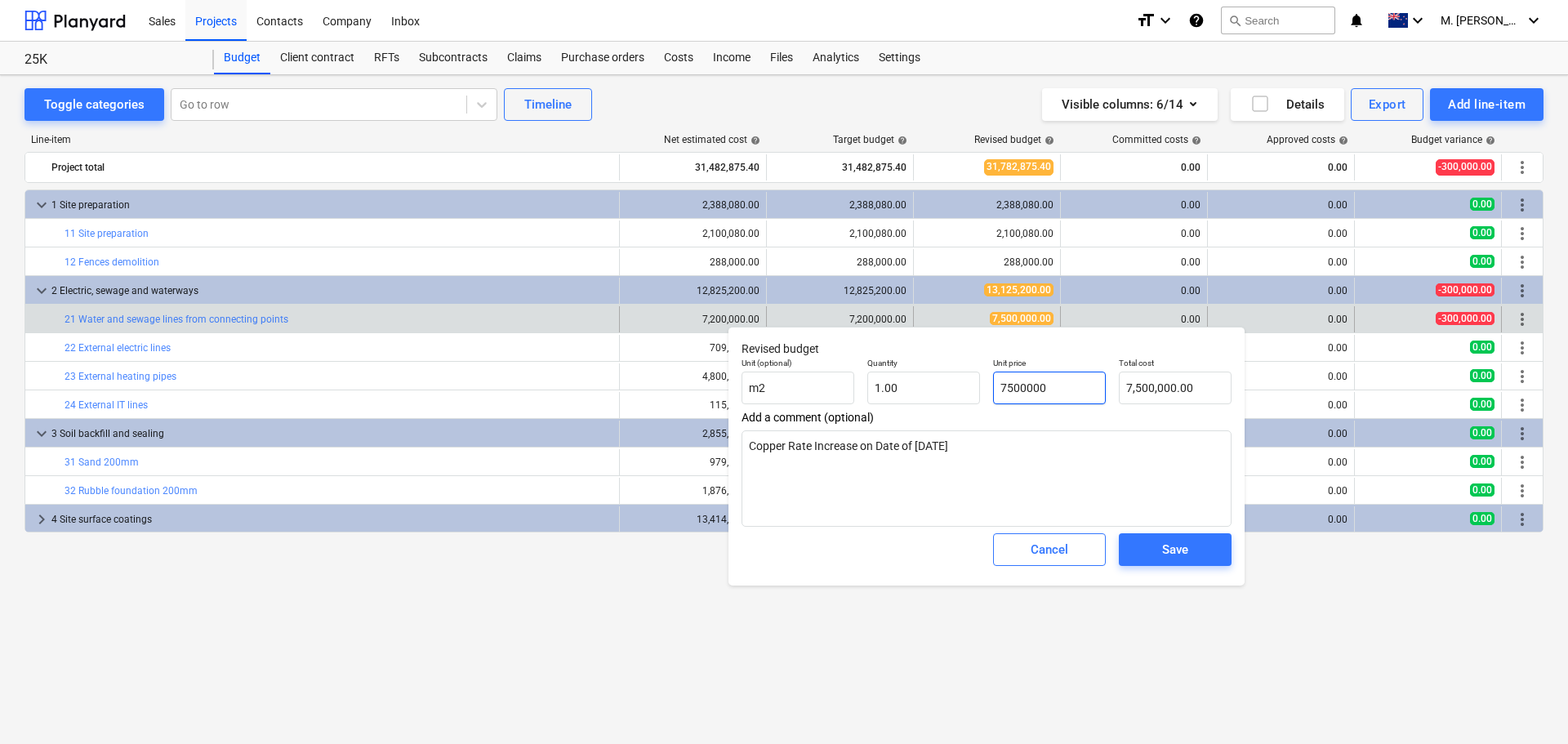
click at [1023, 386] on input "7500000" at bounding box center [1048, 388] width 113 height 33
type input "7"
type textarea "x"
type input "7.00"
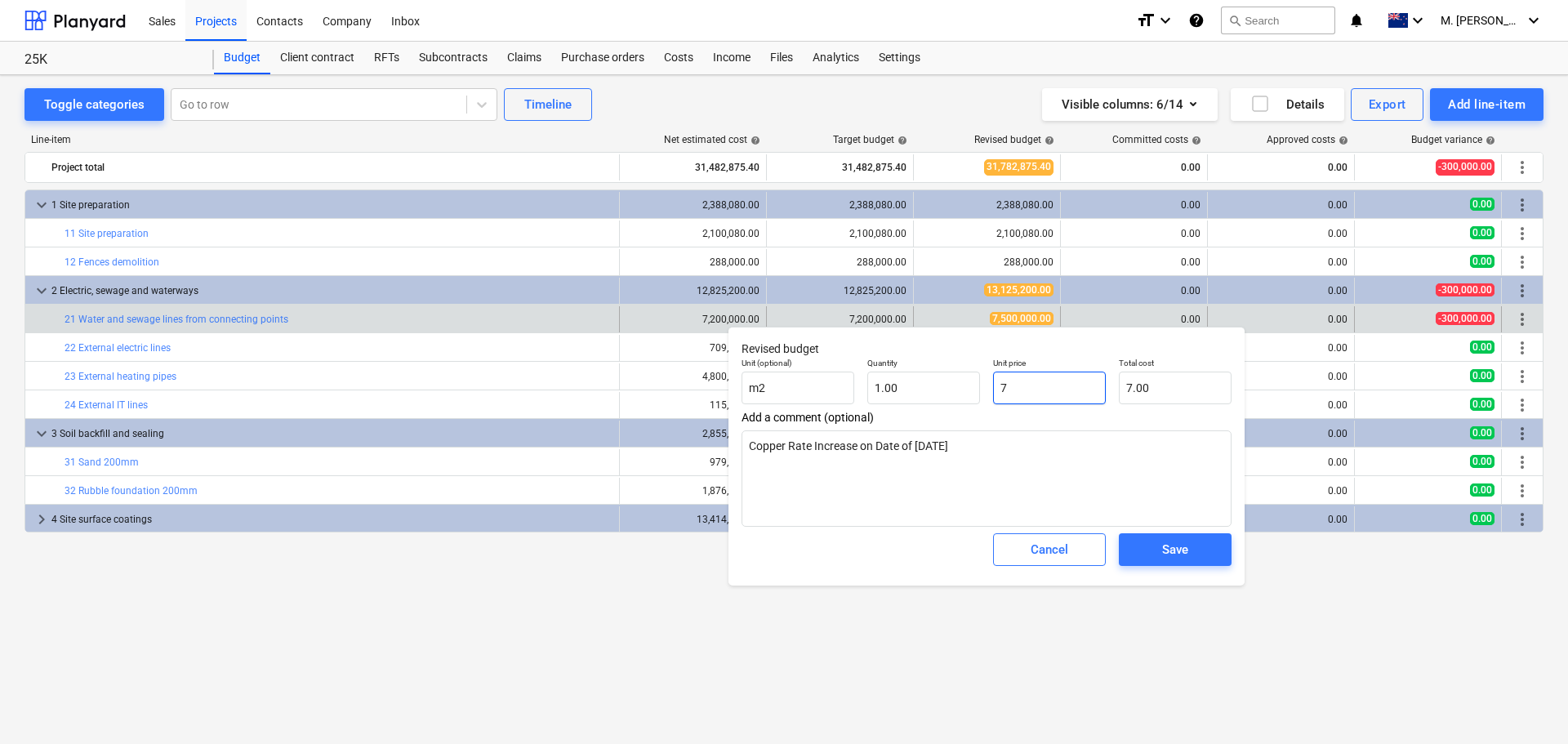
type textarea "x"
type input "72"
type input "72.00"
type textarea "x"
type input "720"
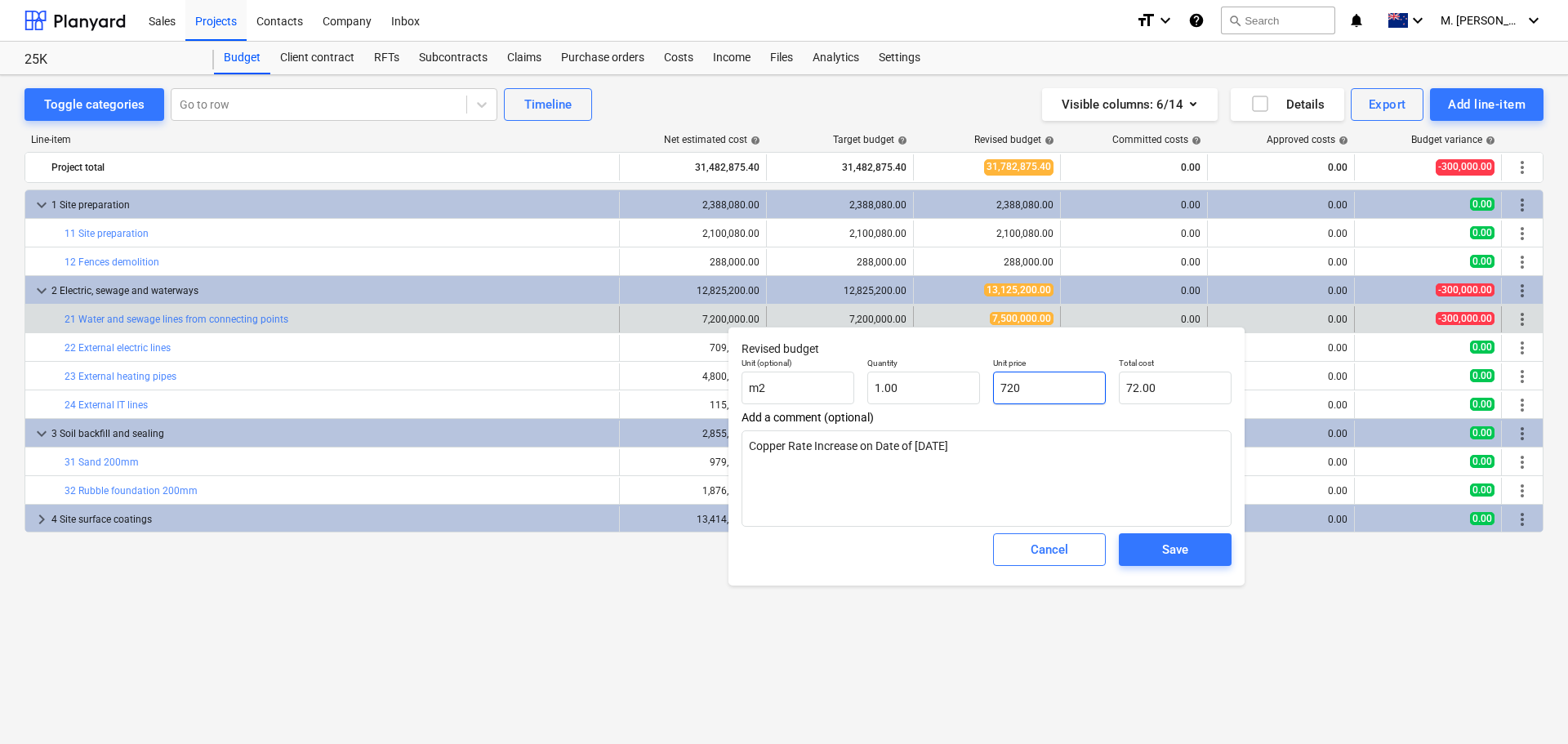
type input "720.00"
type textarea "x"
type input "7200"
type input "7,200.00"
type textarea "x"
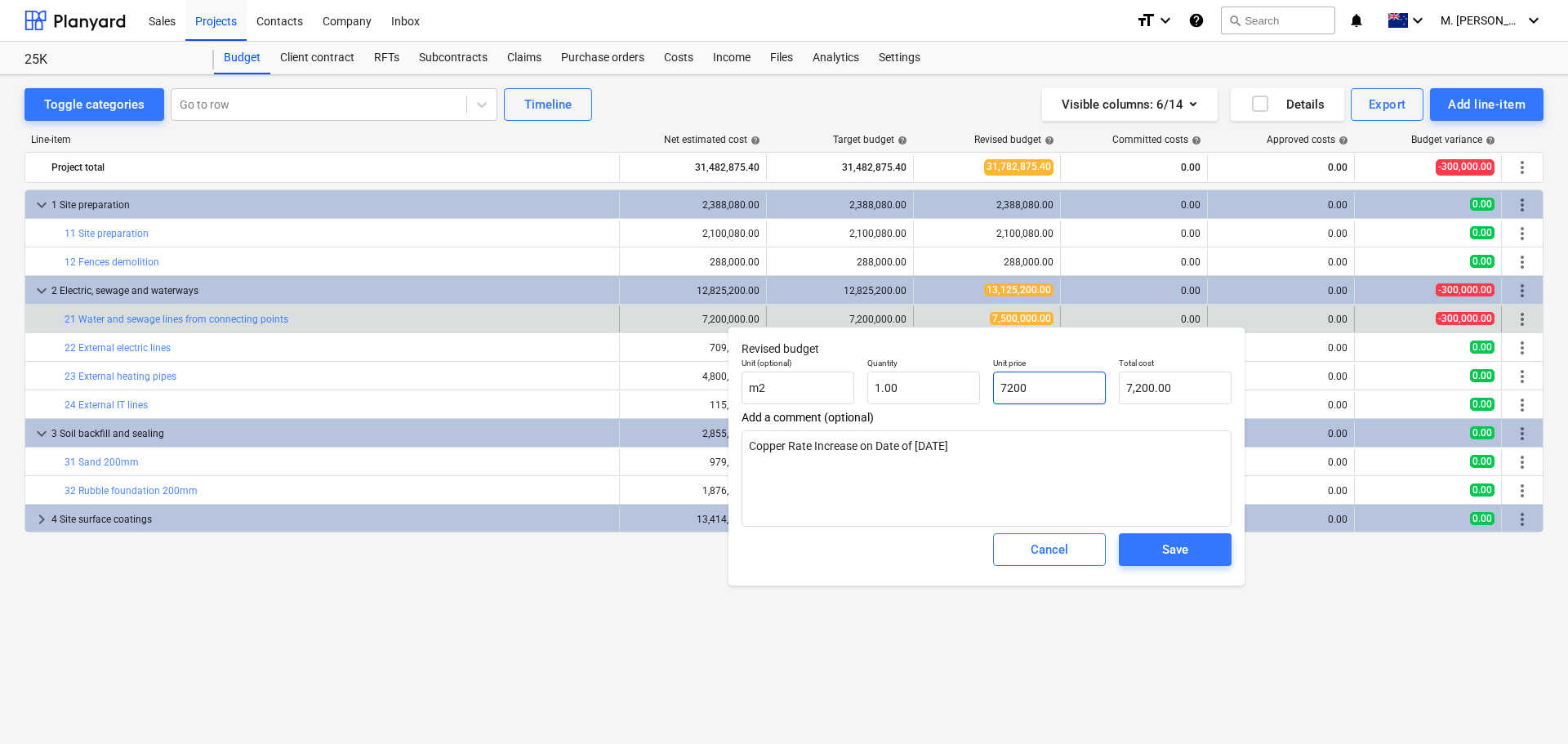
type input "72000"
type input "72,000.00"
type textarea "x"
type input "720000"
type input "720,000.00"
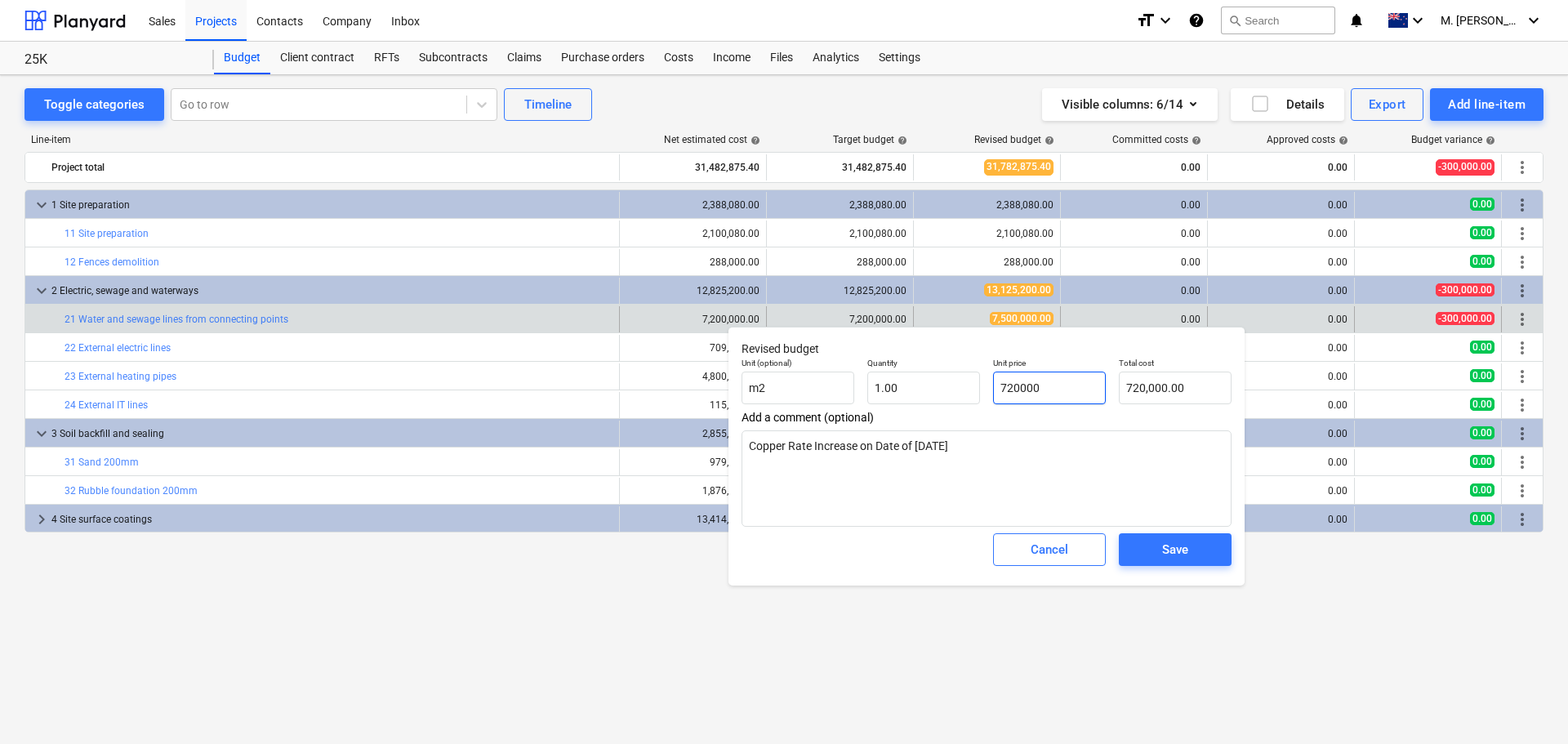
type textarea "x"
type input "7200000"
type input "7,200,000.00"
type input "7200000"
type textarea "x"
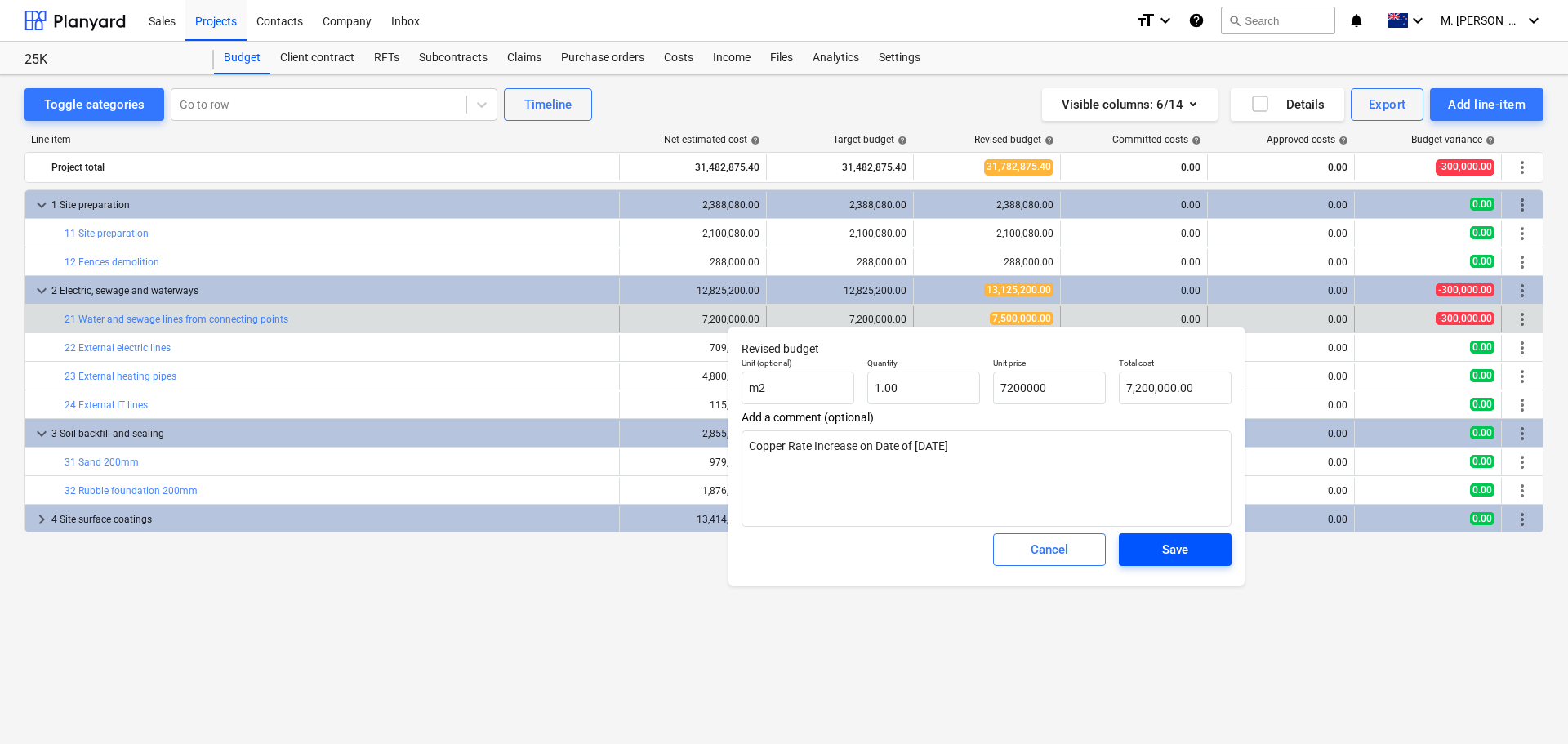
type input "7,200,000.00"
click at [1188, 548] on div "Save" at bounding box center [1175, 549] width 26 height 22
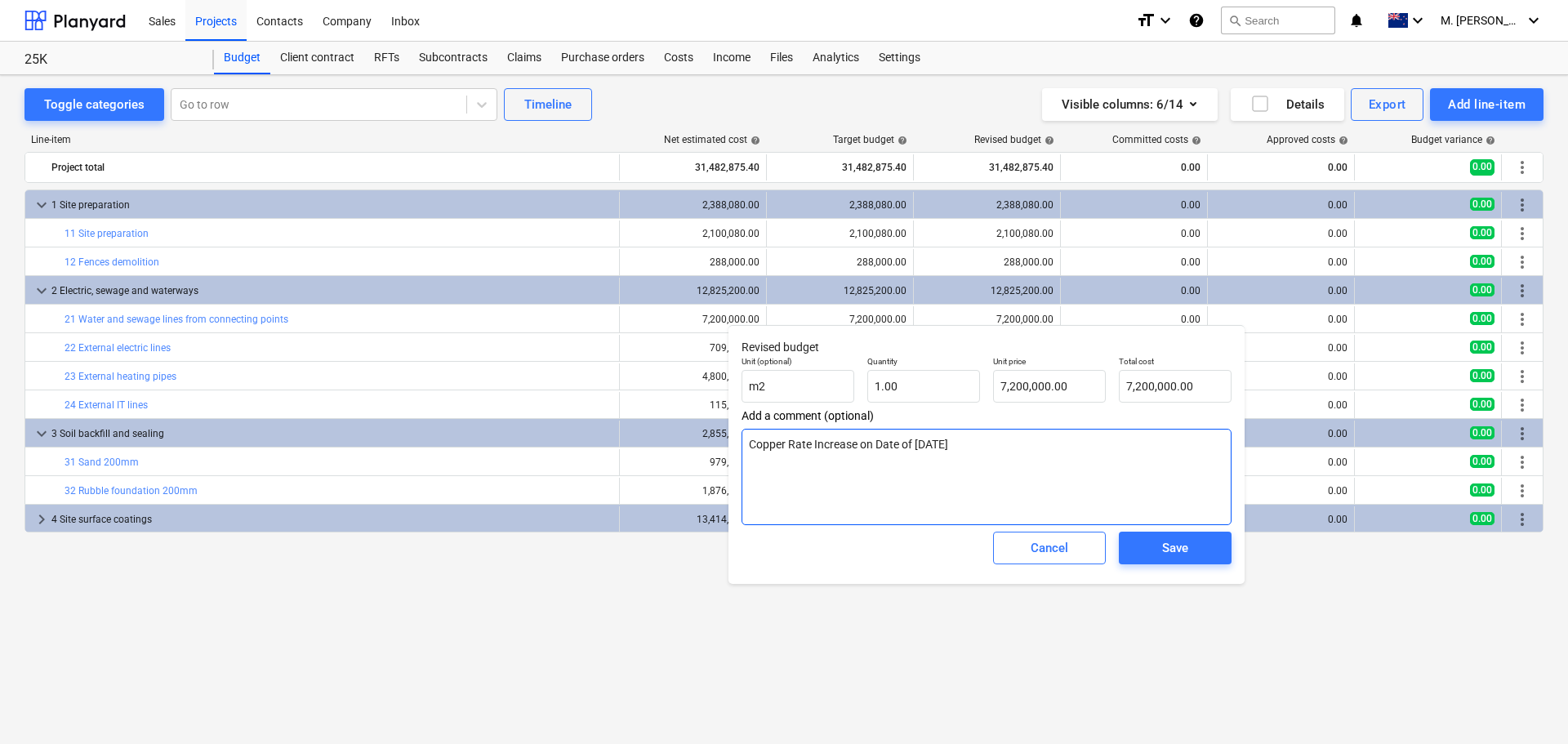
type textarea "x"
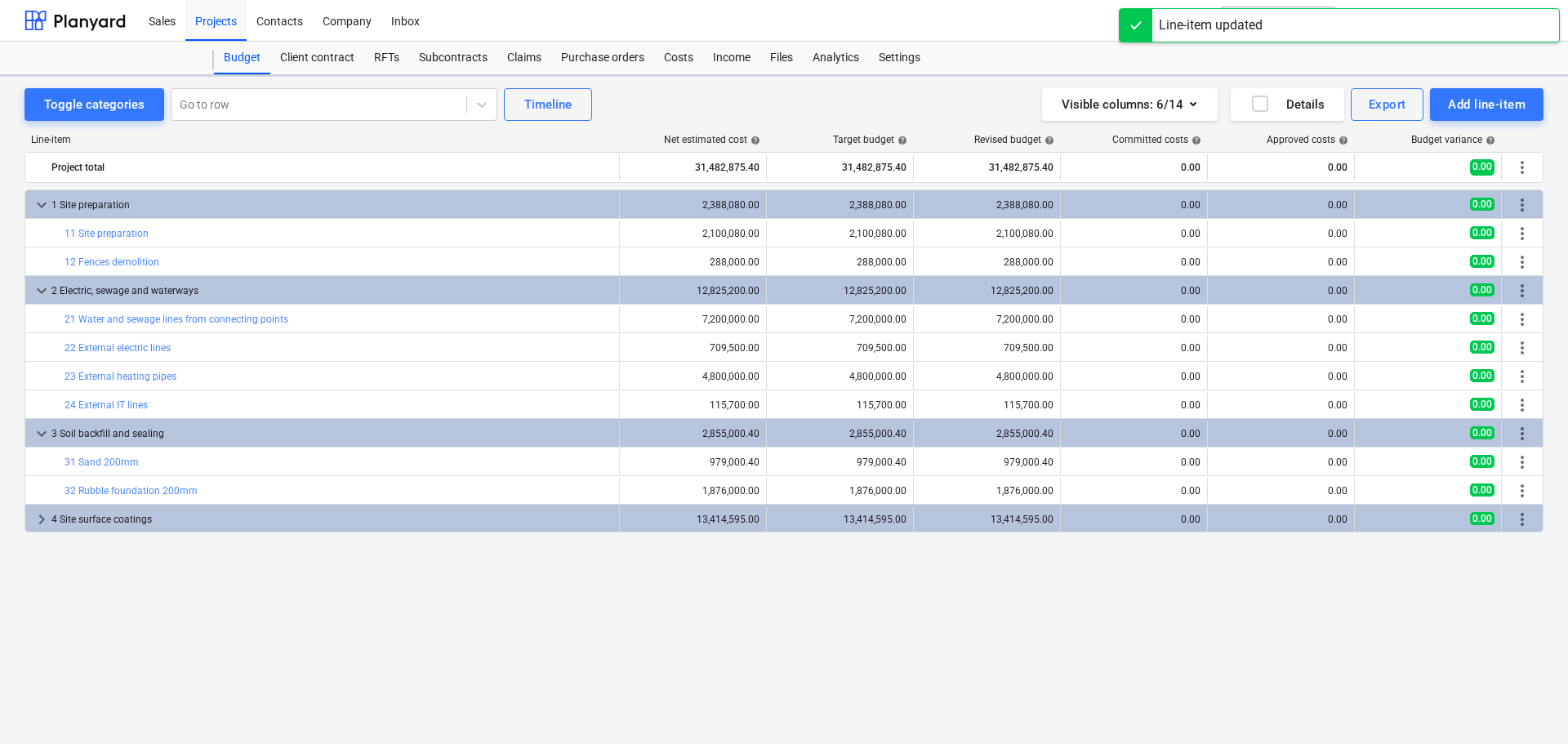
click at [990, 567] on div "keyboard_arrow_down 1 Site preparation 2,388,080.00 2,388,080.00 2,388,080.00 0…" at bounding box center [783, 433] width 1519 height 487
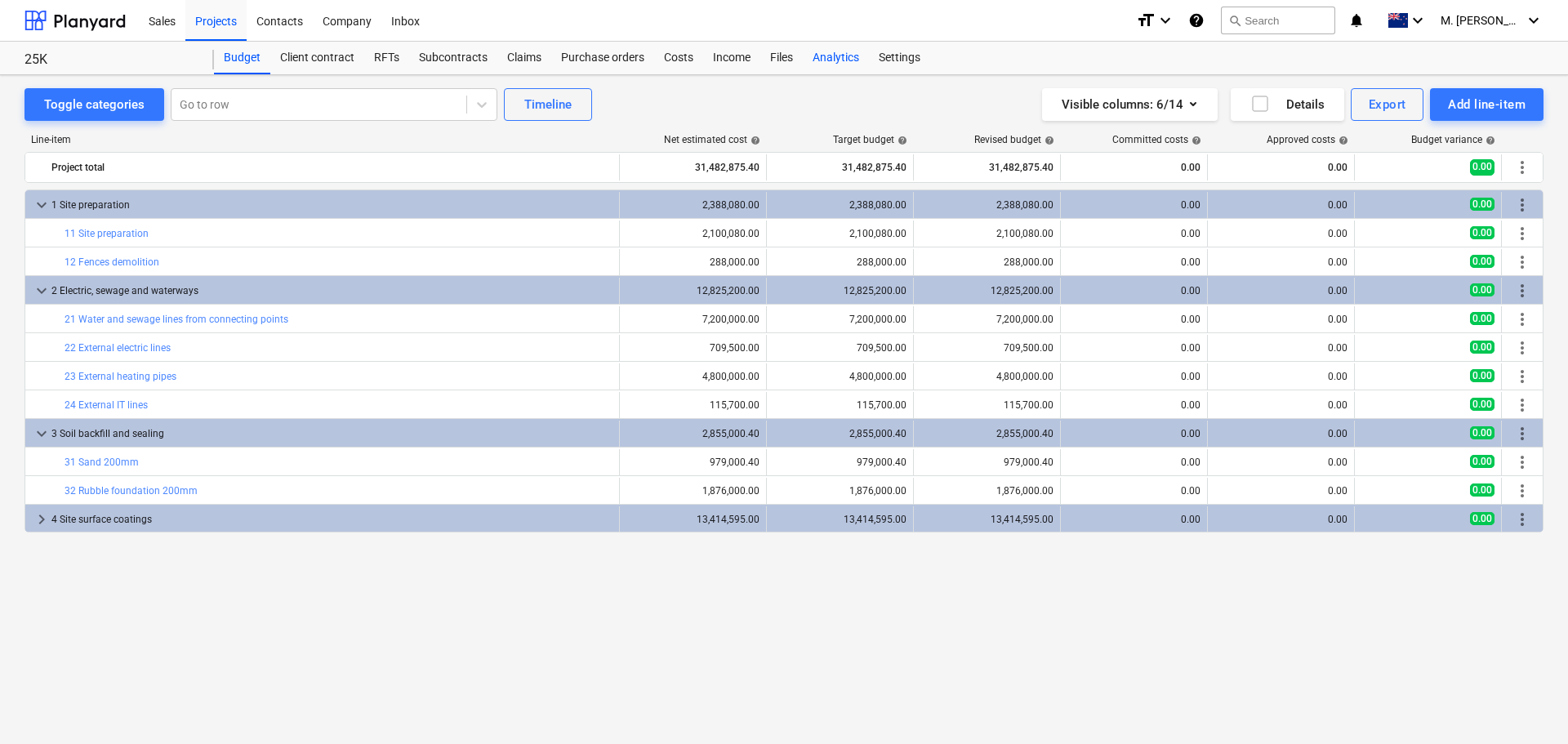
click at [840, 59] on div "Analytics" at bounding box center [836, 58] width 66 height 33
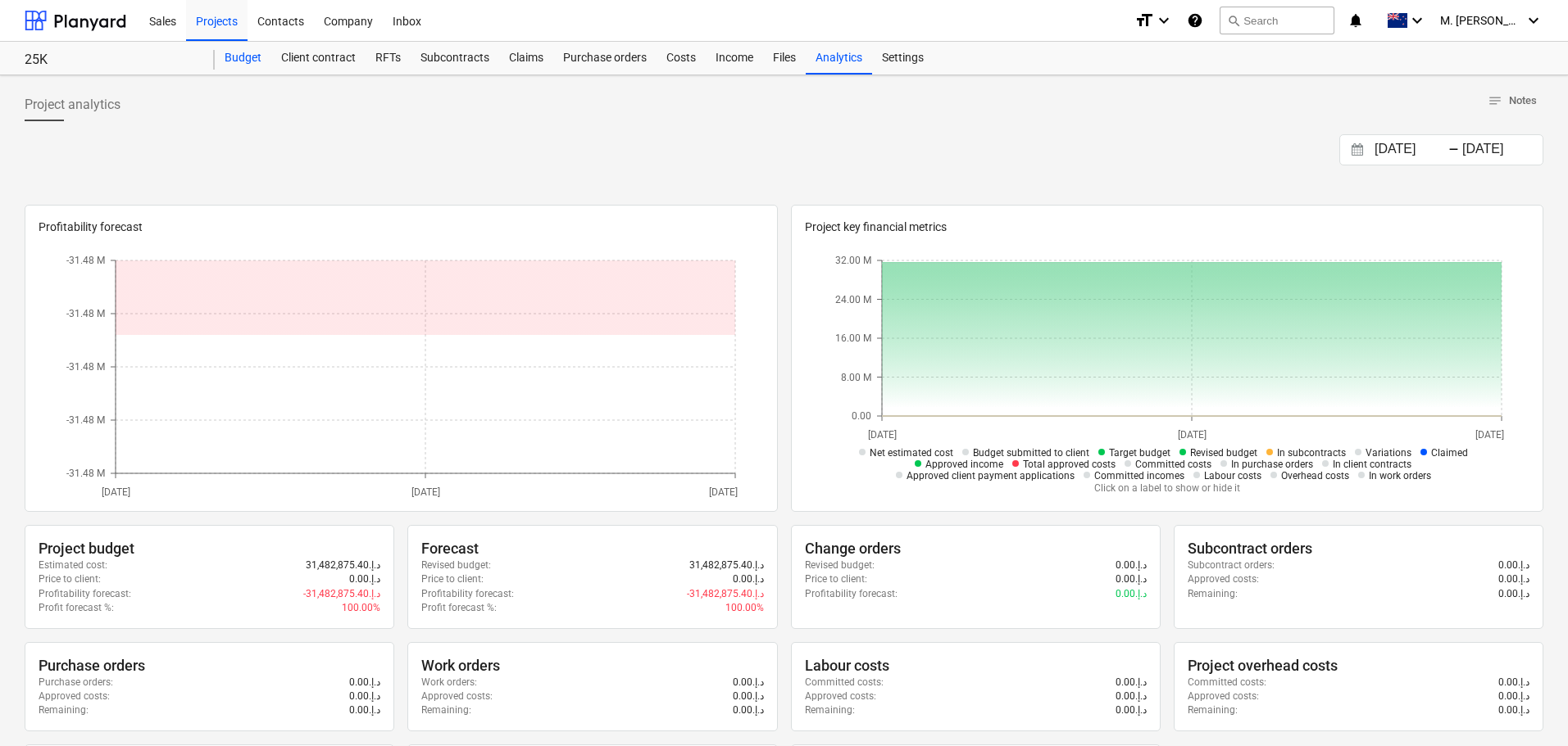
click at [248, 51] on div "Budget" at bounding box center [242, 58] width 56 height 33
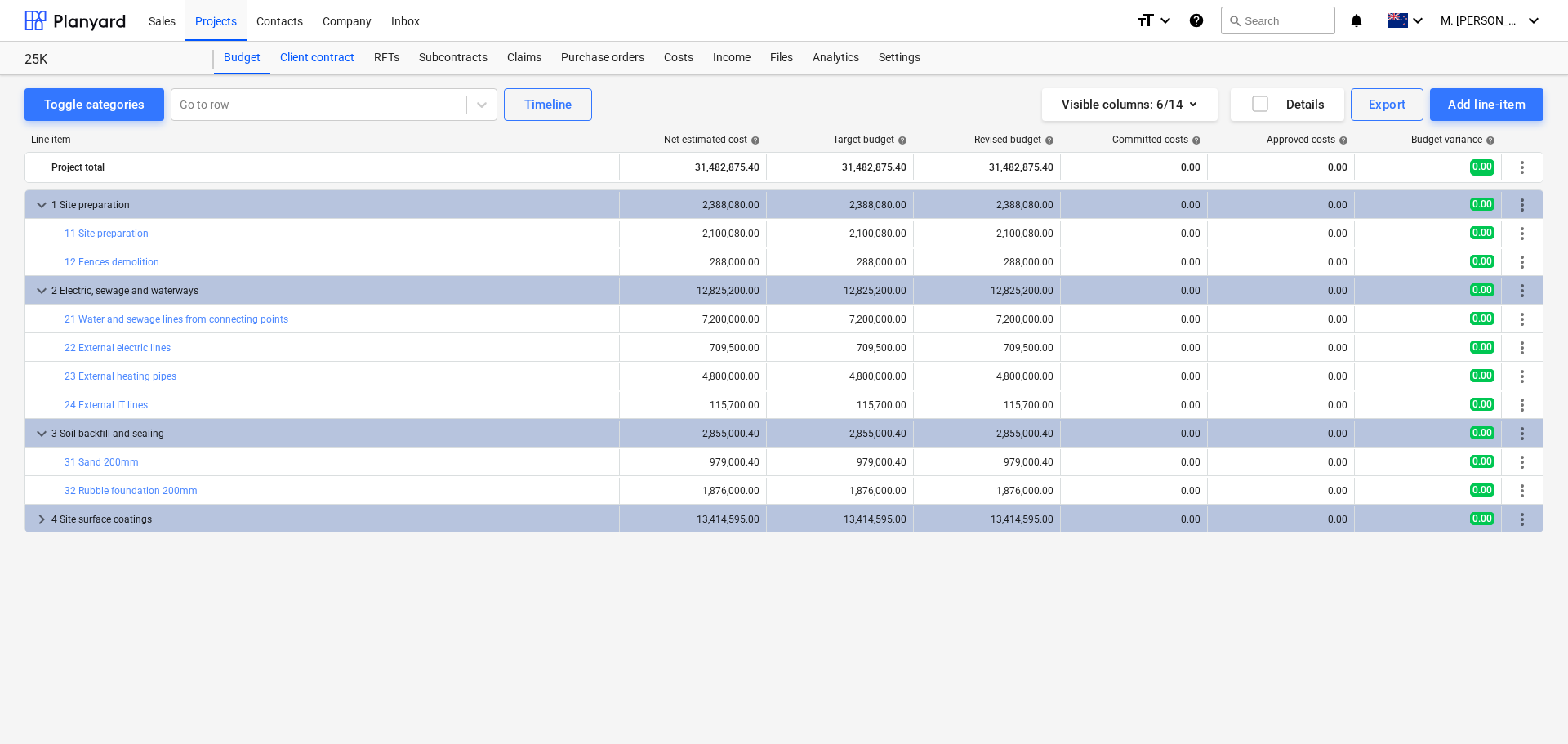
click at [303, 56] on div "Client contract" at bounding box center [317, 58] width 94 height 33
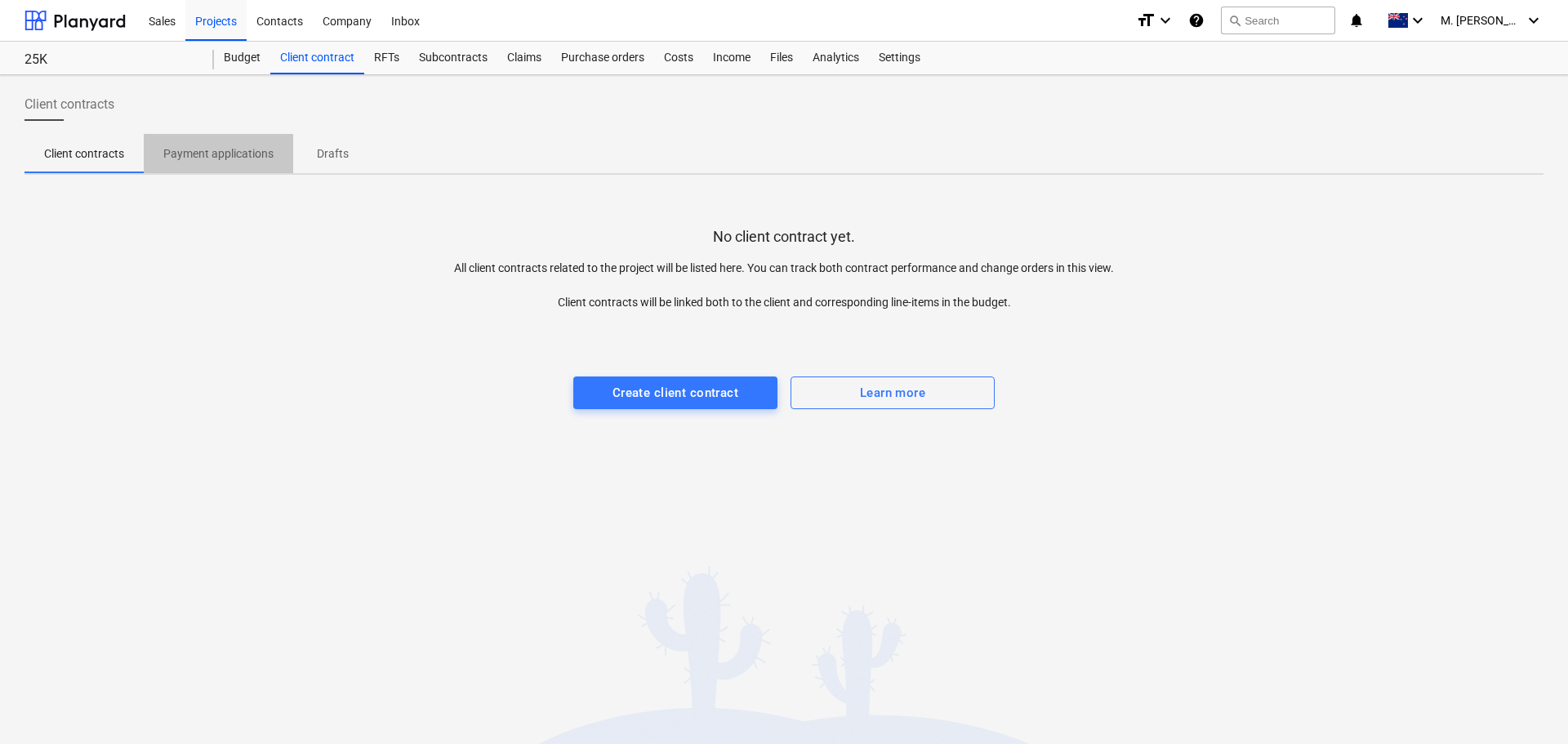
click at [237, 164] on span "Payment applications" at bounding box center [218, 153] width 149 height 27
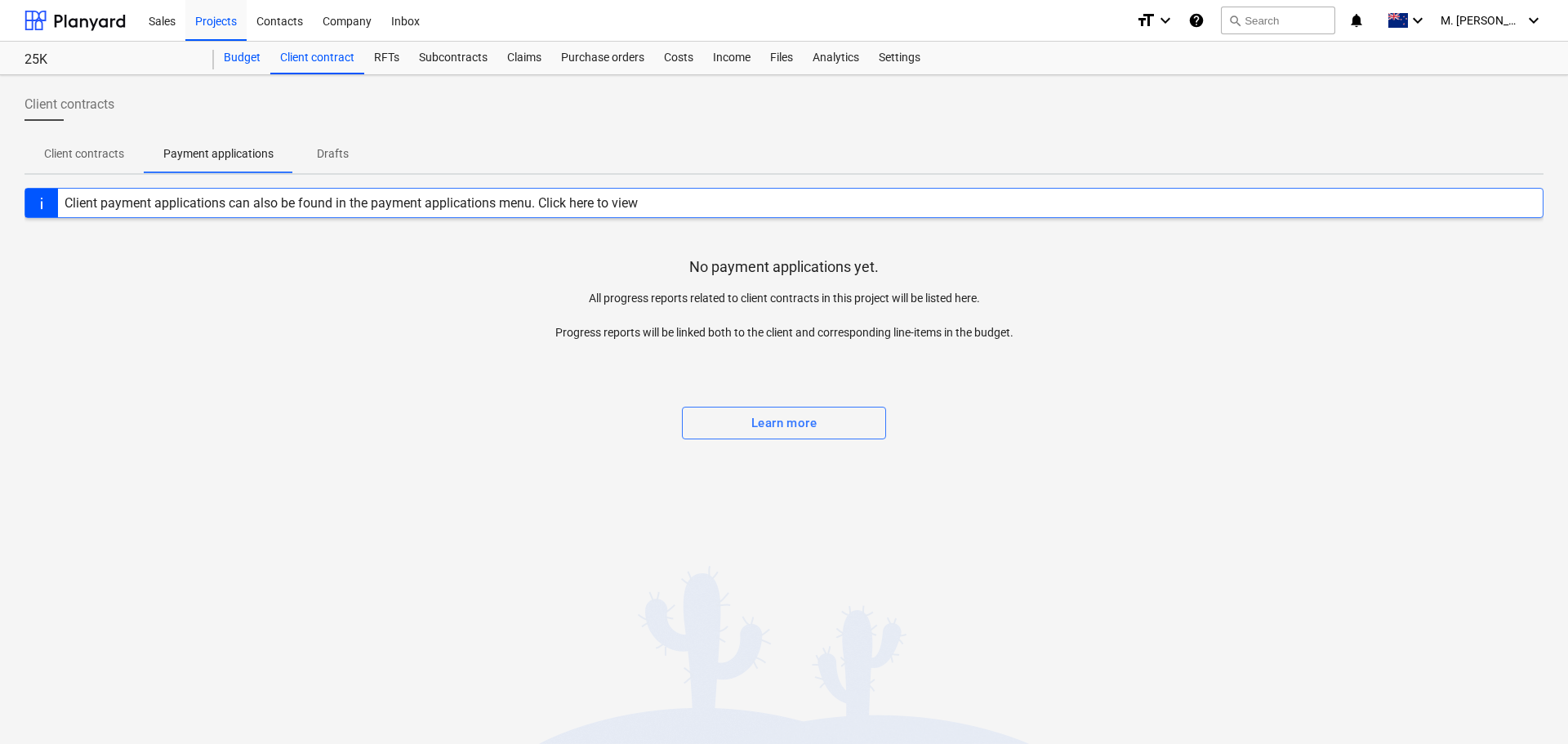
click at [227, 60] on div "Budget" at bounding box center [241, 58] width 56 height 33
